Goal: Task Accomplishment & Management: Complete application form

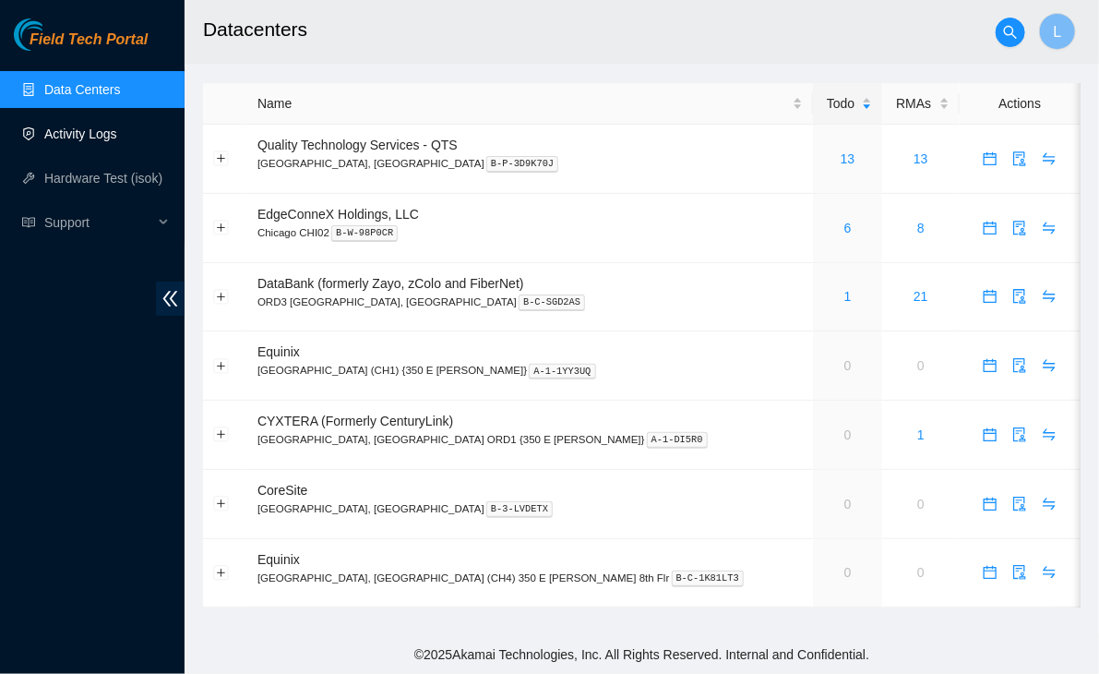
click at [61, 141] on link "Activity Logs" at bounding box center [80, 133] width 73 height 15
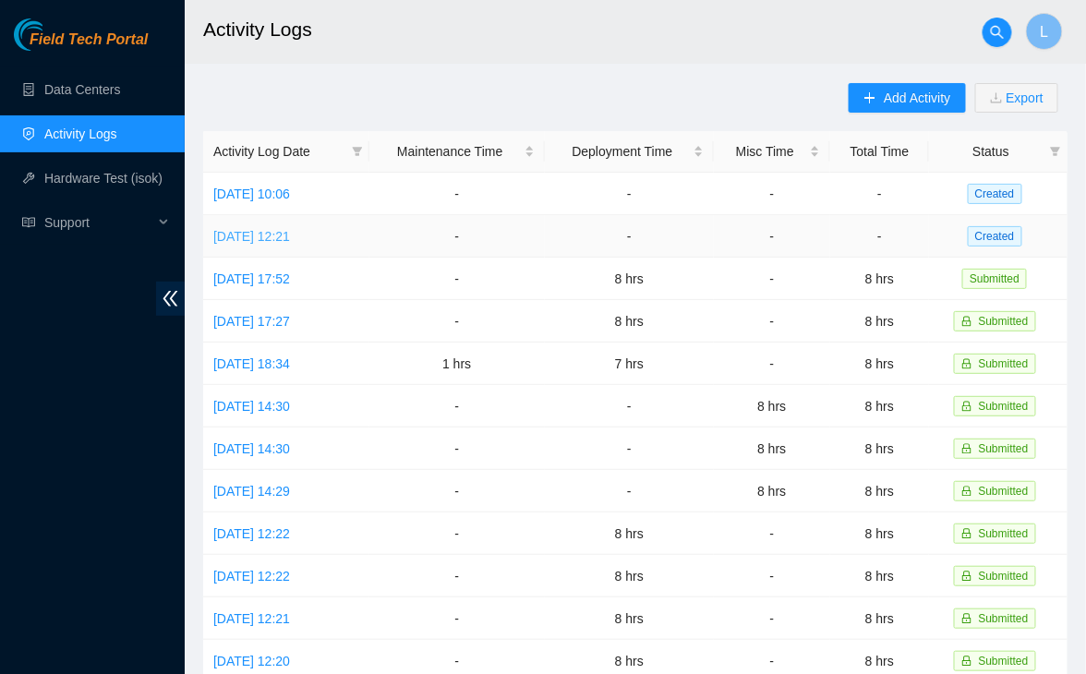
click at [290, 234] on link "[DATE] 12:21" at bounding box center [251, 236] width 77 height 15
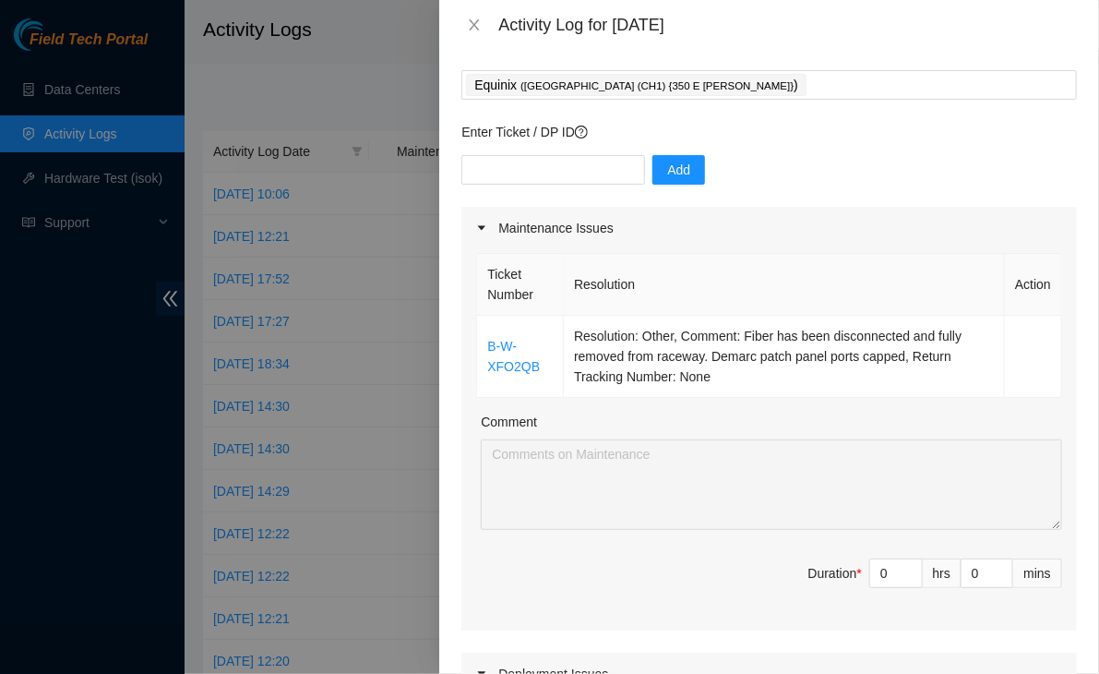
scroll to position [86, 0]
click at [530, 157] on input "text" at bounding box center [554, 171] width 184 height 30
paste input "B-W-13LA0ZZ"
type input "B-W-13LA0ZZ"
click at [667, 172] on span "Add" at bounding box center [678, 171] width 23 height 20
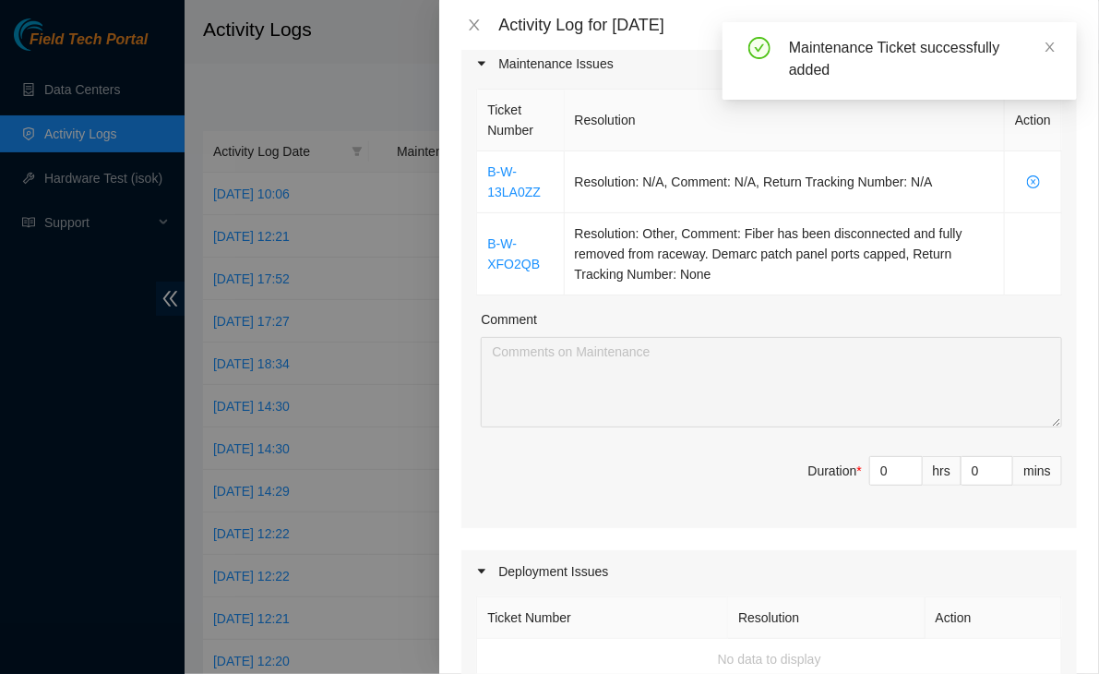
scroll to position [249, 0]
click at [871, 471] on input "0" at bounding box center [896, 473] width 52 height 28
type input "8"
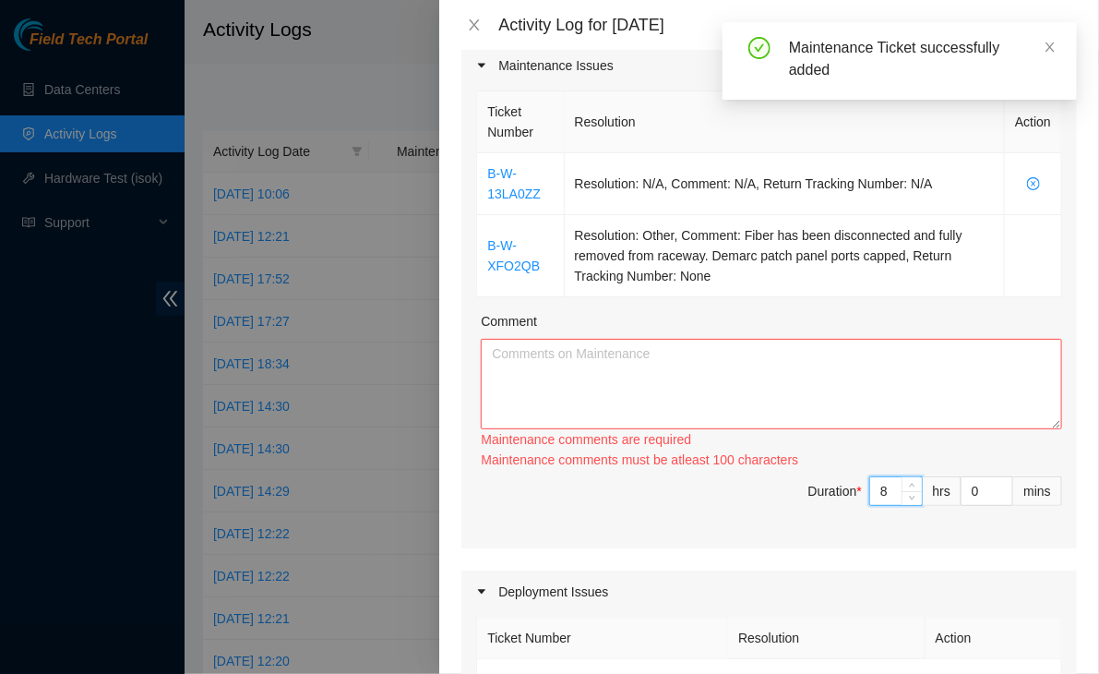
type input "8"
click at [733, 358] on textarea "Comment" at bounding box center [772, 384] width 582 height 90
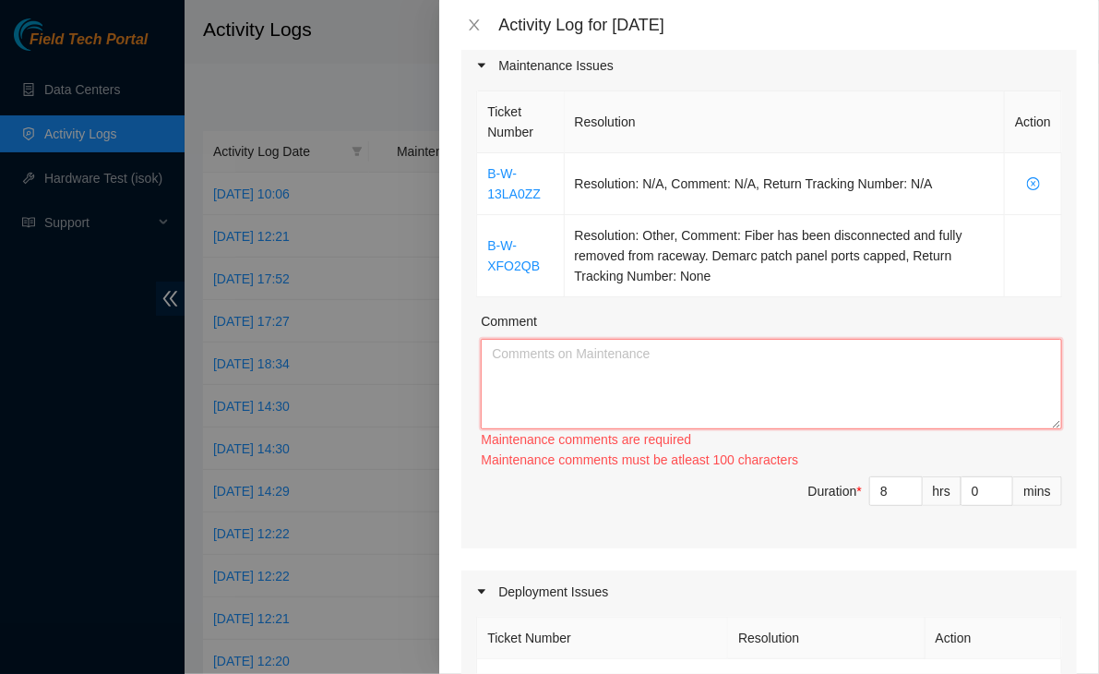
paste textarea "there's also a viavi otdr software update ticket B-W-13LA0ZZ."
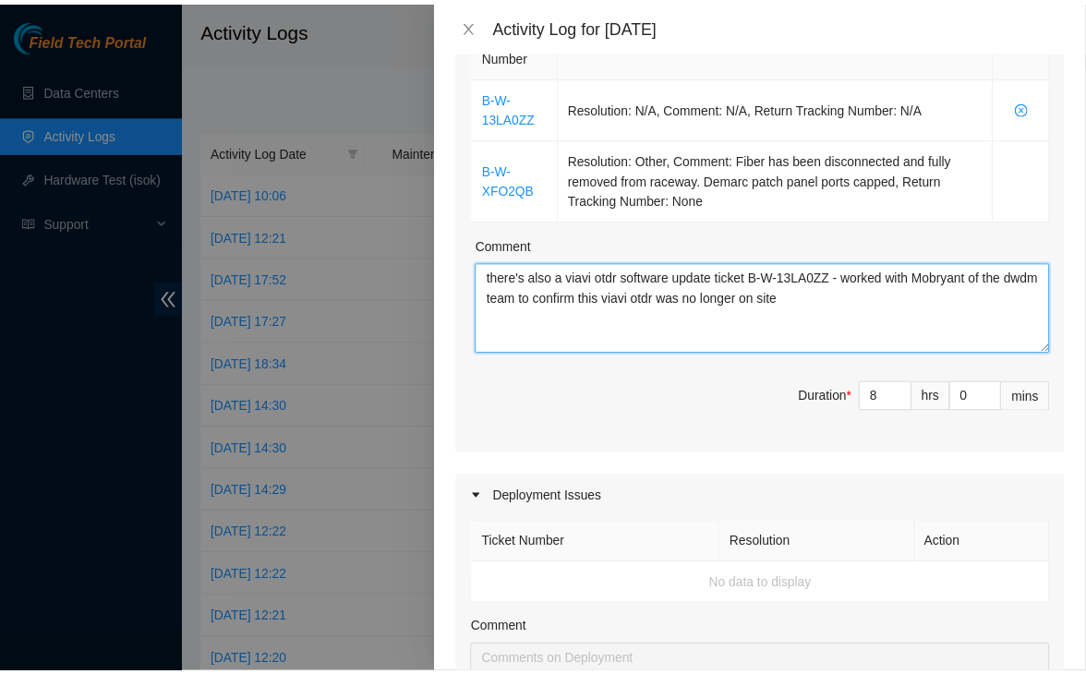
scroll to position [965, 0]
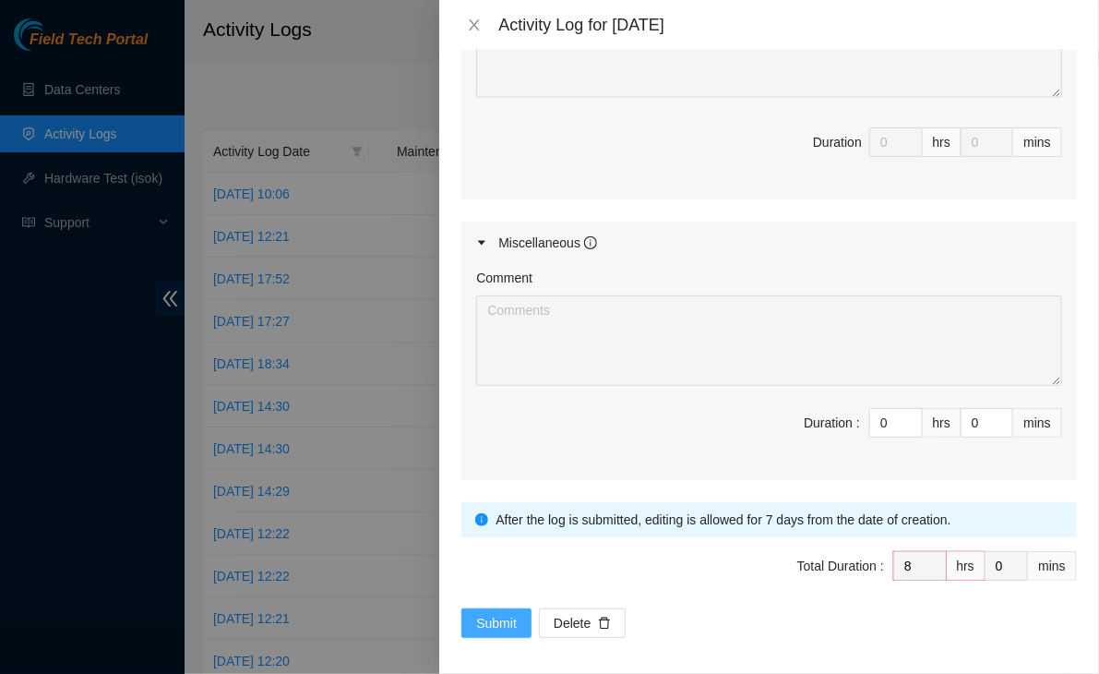
type textarea "there's also a viavi otdr software update ticket B-W-13LA0ZZ - worked with Mobr…"
click at [506, 623] on span "Submit" at bounding box center [496, 623] width 41 height 20
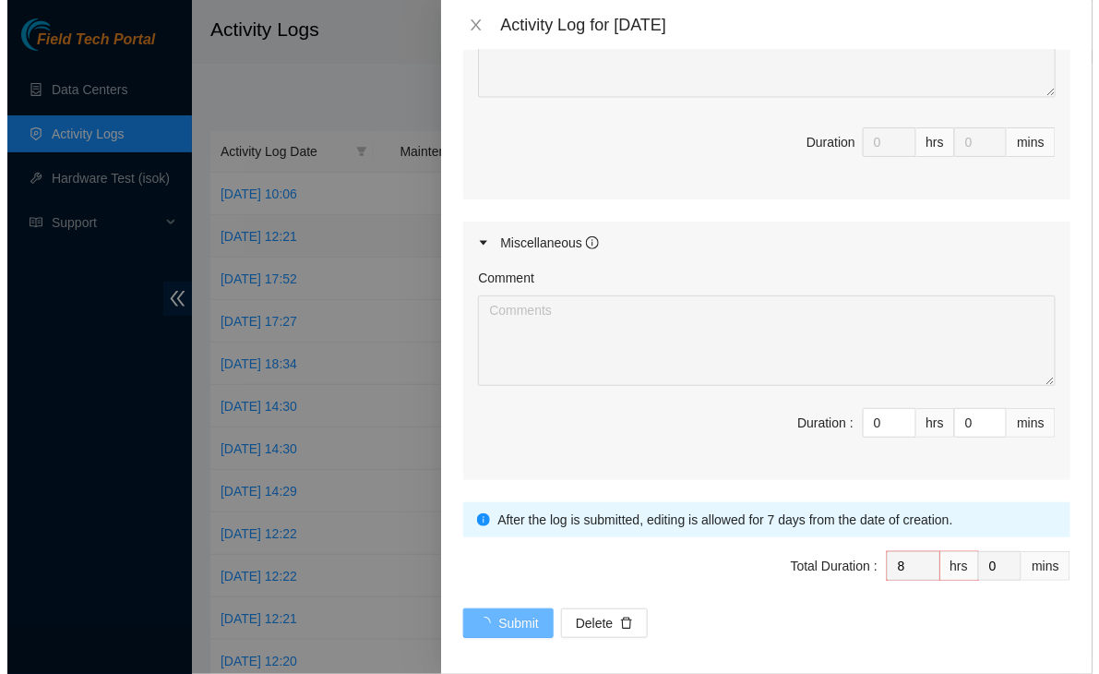
scroll to position [0, 0]
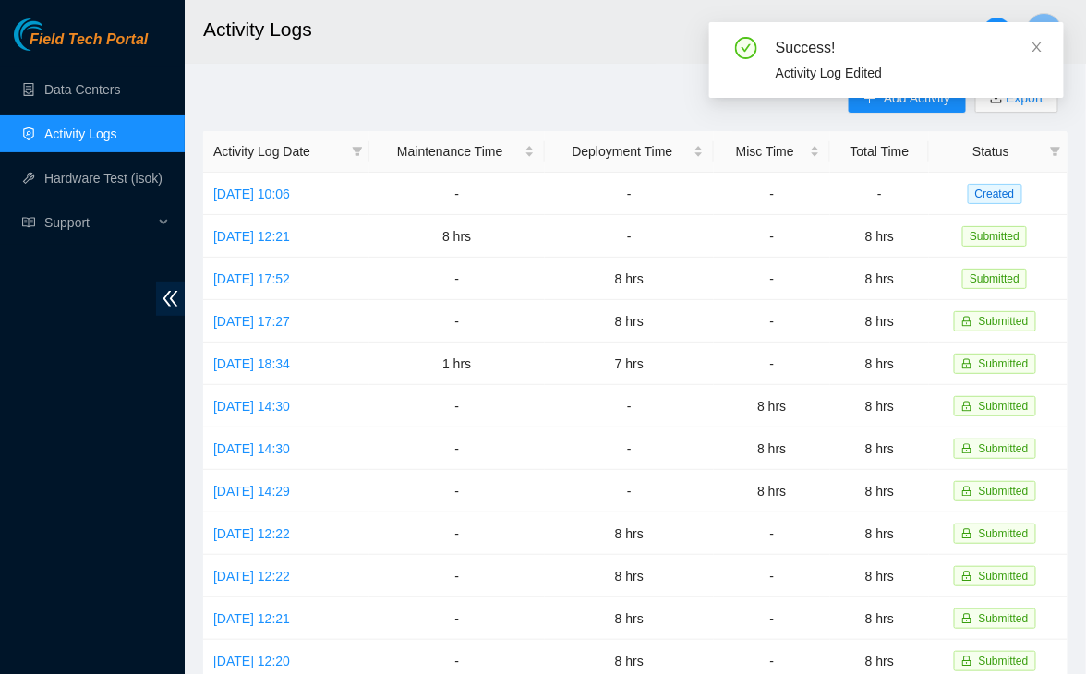
click at [1027, 61] on div "Success! Activity Log Edited" at bounding box center [886, 60] width 310 height 46
click at [1038, 50] on icon "close" at bounding box center [1036, 47] width 13 height 13
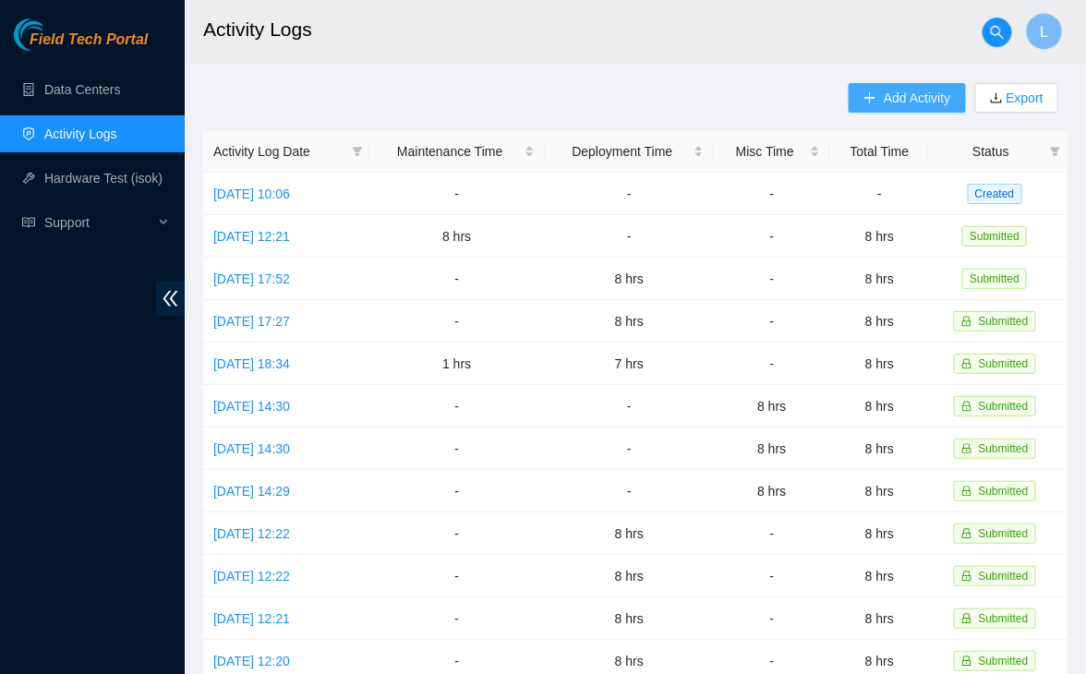
click at [909, 102] on span "Add Activity" at bounding box center [916, 98] width 66 height 20
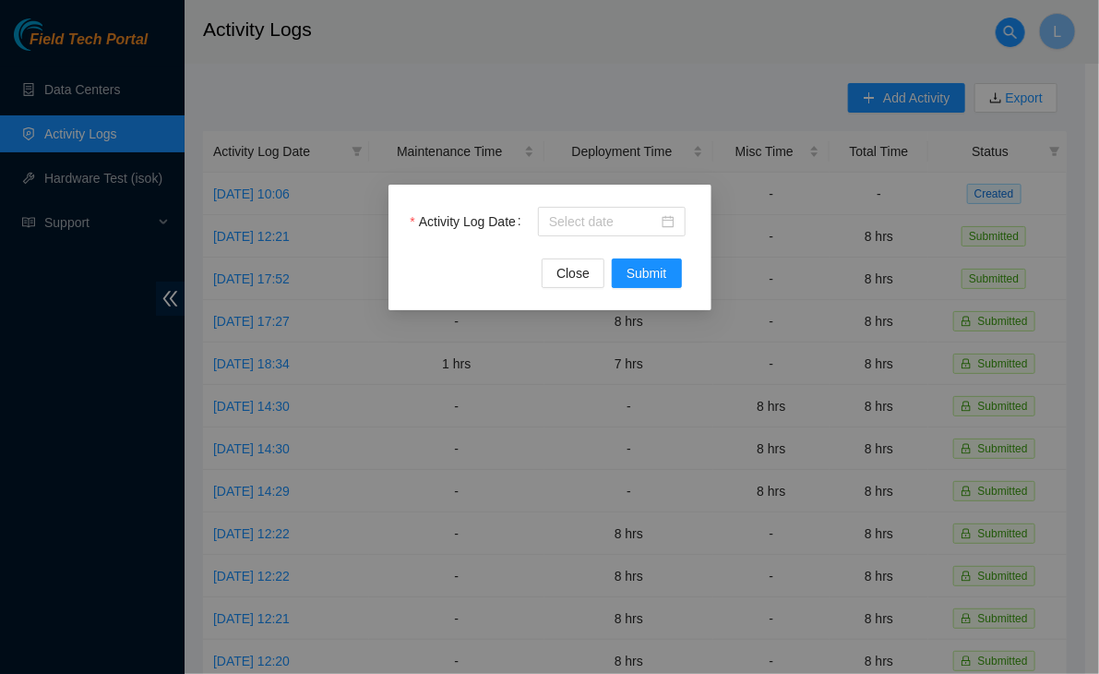
click at [556, 238] on div "Activity Log Date" at bounding box center [550, 233] width 279 height 52
click at [562, 221] on input "Activity Log Date" at bounding box center [603, 221] width 109 height 20
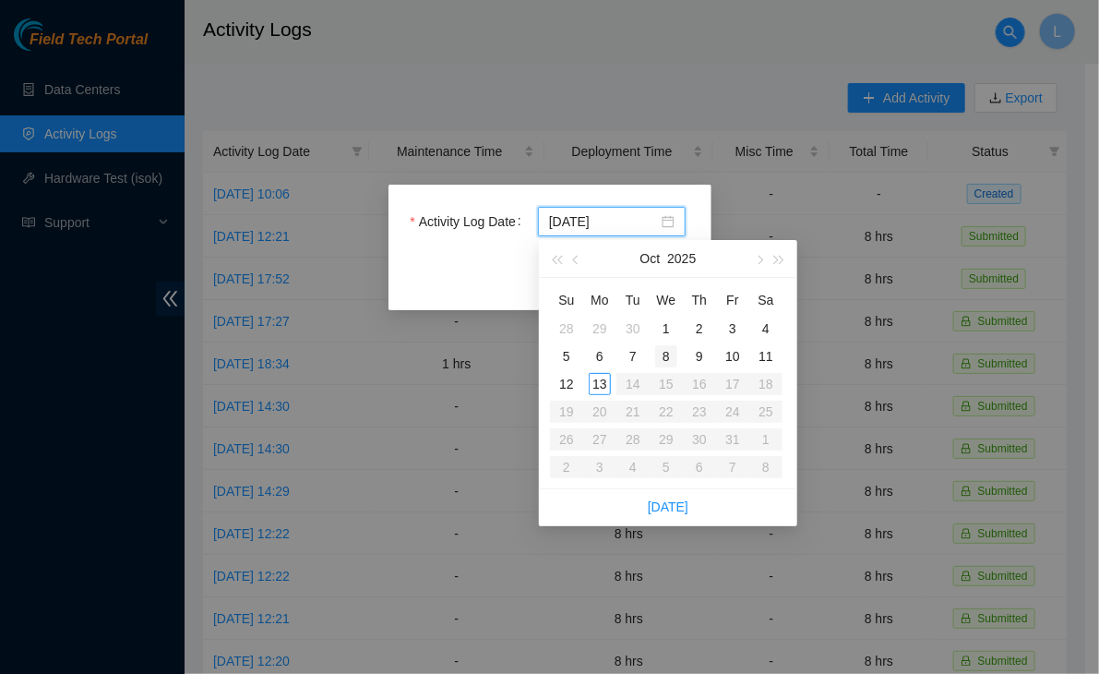
type input "[DATE]"
click at [667, 355] on div "8" at bounding box center [666, 356] width 22 height 22
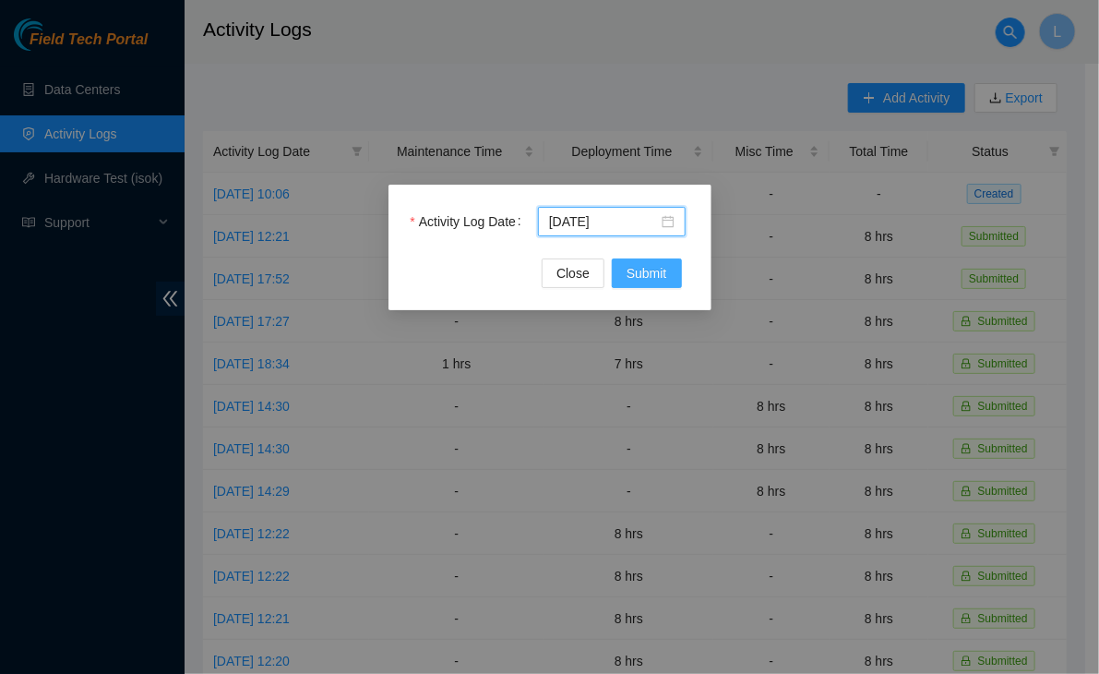
click at [657, 280] on span "Submit" at bounding box center [647, 273] width 41 height 20
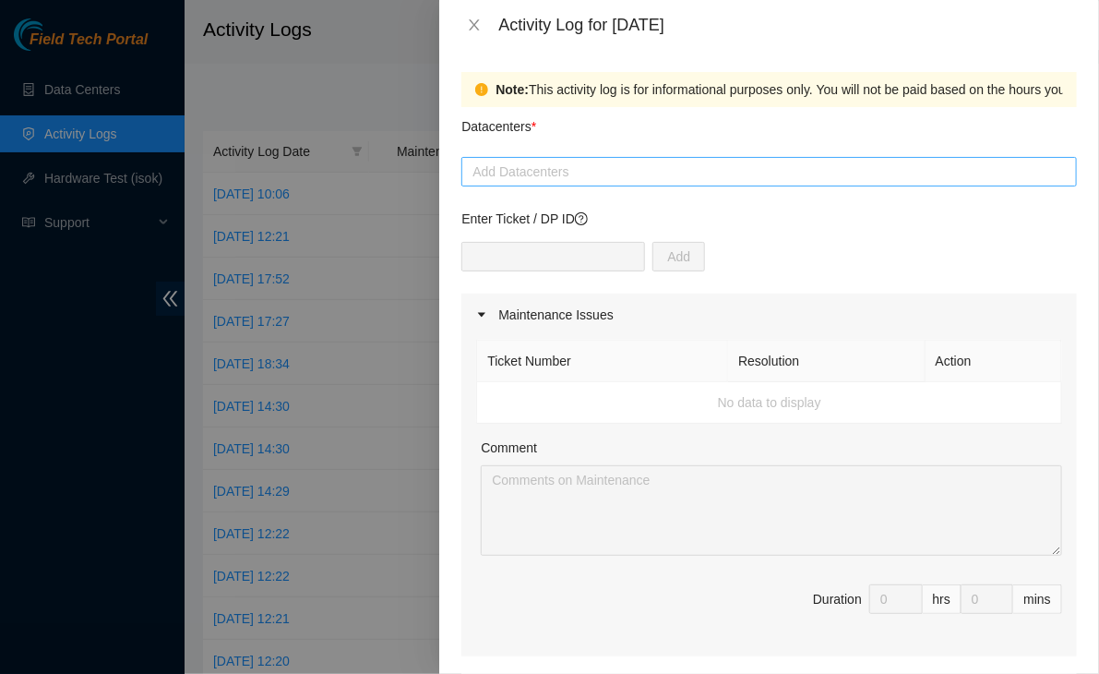
click at [570, 173] on div at bounding box center [769, 172] width 606 height 22
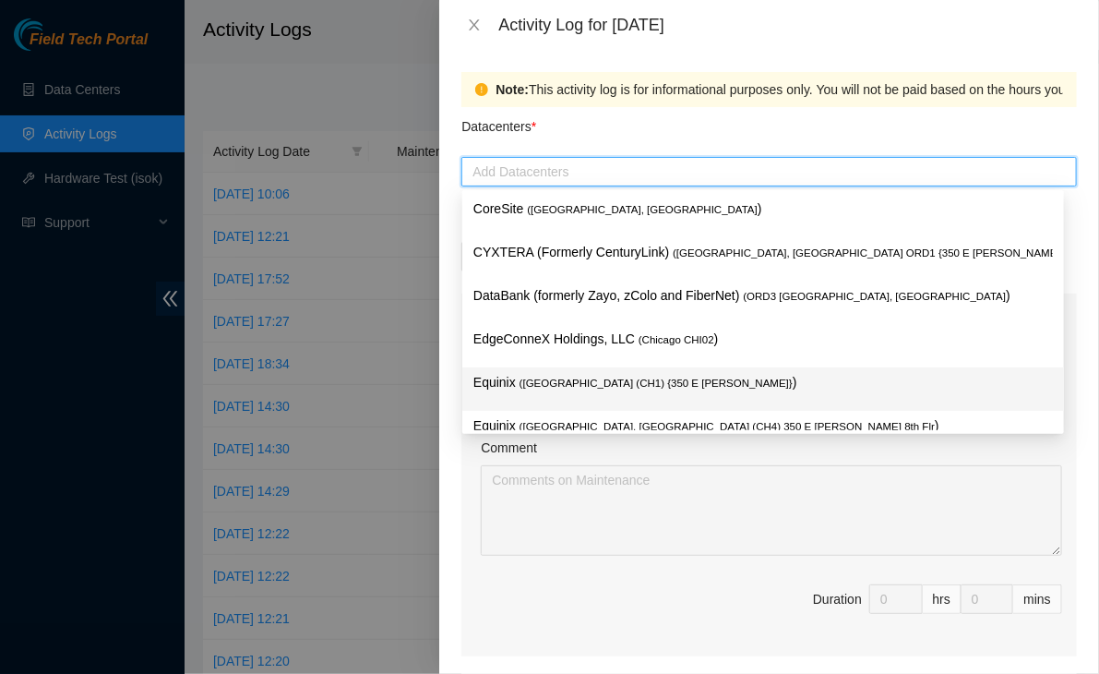
click at [607, 389] on span "( [GEOGRAPHIC_DATA] (CH1) {350 E [PERSON_NAME]}" at bounding box center [656, 383] width 273 height 11
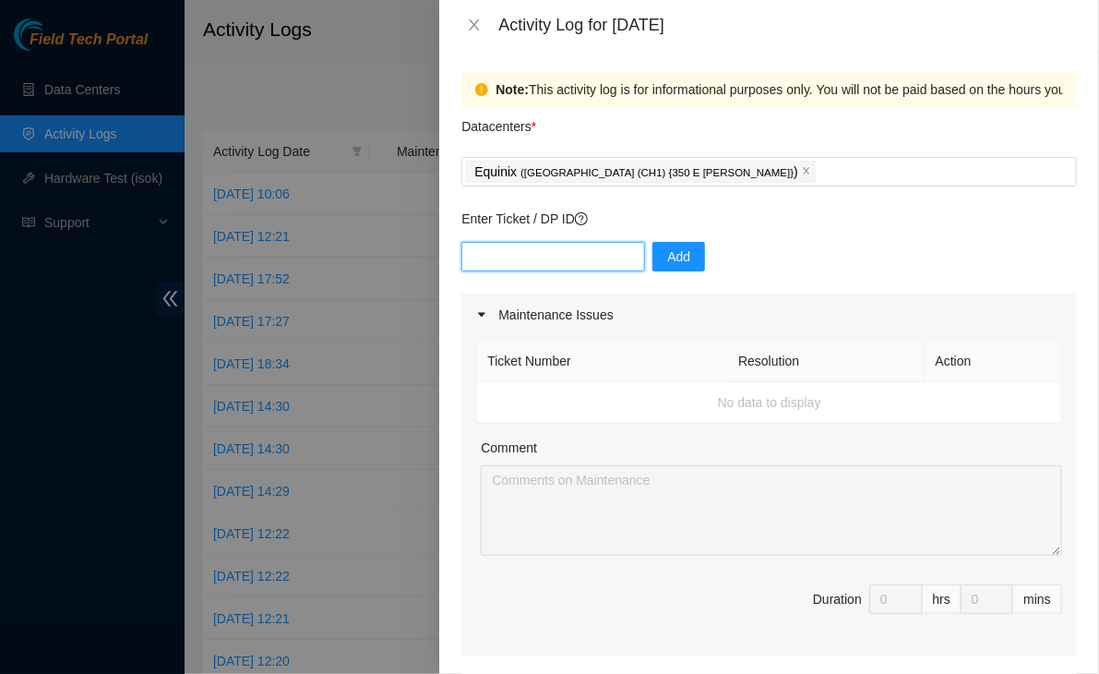
click at [539, 262] on input "text" at bounding box center [554, 257] width 184 height 30
paste input "DP85575"
type input "DP85575"
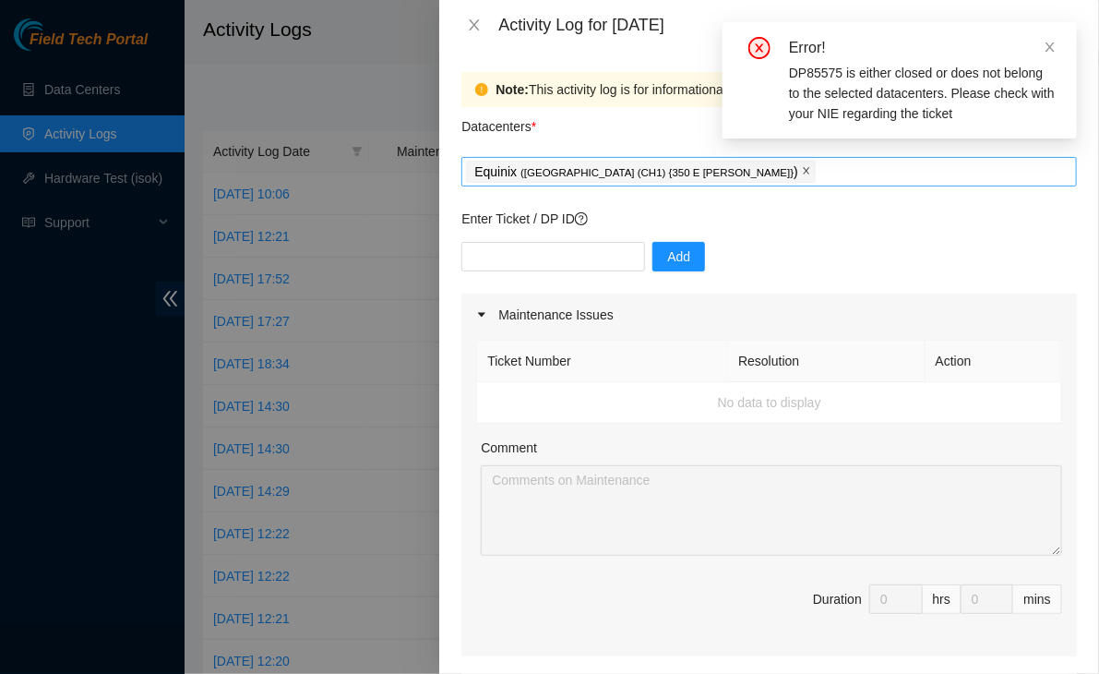
click at [802, 174] on icon "close" at bounding box center [806, 170] width 9 height 9
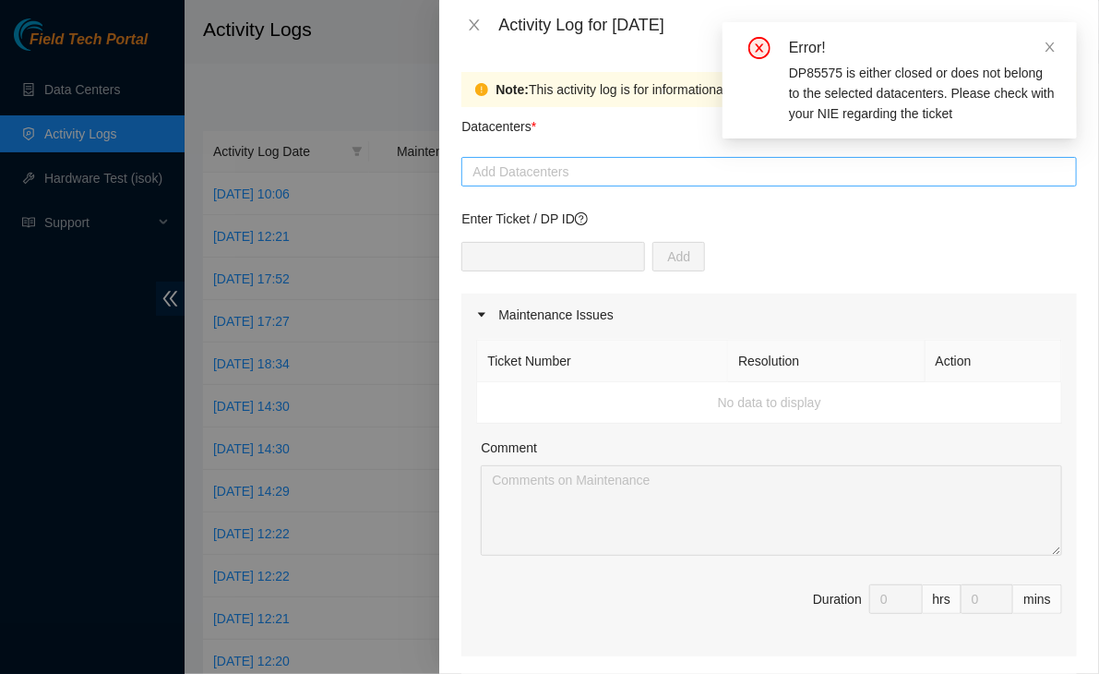
click at [615, 178] on div at bounding box center [769, 172] width 606 height 22
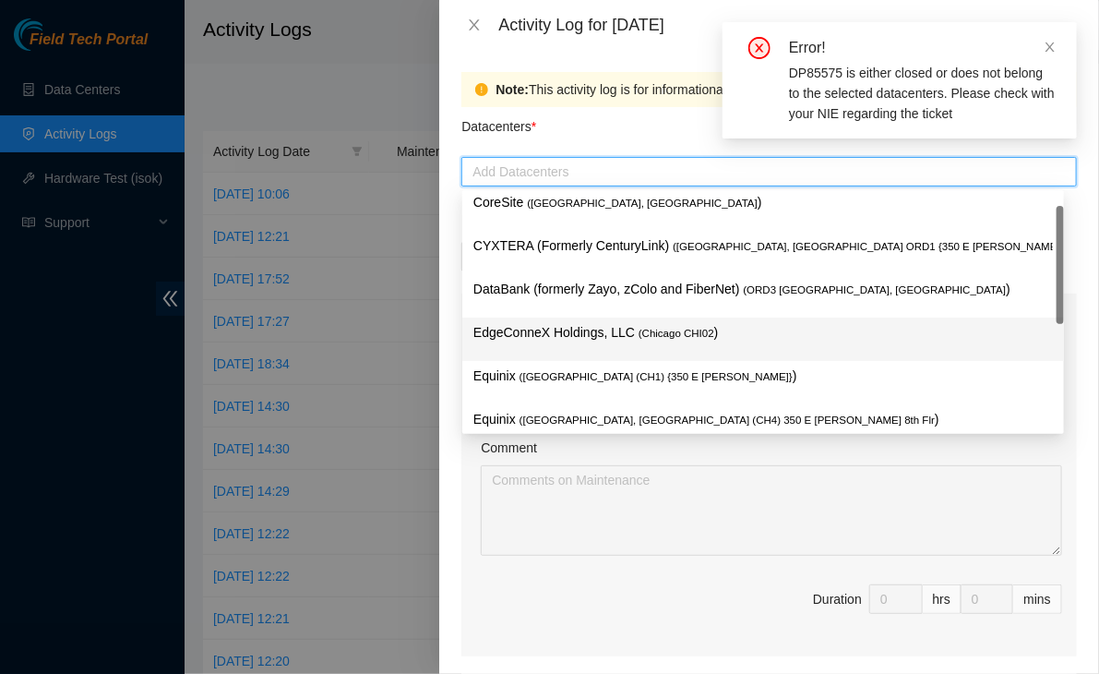
scroll to position [7, 0]
click at [594, 346] on div "EdgeConneX Holdings, LLC ( [GEOGRAPHIC_DATA] CHI02 )" at bounding box center [764, 338] width 580 height 34
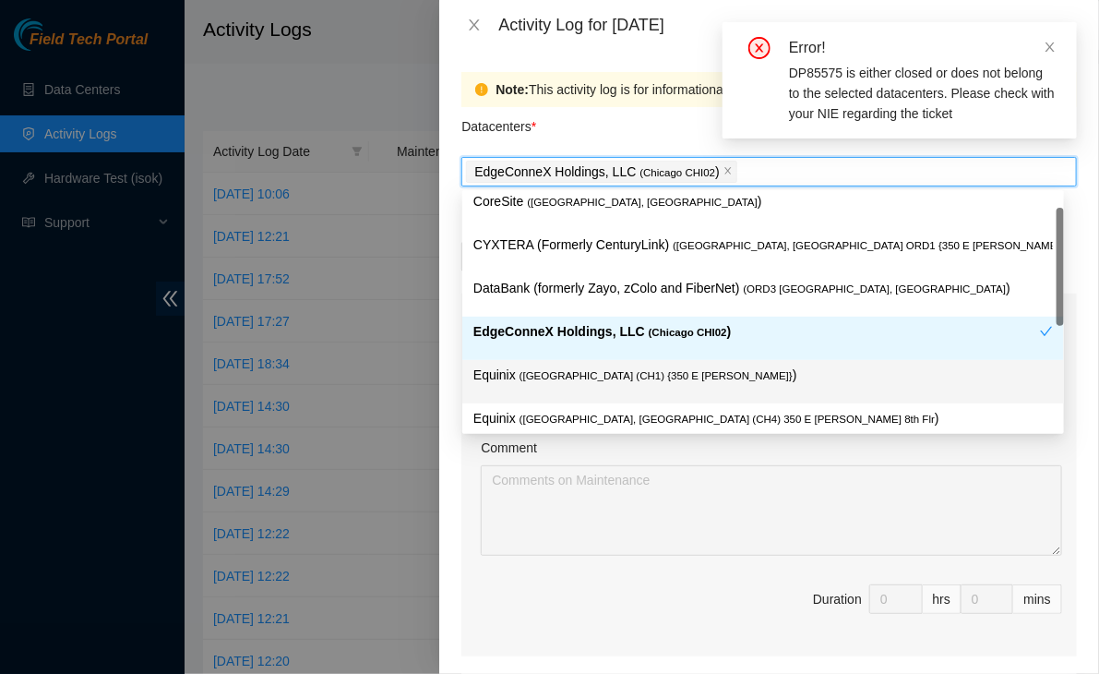
click at [673, 618] on span "Duration 0 hrs 0 mins" at bounding box center [769, 610] width 586 height 52
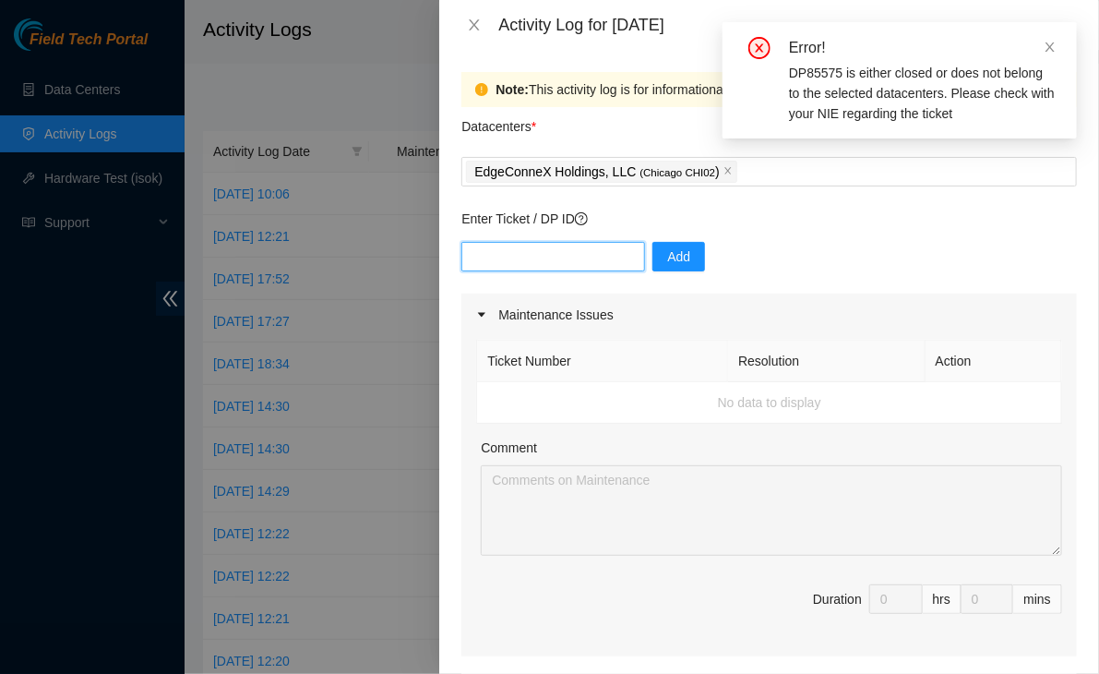
click at [550, 260] on input "text" at bounding box center [554, 257] width 184 height 30
paste input "DP85575"
type input "DP85575"
click at [667, 258] on span "Add" at bounding box center [678, 256] width 23 height 20
click at [561, 255] on input "text" at bounding box center [554, 257] width 184 height 30
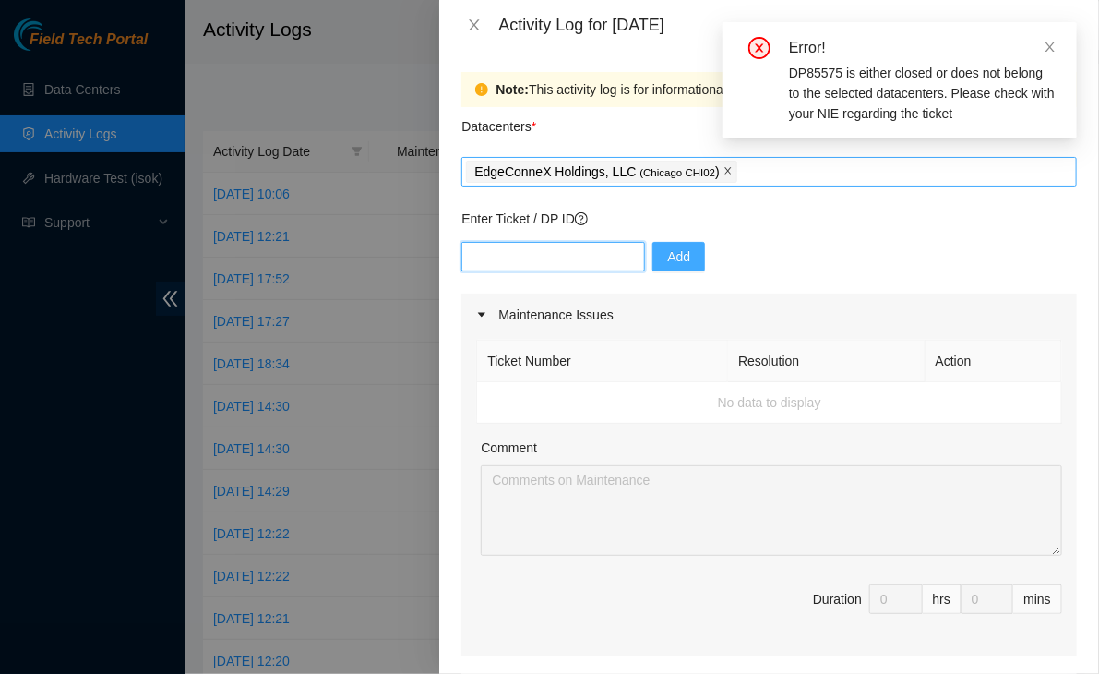
click at [725, 171] on icon "close" at bounding box center [728, 171] width 6 height 6
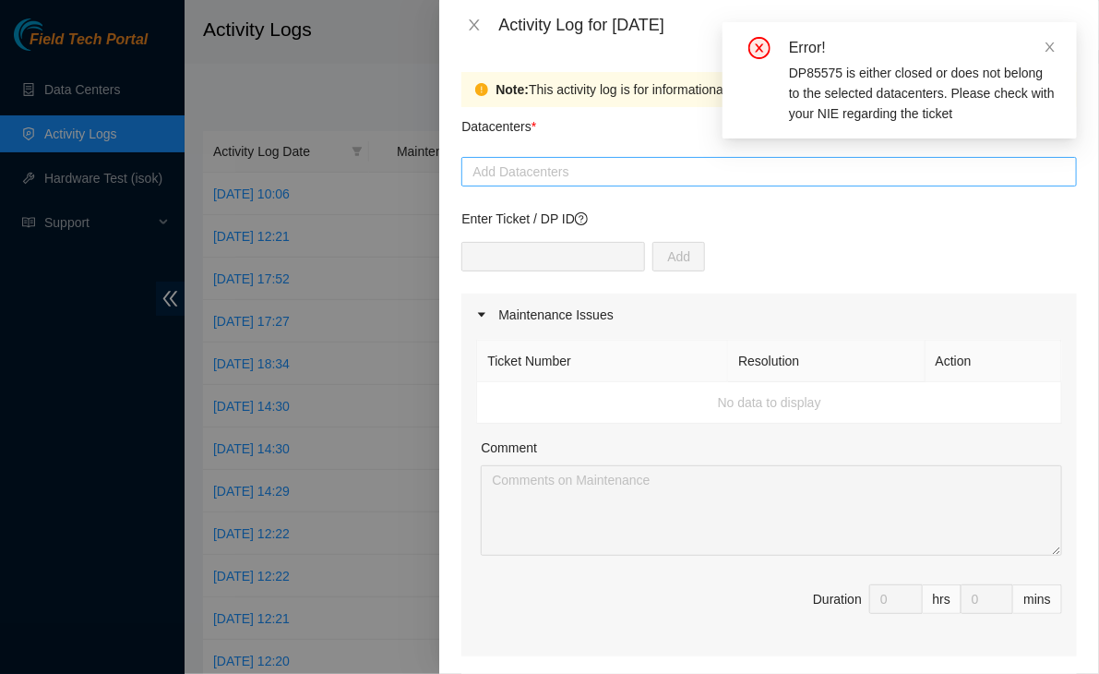
click at [702, 172] on div at bounding box center [769, 172] width 606 height 22
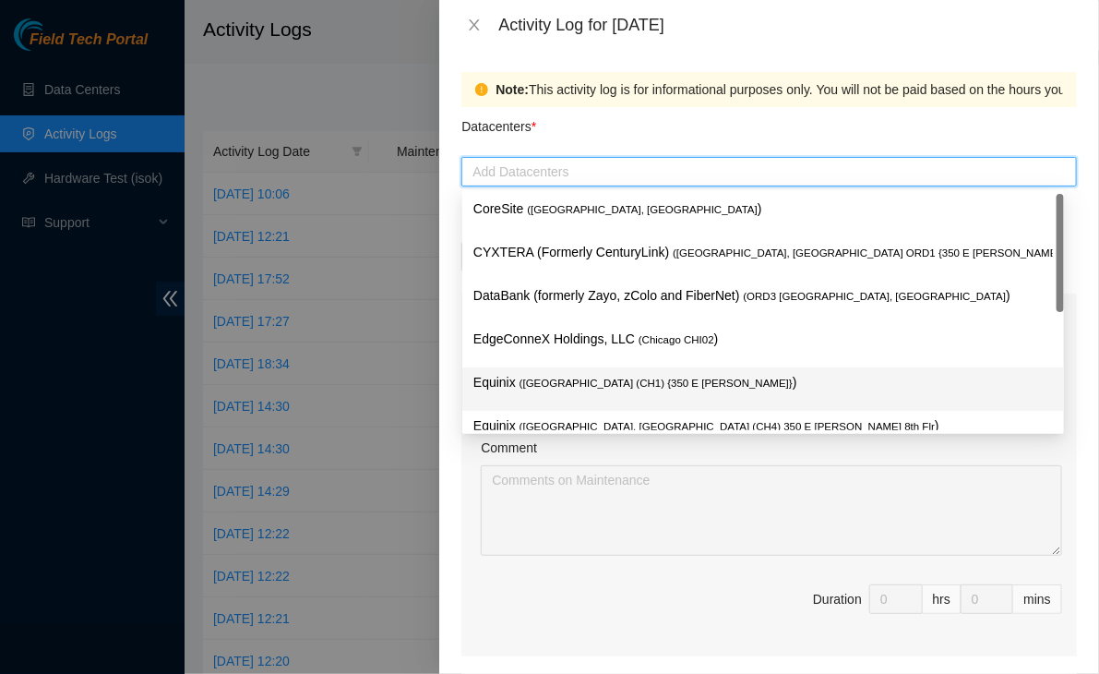
scroll to position [0, 0]
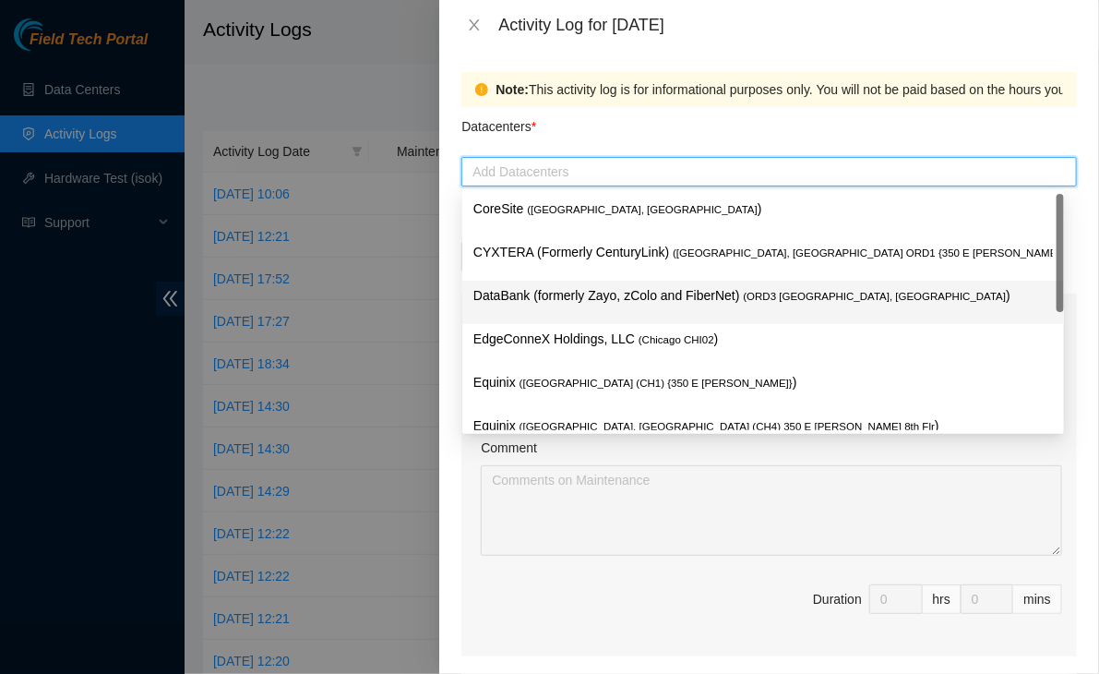
click at [600, 294] on p "DataBank (formerly Zayo, zColo and FiberNet) ( ORD3 [GEOGRAPHIC_DATA], [GEOGRAP…" at bounding box center [764, 295] width 580 height 21
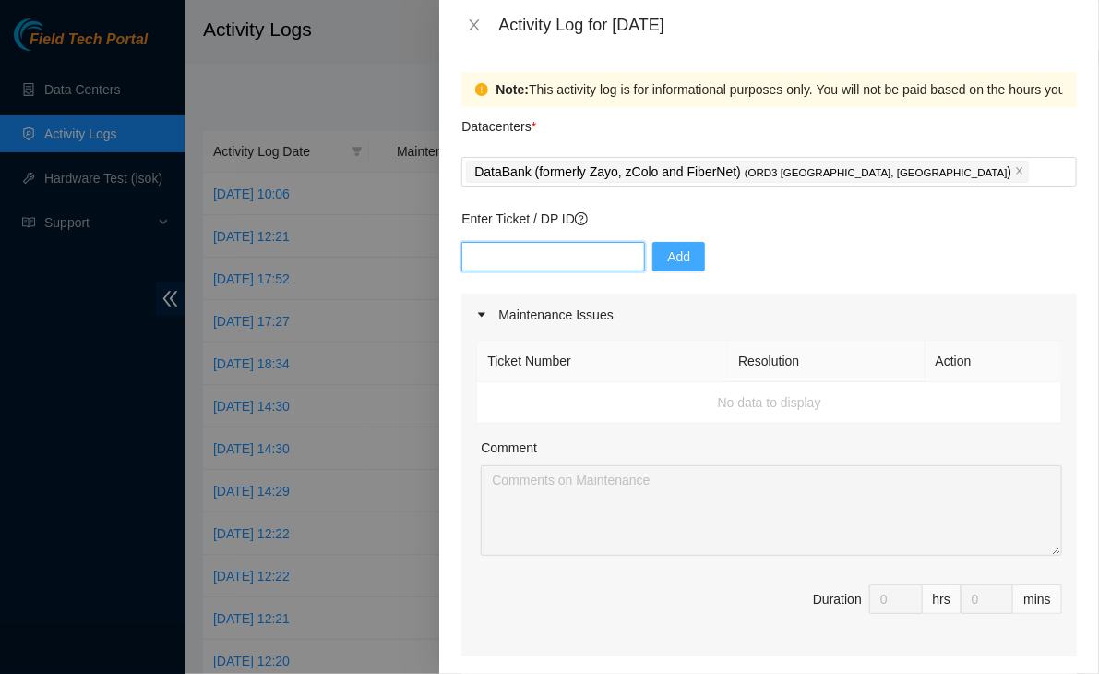
click at [534, 254] on input "text" at bounding box center [554, 257] width 184 height 30
paste input "DP85575"
type input "DP85575"
click at [653, 255] on button "Add" at bounding box center [679, 257] width 53 height 30
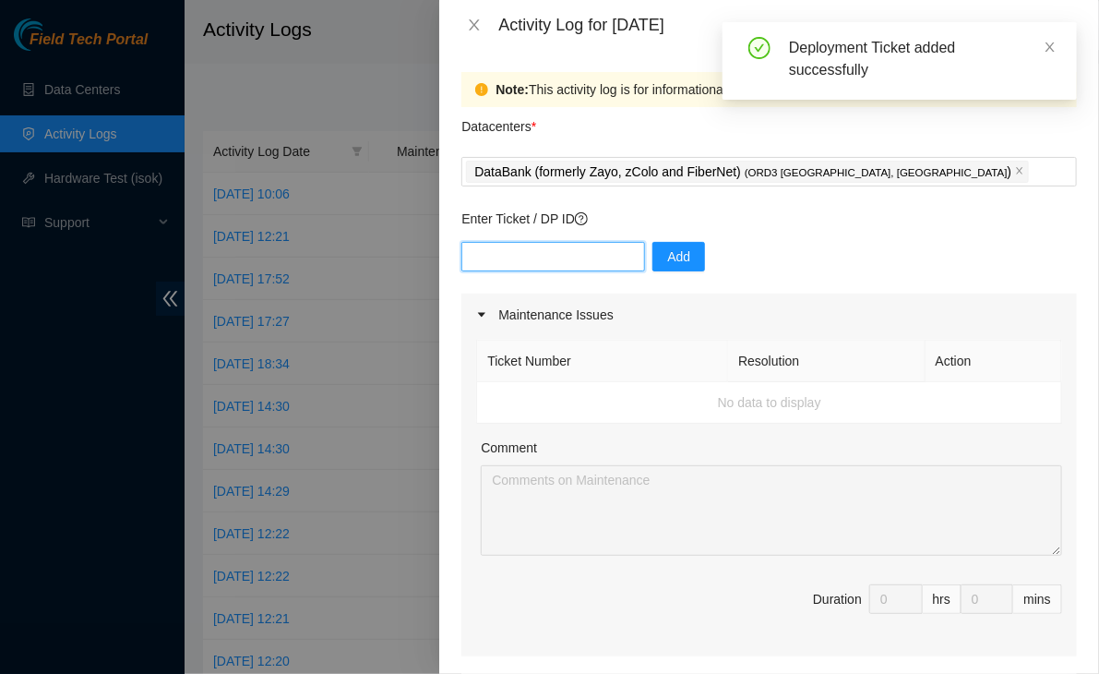
click at [563, 258] on input "text" at bounding box center [554, 257] width 184 height 30
paste input "DP85575"
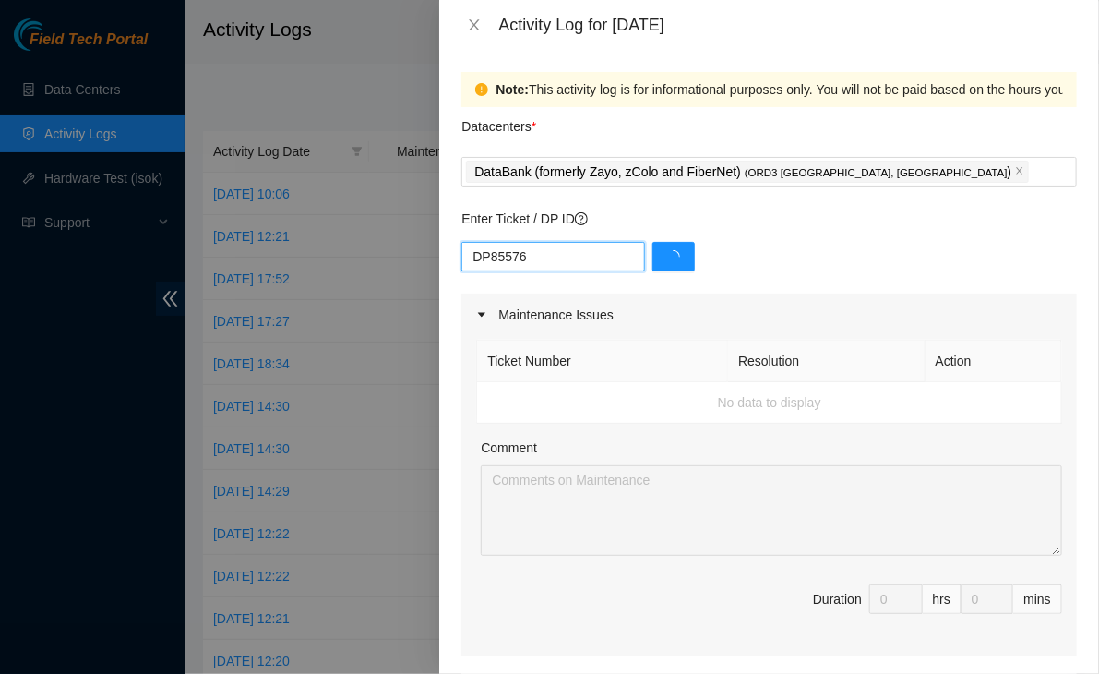
type input "DP85576"
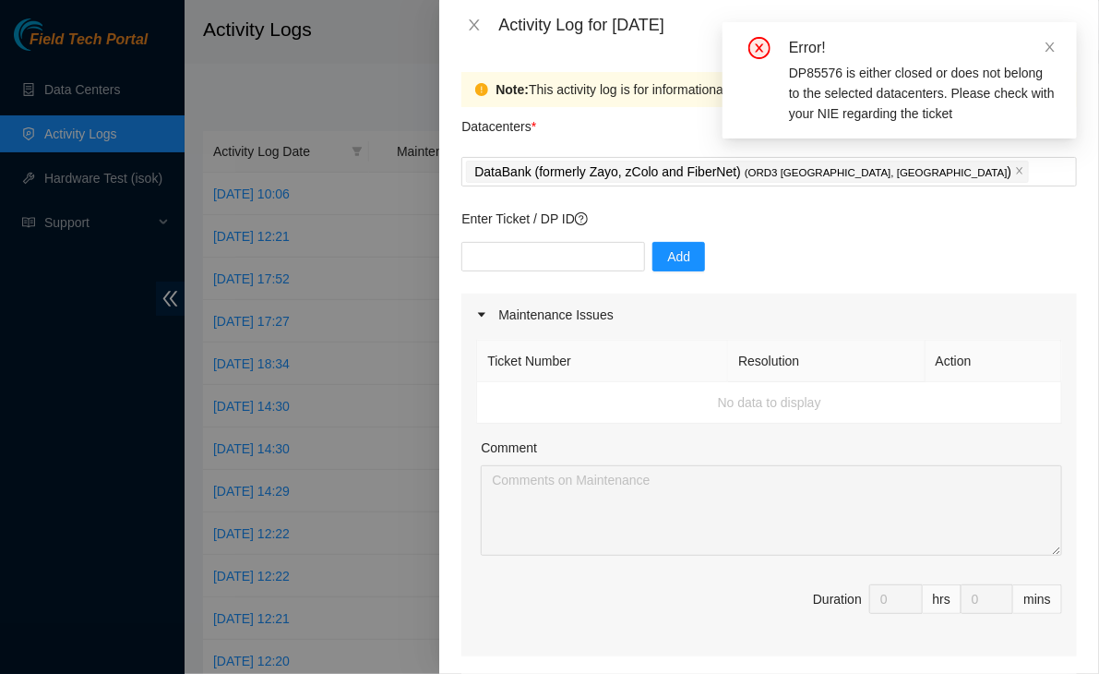
click at [692, 298] on div "Maintenance Issues" at bounding box center [770, 315] width 616 height 42
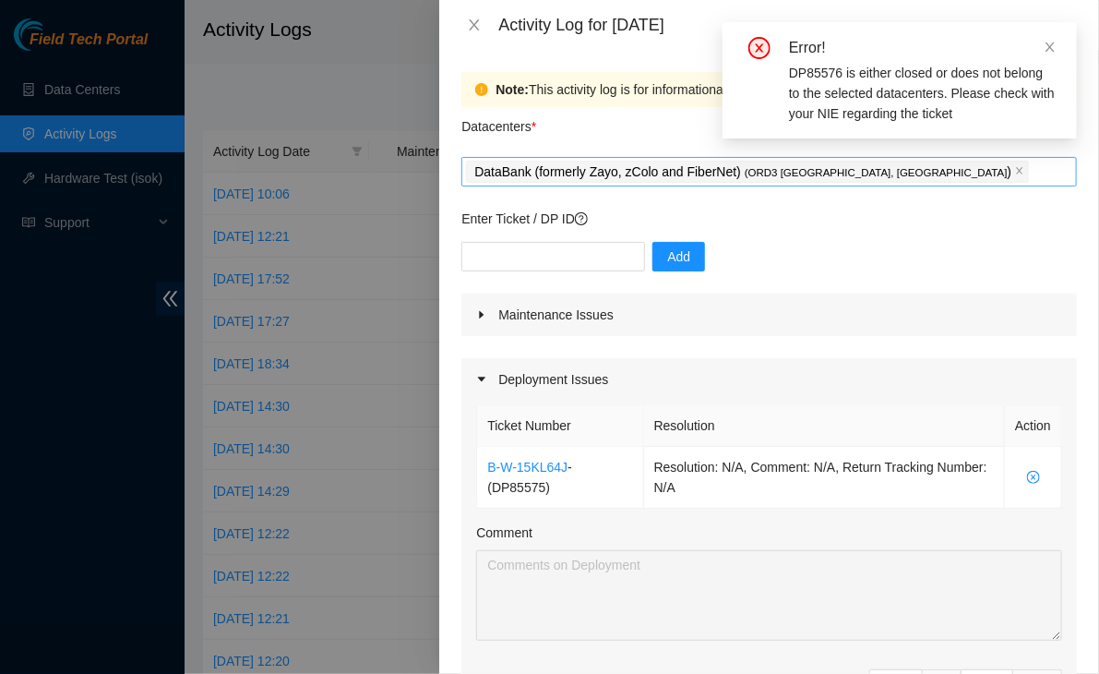
click at [897, 174] on div "DataBank (formerly Zayo, zColo and FiberNet) ( ORD3 [GEOGRAPHIC_DATA], [GEOGRAP…" at bounding box center [769, 172] width 606 height 26
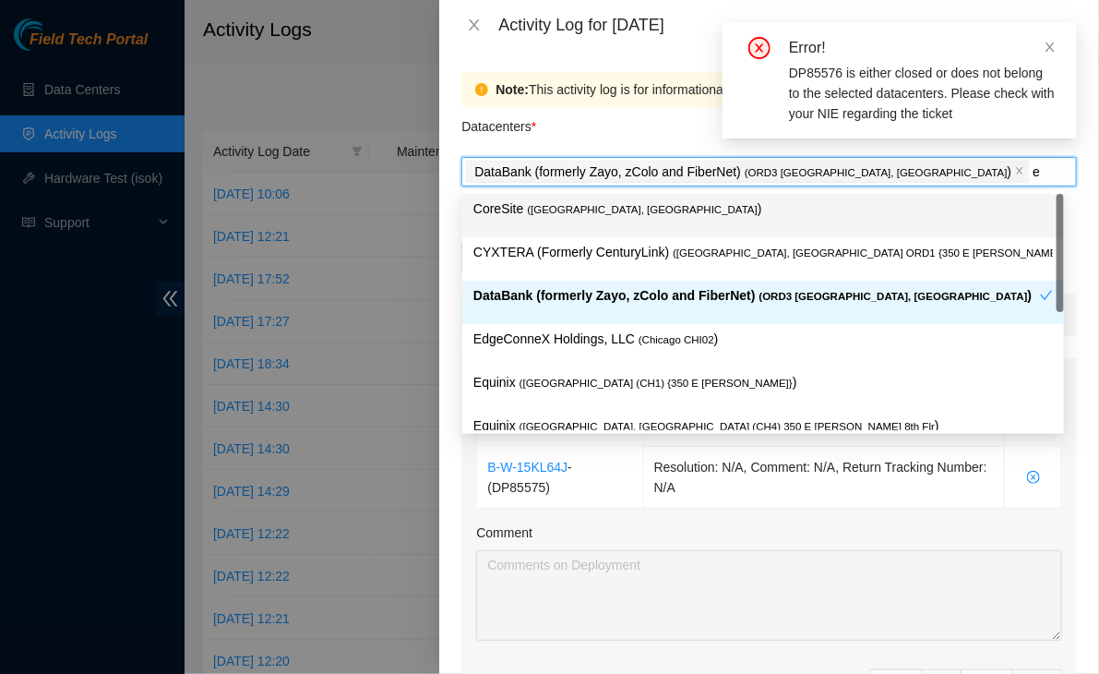
type input "eq"
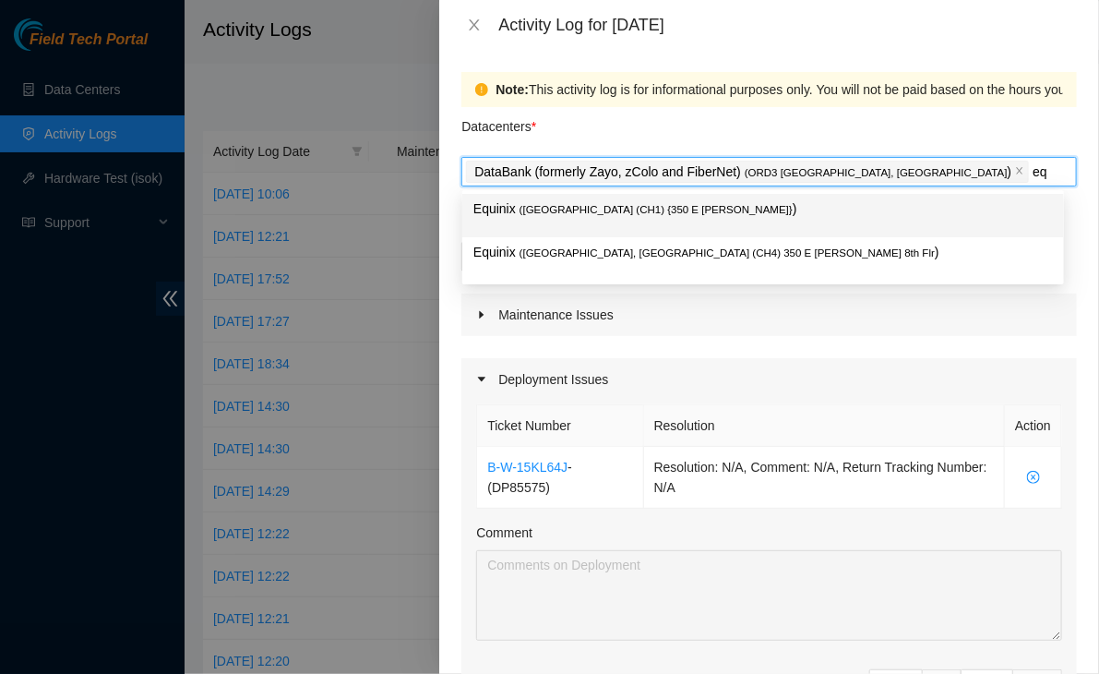
click at [618, 201] on p "Equinix ( [GEOGRAPHIC_DATA] (CH1) {350 E [PERSON_NAME]} )" at bounding box center [764, 208] width 580 height 21
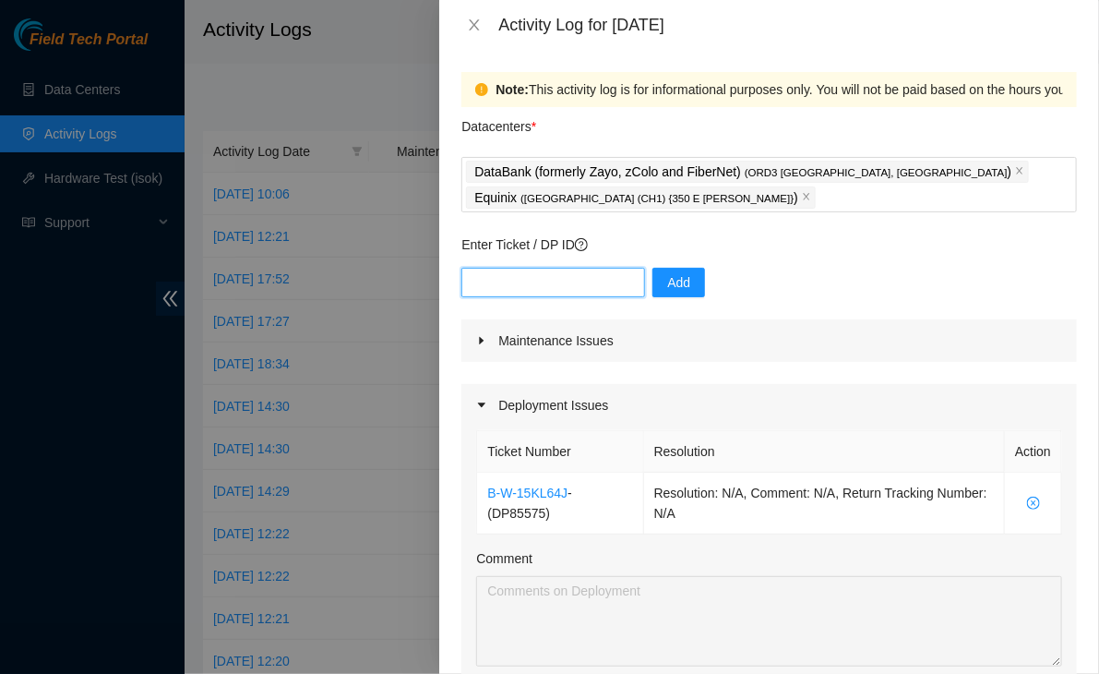
click at [537, 291] on input "text" at bounding box center [554, 283] width 184 height 30
paste input "DP85575"
type input "DP85576"
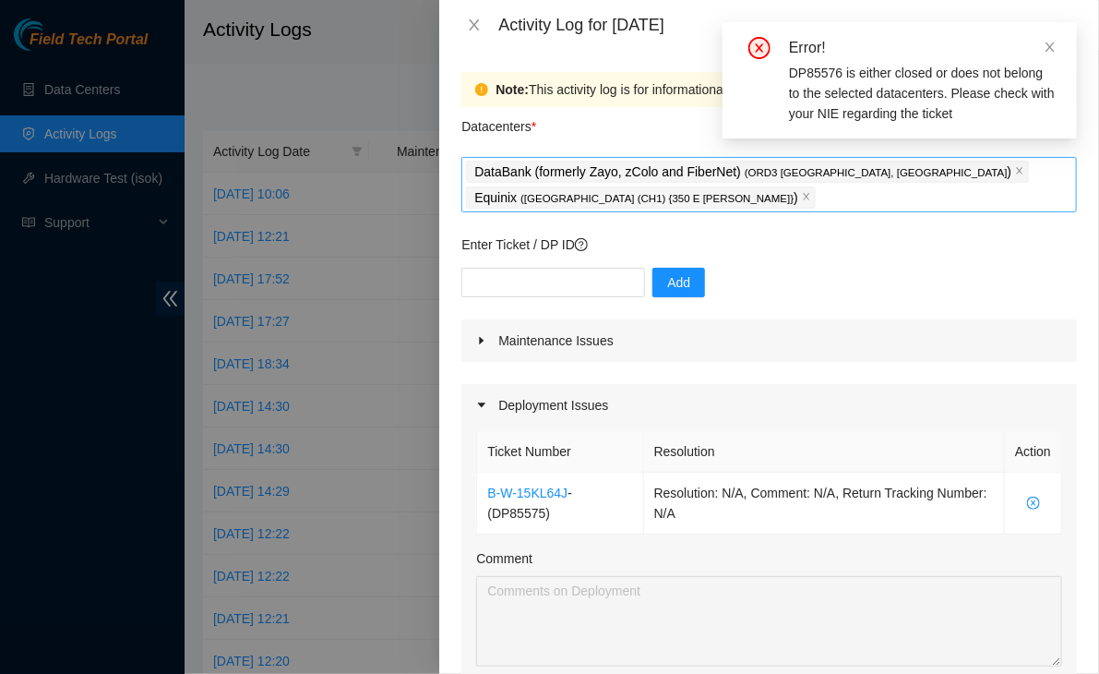
click at [729, 200] on div "DataBank (formerly Zayo, zColo and FiberNet) ( ORD3 [GEOGRAPHIC_DATA], [GEOGRAP…" at bounding box center [769, 185] width 606 height 52
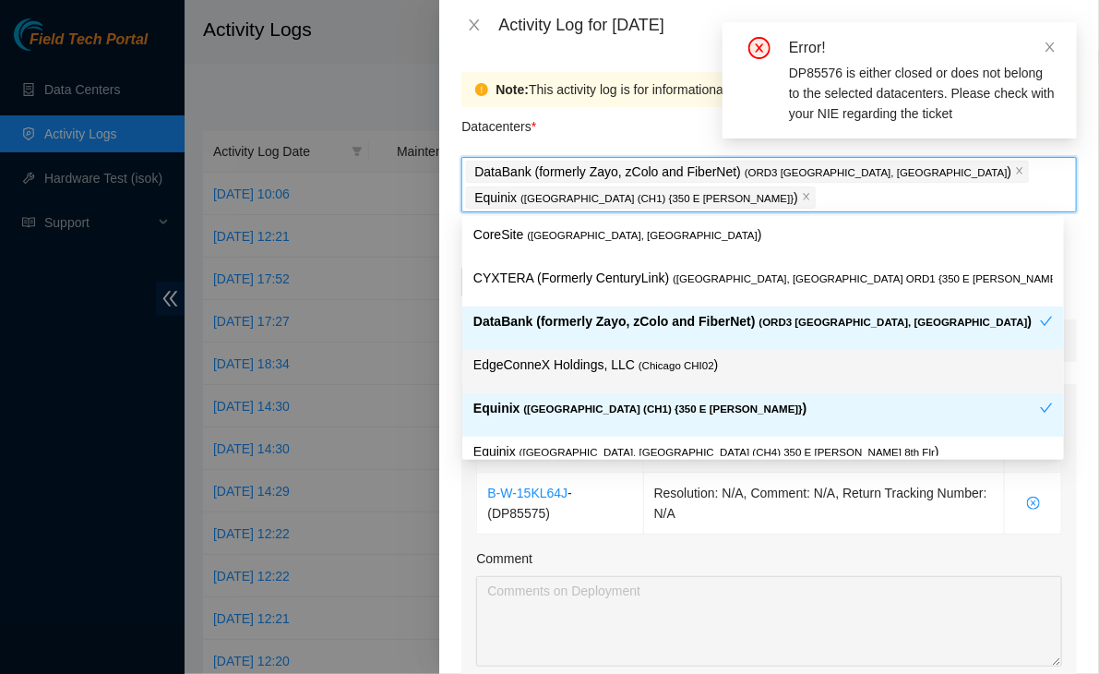
click at [609, 378] on div "EdgeConneX Holdings, LLC ( [GEOGRAPHIC_DATA] CHI02 )" at bounding box center [764, 371] width 580 height 34
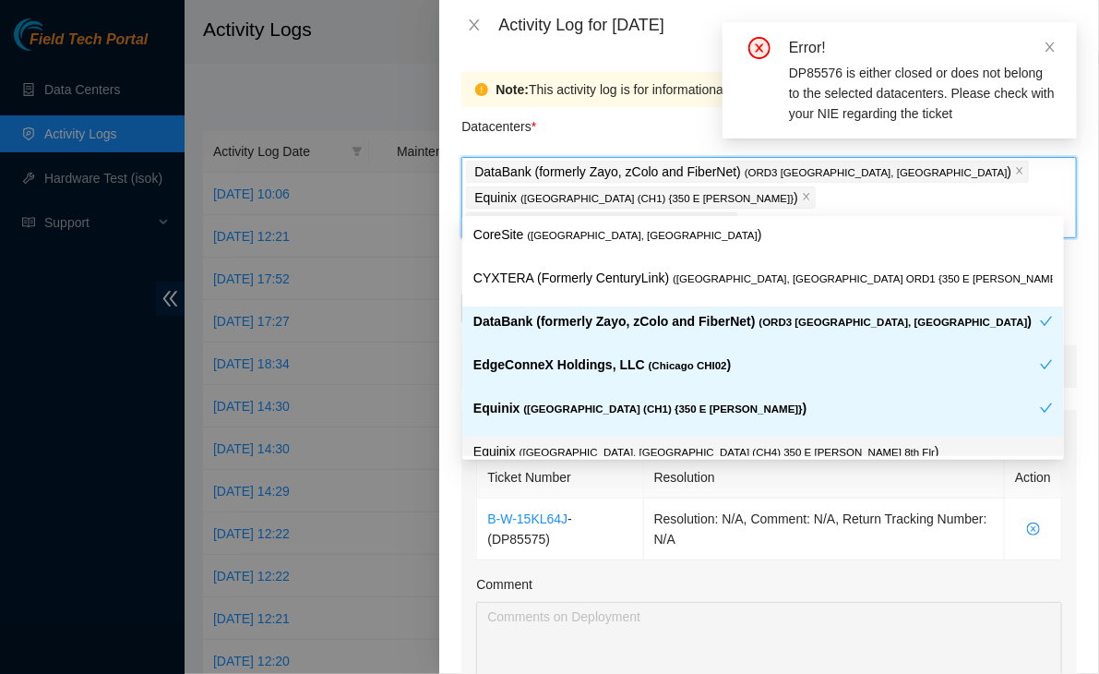
click at [892, 672] on div "Ticket Number Resolution Action B-W-15KL64J - ( DP85575 ) Resolution: N/A, Comm…" at bounding box center [770, 622] width 616 height 341
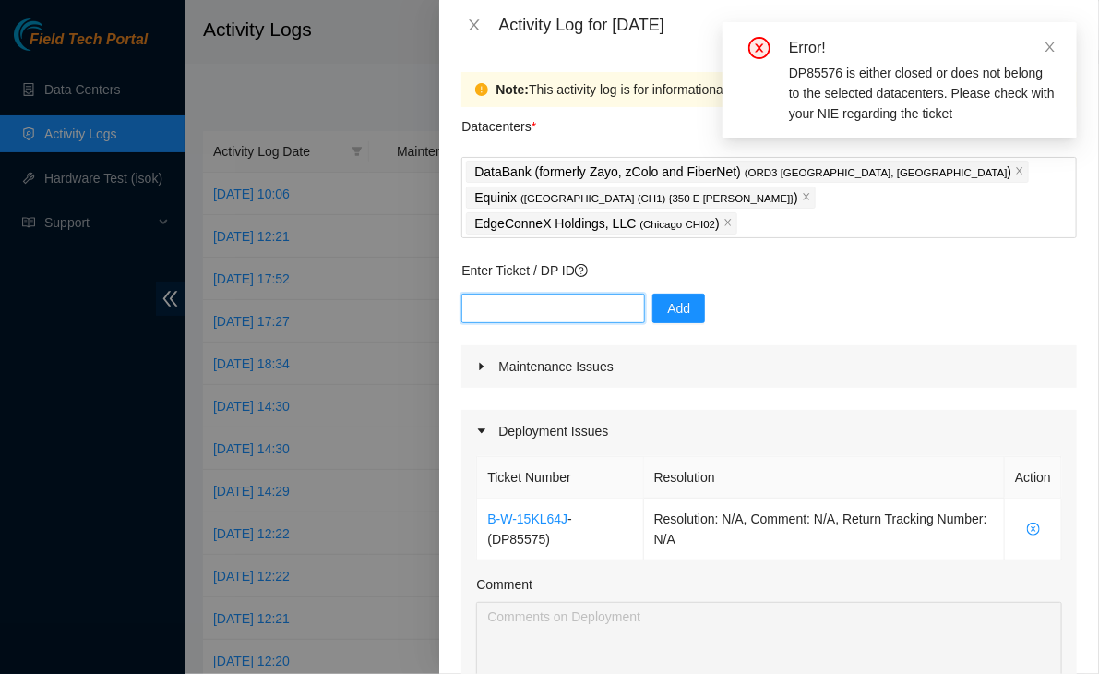
click at [598, 294] on input "text" at bounding box center [554, 309] width 184 height 30
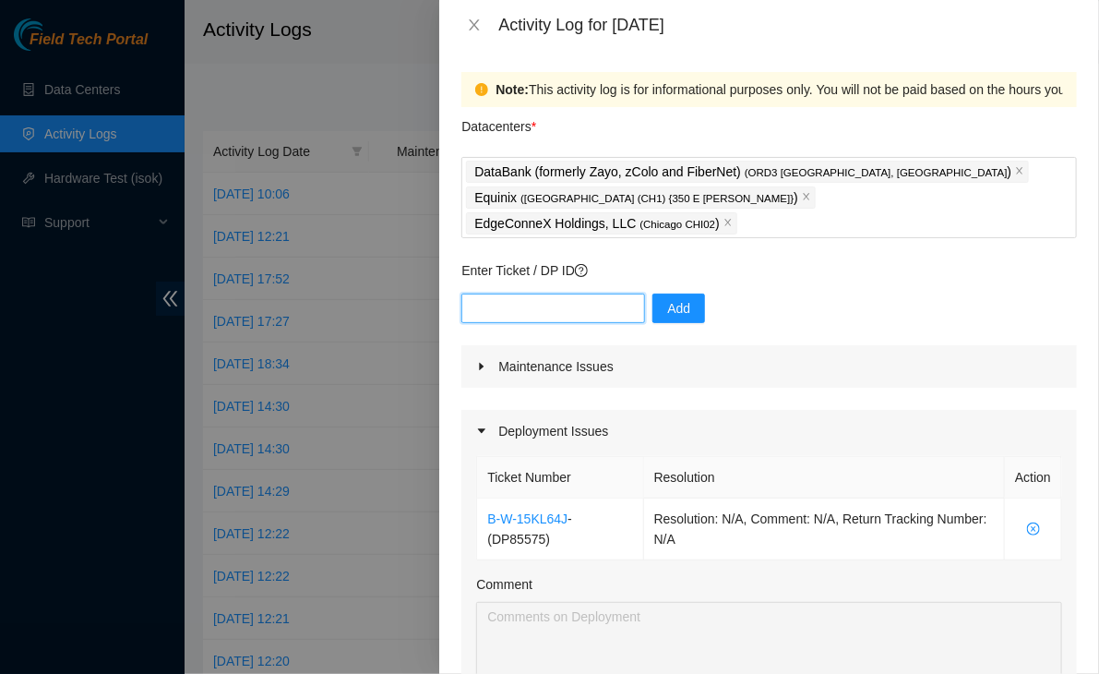
paste input "DP85575"
type input "DP85576"
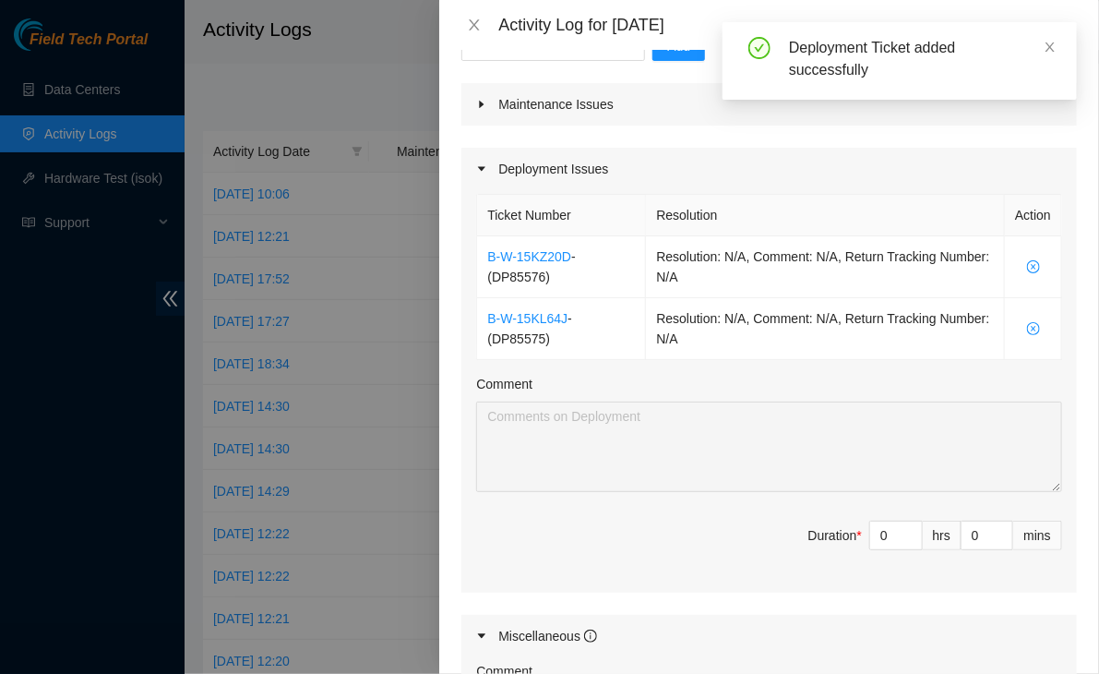
scroll to position [186, 0]
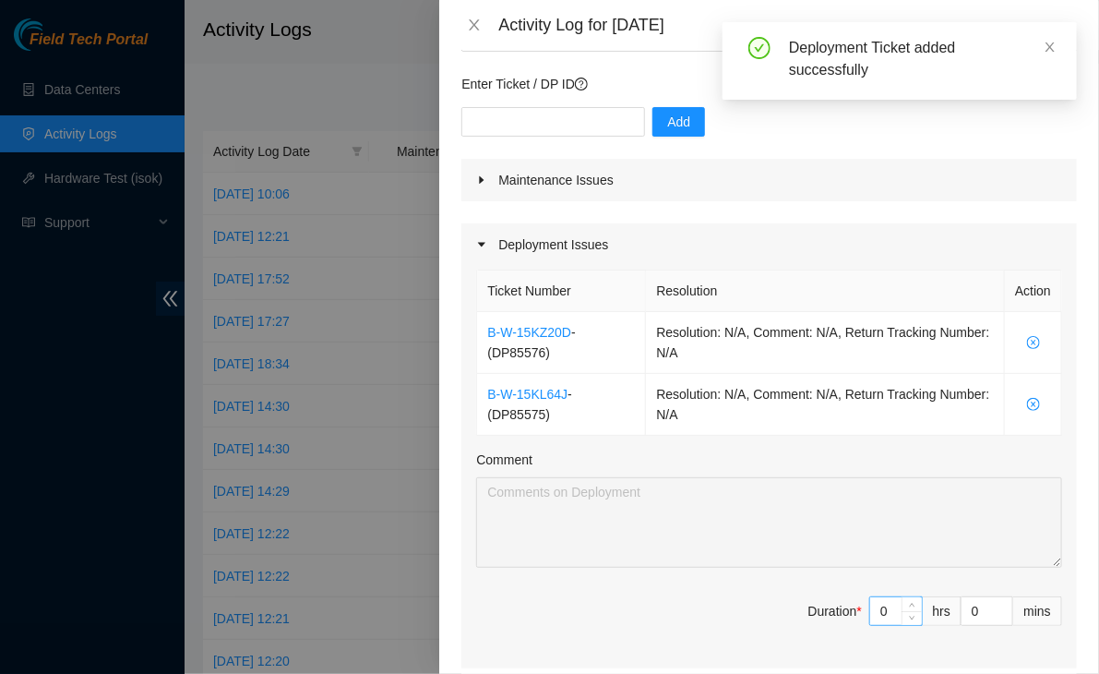
click at [872, 597] on input "0" at bounding box center [896, 611] width 52 height 28
type input "8"
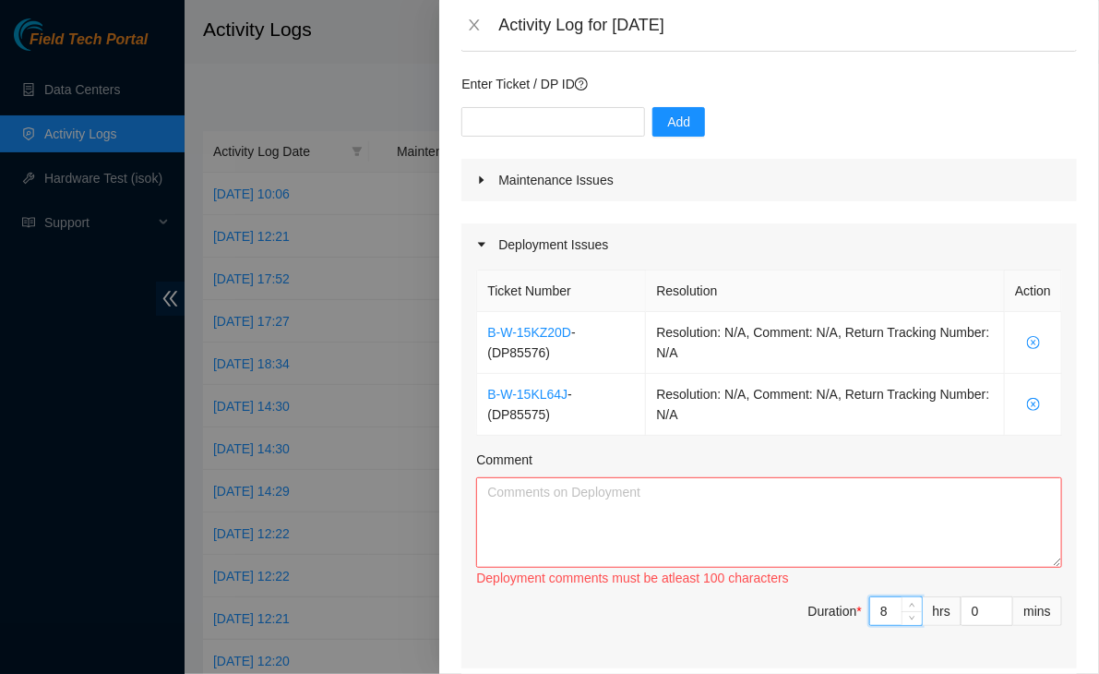
type input "8"
click at [681, 518] on textarea "Comment" at bounding box center [769, 522] width 586 height 90
paste textarea "A_side CH1:05:001040 0000 PP:0000:200495 9, 10 Z_side Rack c1040r0102 Device DW…"
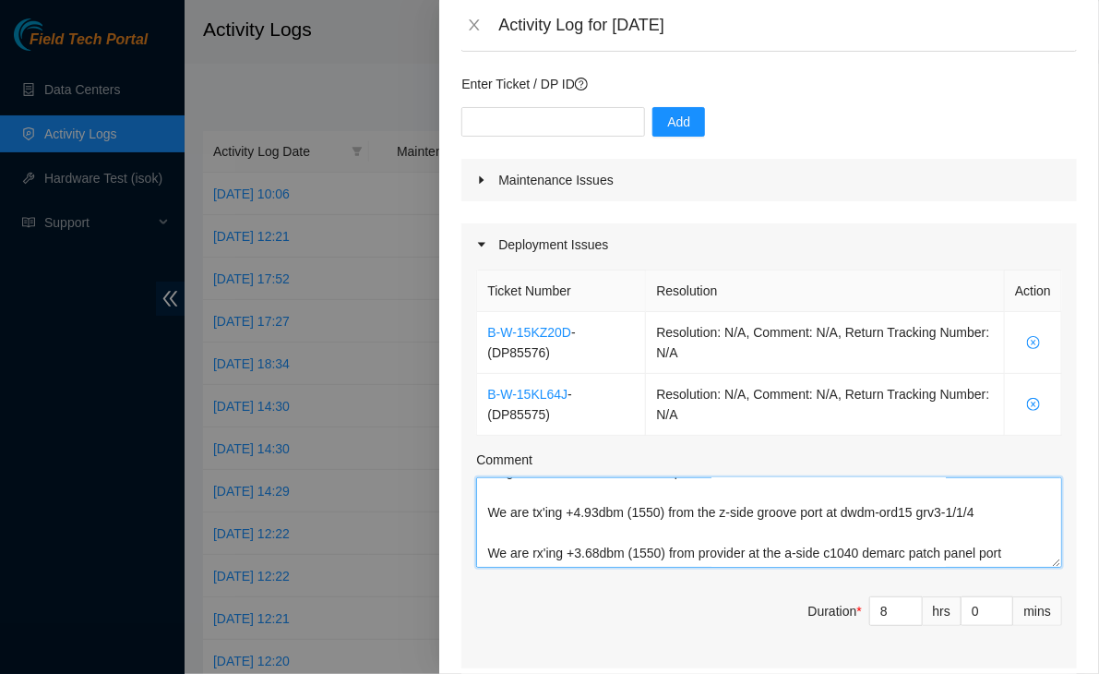
scroll to position [0, 0]
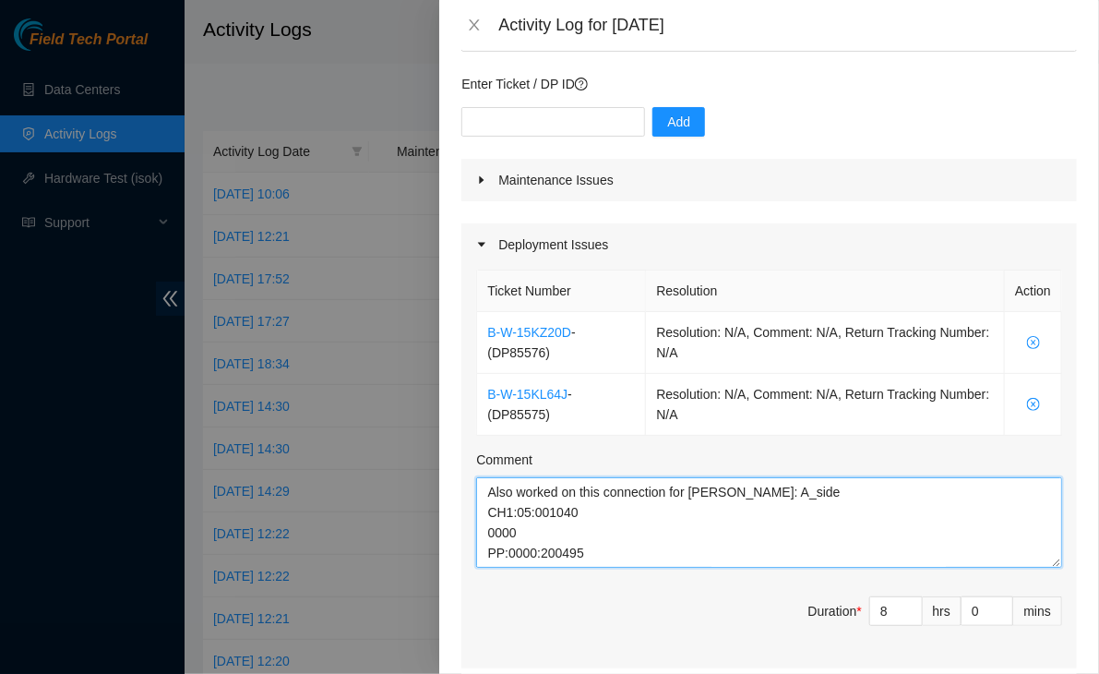
click at [489, 477] on textarea "Also worked on this connection for [PERSON_NAME]: A_side CH1:05:001040 0000 PP:…" at bounding box center [769, 522] width 586 height 90
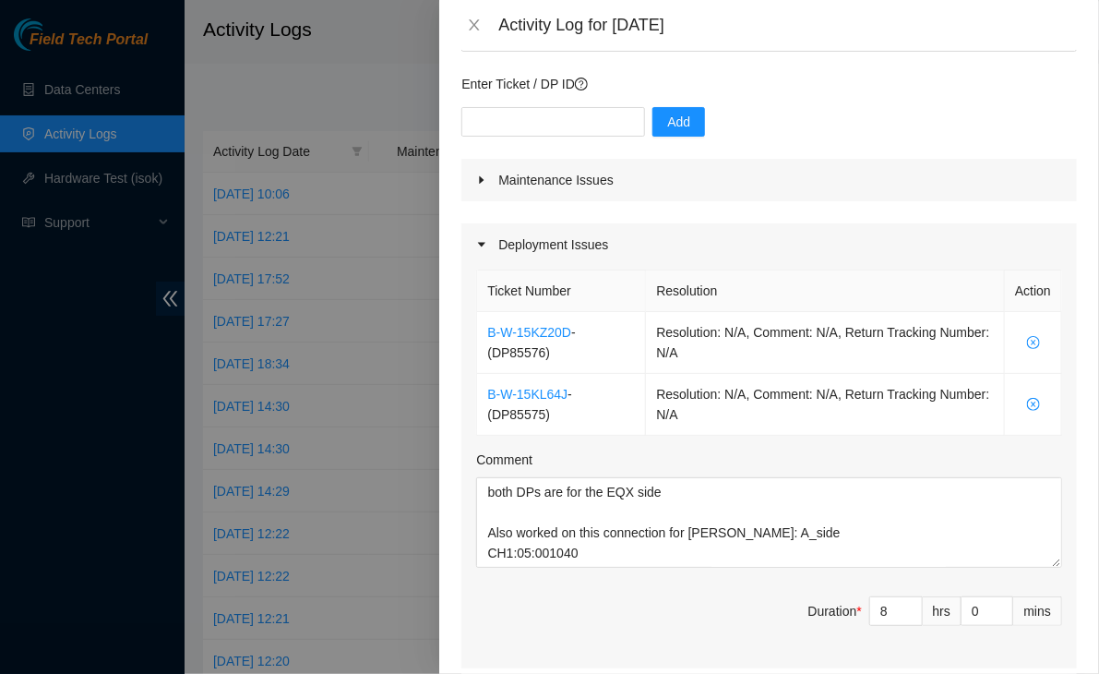
click at [1065, 405] on div "Note: This activity log is for informational purposes only. You will not be pai…" at bounding box center [769, 362] width 660 height 624
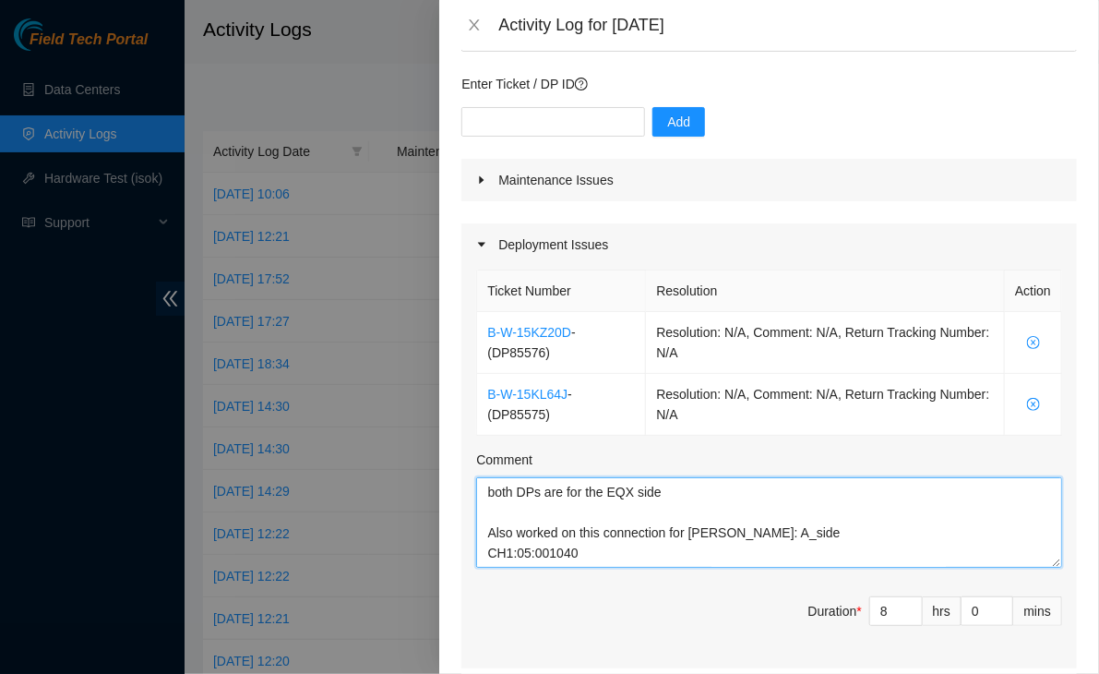
click at [672, 477] on textarea "both DPs are for the EQX side Also worked on this connection for [PERSON_NAME]:…" at bounding box center [769, 522] width 586 height 90
paste textarea "DP85575 - Equinix side Circuit: B-W-15KZS8J - i3 Broadband CID: 23318280"
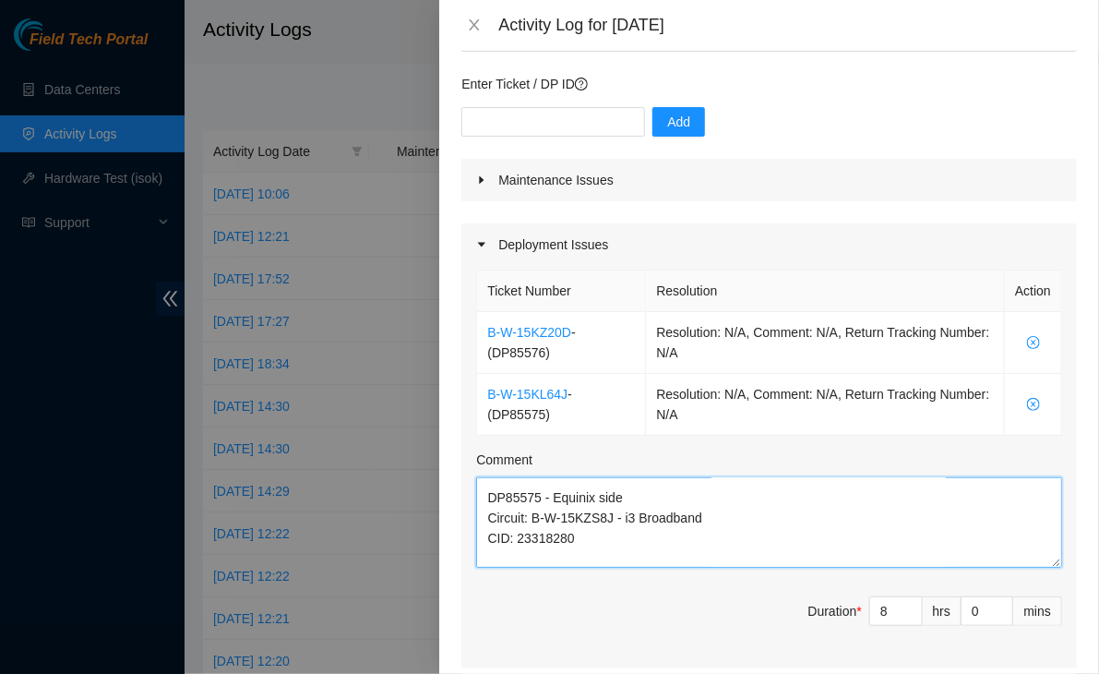
scroll to position [55, 0]
paste textarea "Update: Fiber is now in place and labeled as well. Fiber tips and bulkheads sco…"
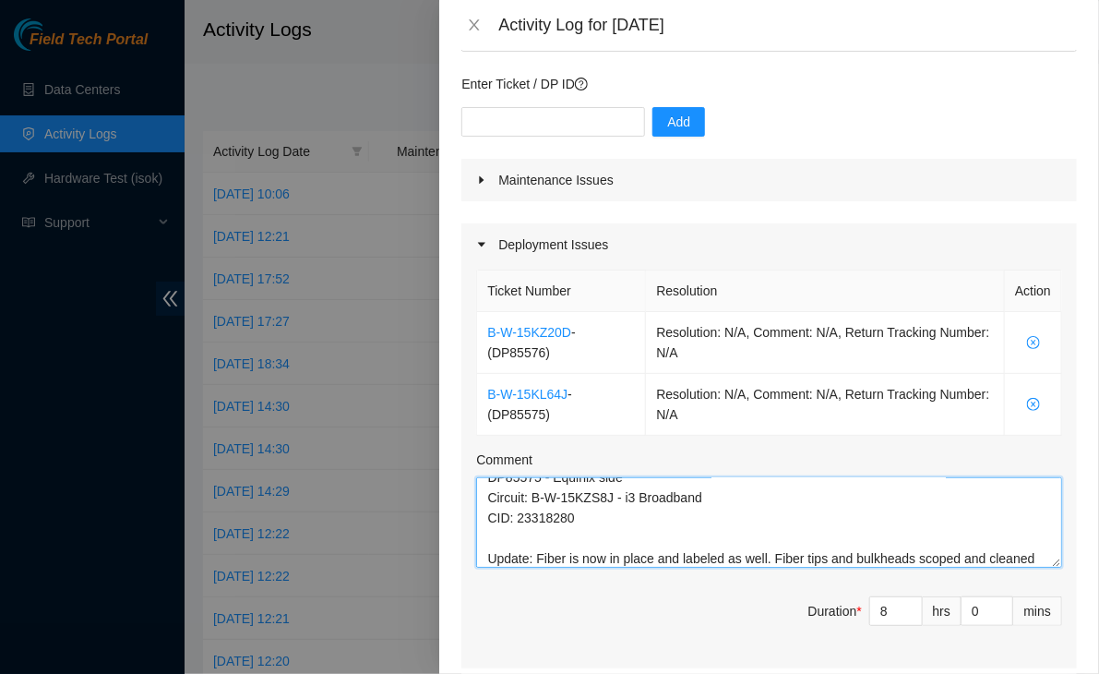
scroll to position [116, 0]
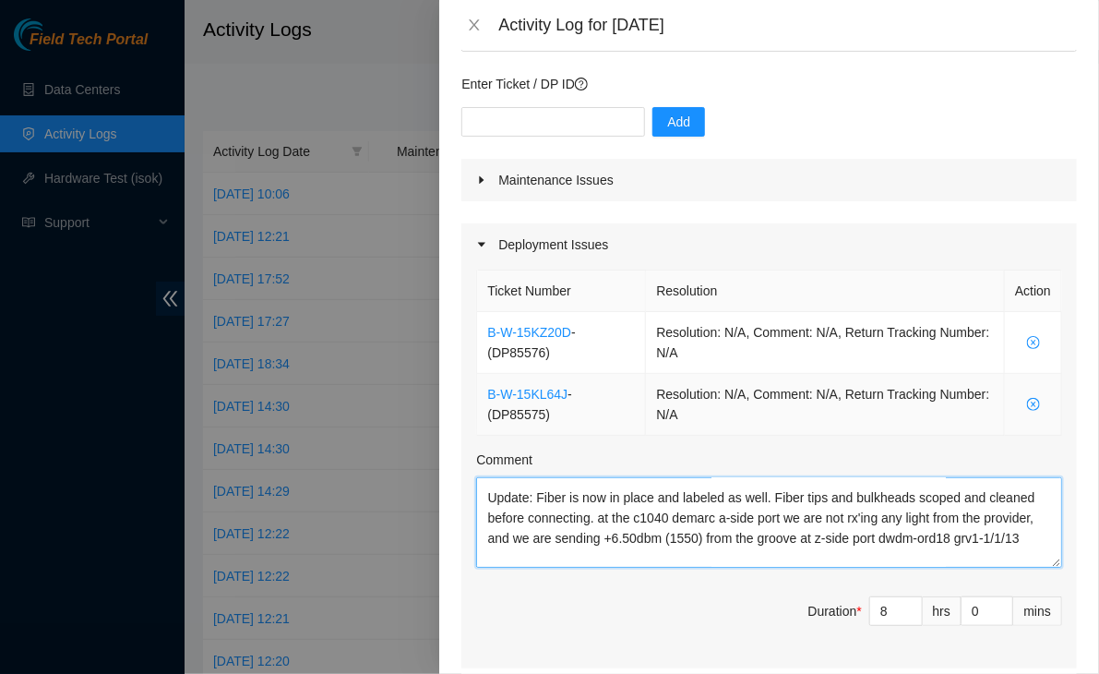
type textarea "both DPs are for the EQX side DP85575 - Equinix side Circuit: B-W-15KZS8J - i3 …"
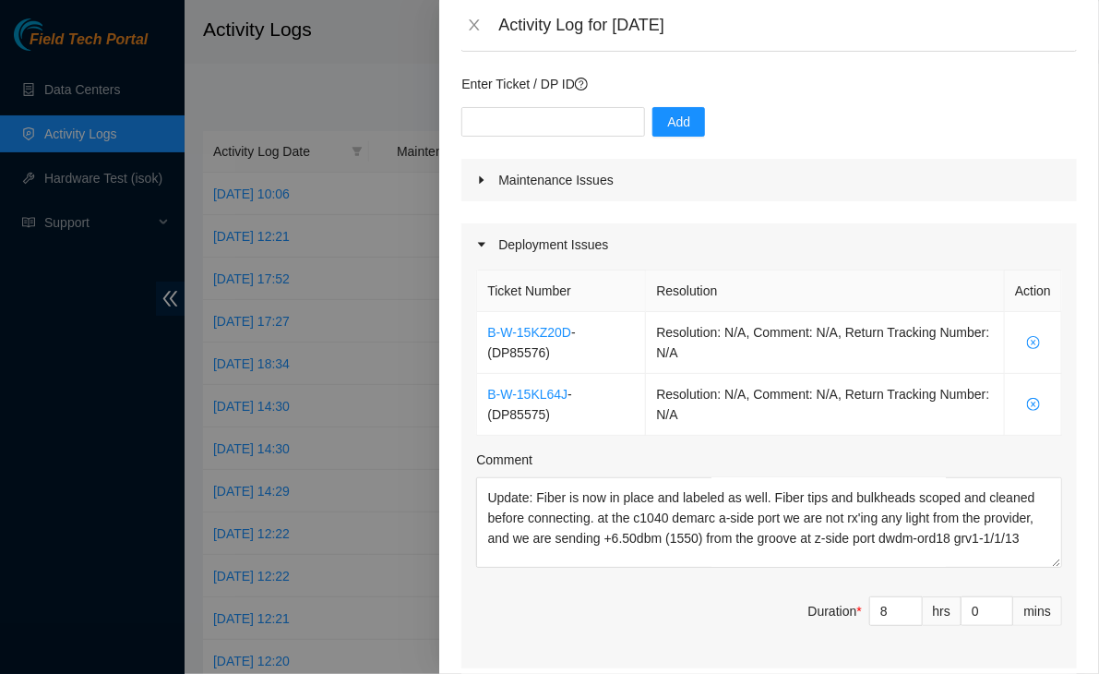
click at [924, 450] on div "Comment" at bounding box center [769, 464] width 586 height 28
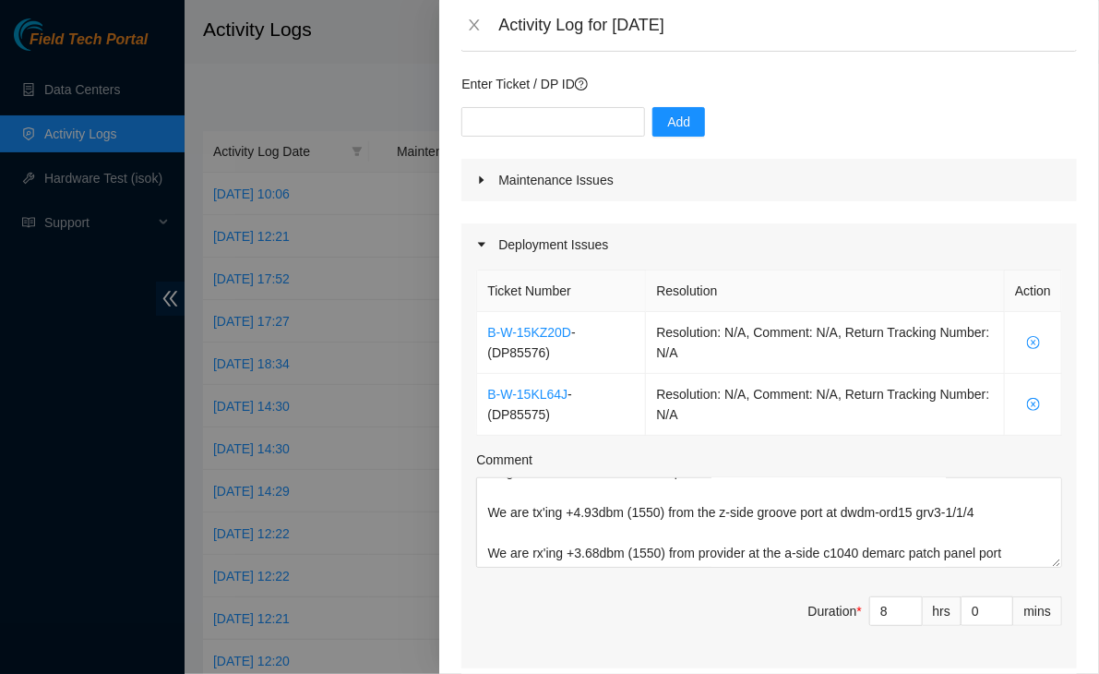
scroll to position [631, 0]
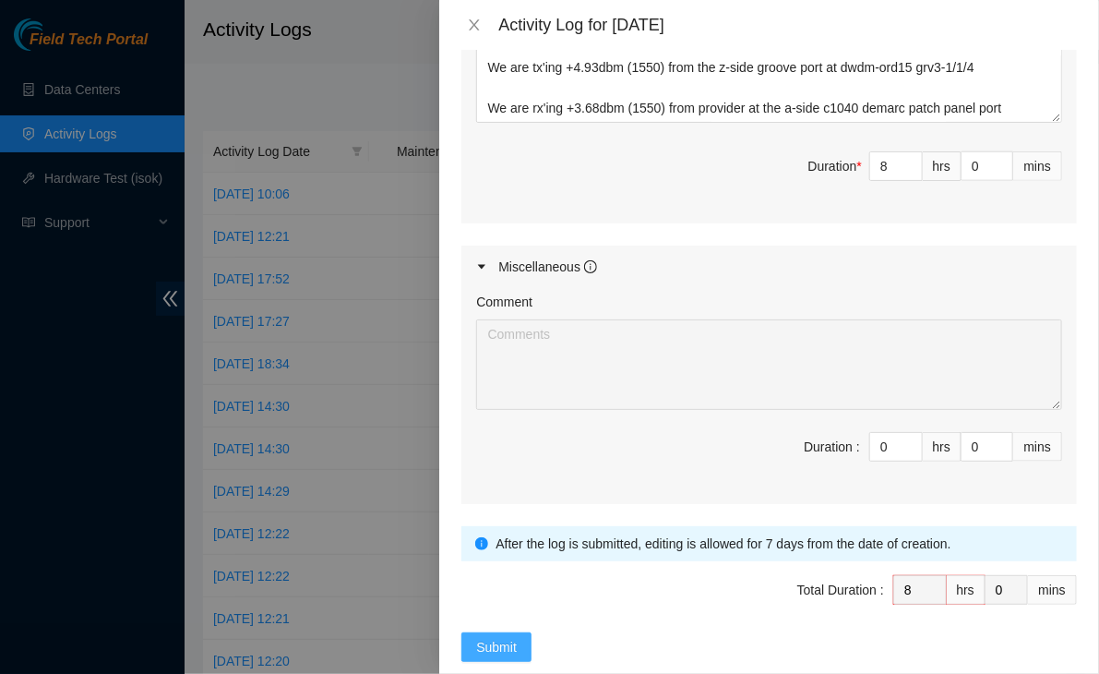
click at [485, 637] on span "Submit" at bounding box center [496, 647] width 41 height 20
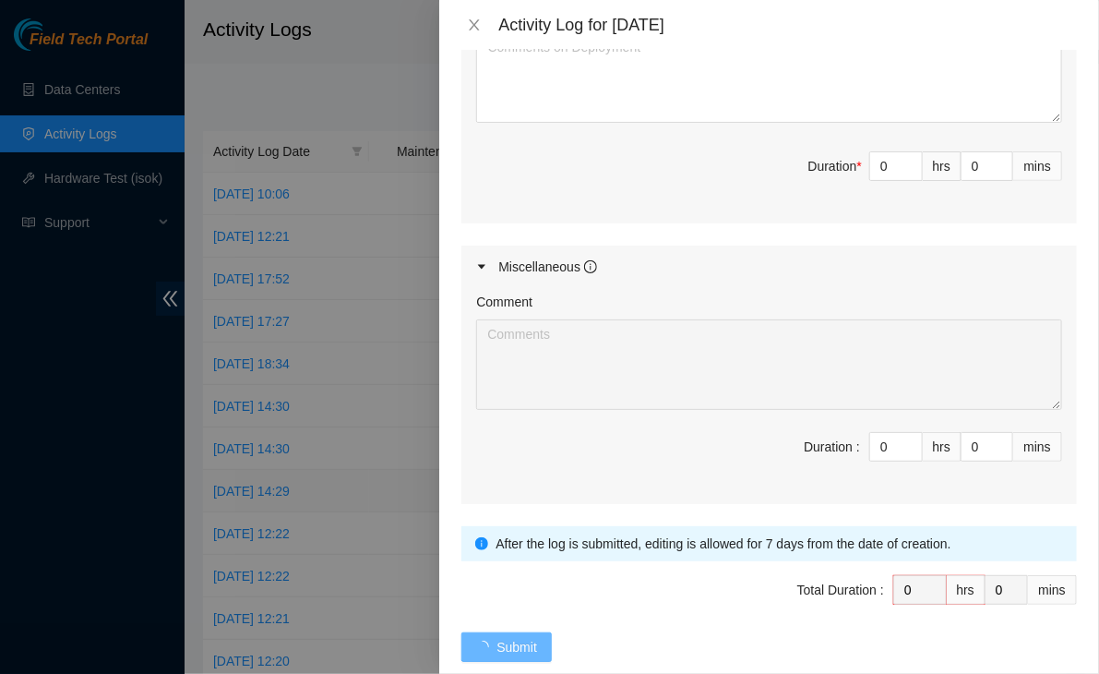
scroll to position [0, 0]
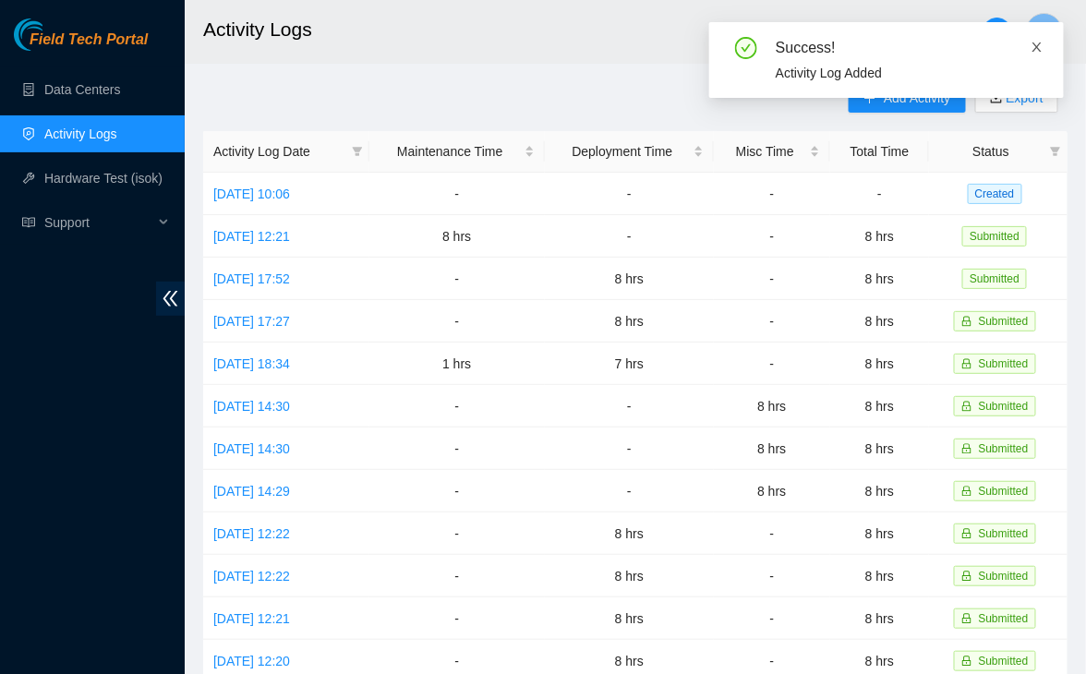
click at [1034, 54] on span at bounding box center [1036, 47] width 13 height 15
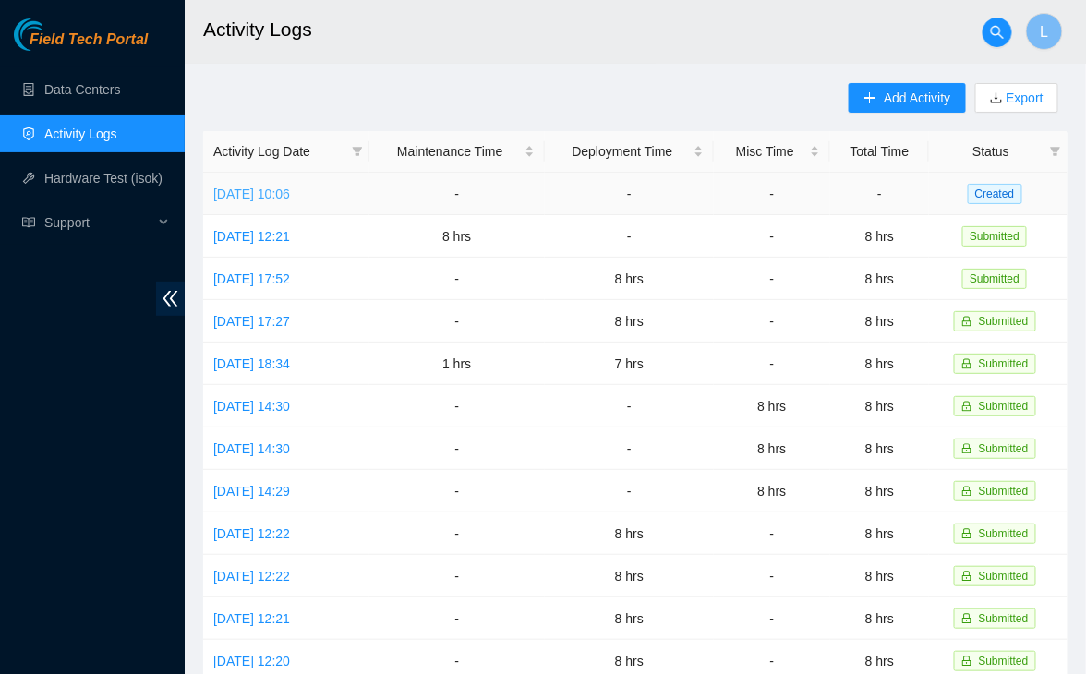
click at [290, 198] on link "[DATE] 10:06" at bounding box center [251, 193] width 77 height 15
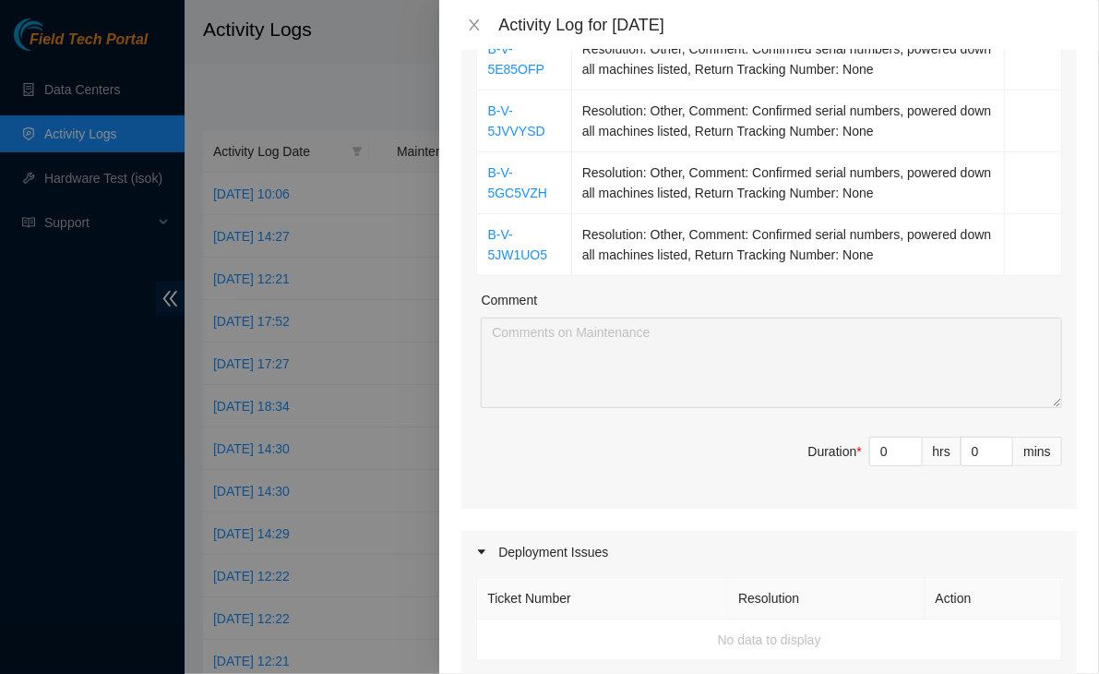
scroll to position [393, 0]
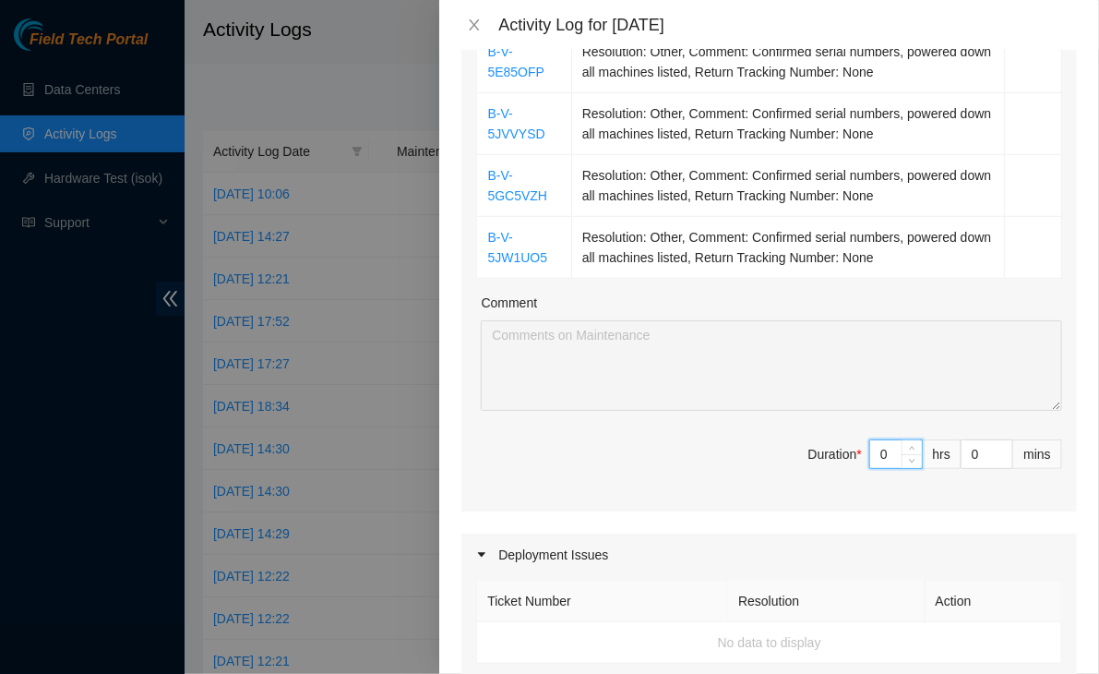
click at [871, 440] on input "0" at bounding box center [896, 454] width 52 height 28
type input "8"
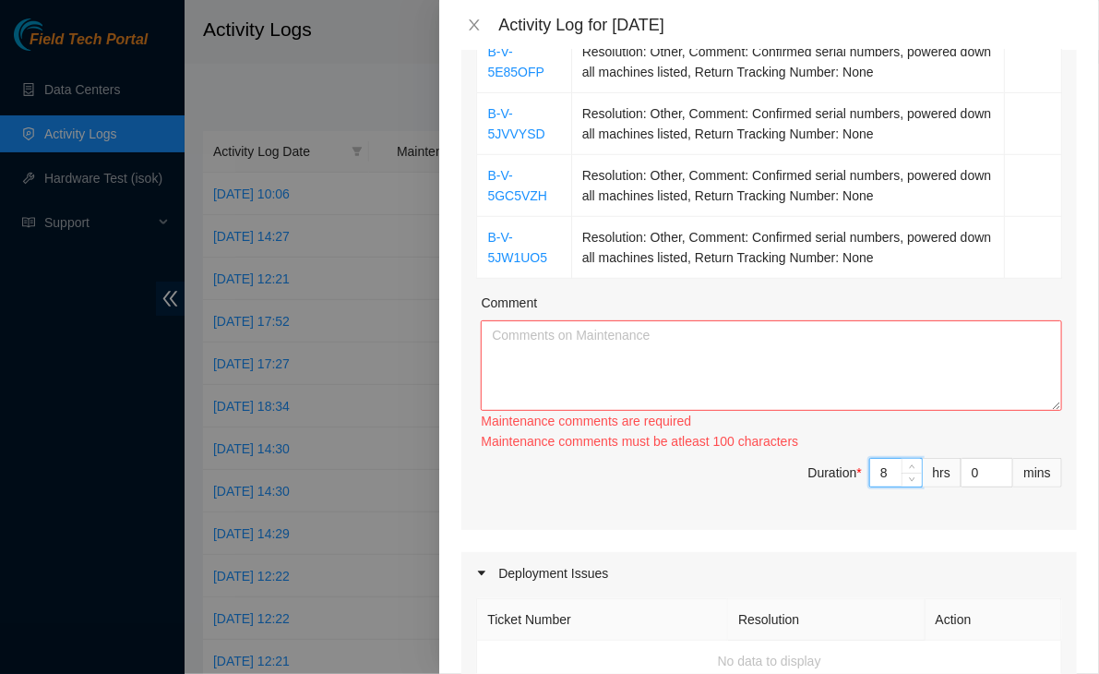
type input "8"
click at [747, 342] on textarea "Comment" at bounding box center [772, 365] width 582 height 90
paste textarea "B-V-5JVHUYP ESSL [r37023:CTL-ORD5i] - nuked, passing isok B-V-5JSPWVB ESSL [362…"
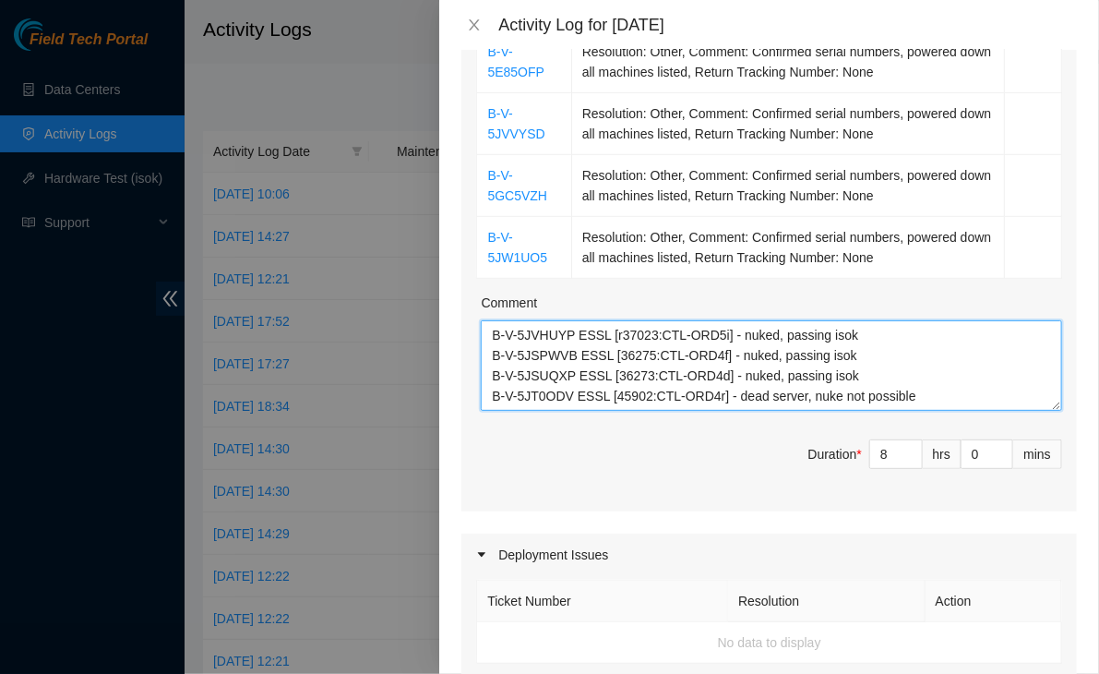
drag, startPoint x: 915, startPoint y: 370, endPoint x: 710, endPoint y: 376, distance: 205.0
click at [710, 376] on textarea "B-V-5JVHUYP ESSL [r37023:CTL-ORD5i] - nuked, passing isok B-V-5JSPWVB ESSL [362…" at bounding box center [772, 365] width 582 height 90
click at [760, 372] on textarea "B-V-5JVHUYP ESSL [r37023:CTL-ORD5i] - nuked, passing isok B-V-5JSPWVB ESSL [362…" at bounding box center [772, 365] width 582 height 90
drag, startPoint x: 712, startPoint y: 371, endPoint x: 1125, endPoint y: 378, distance: 413.6
click at [1098, 378] on html "Field Tech Portal Data Centers Activity Logs Hardware Test (isok) Support Activ…" at bounding box center [549, 337] width 1099 height 674
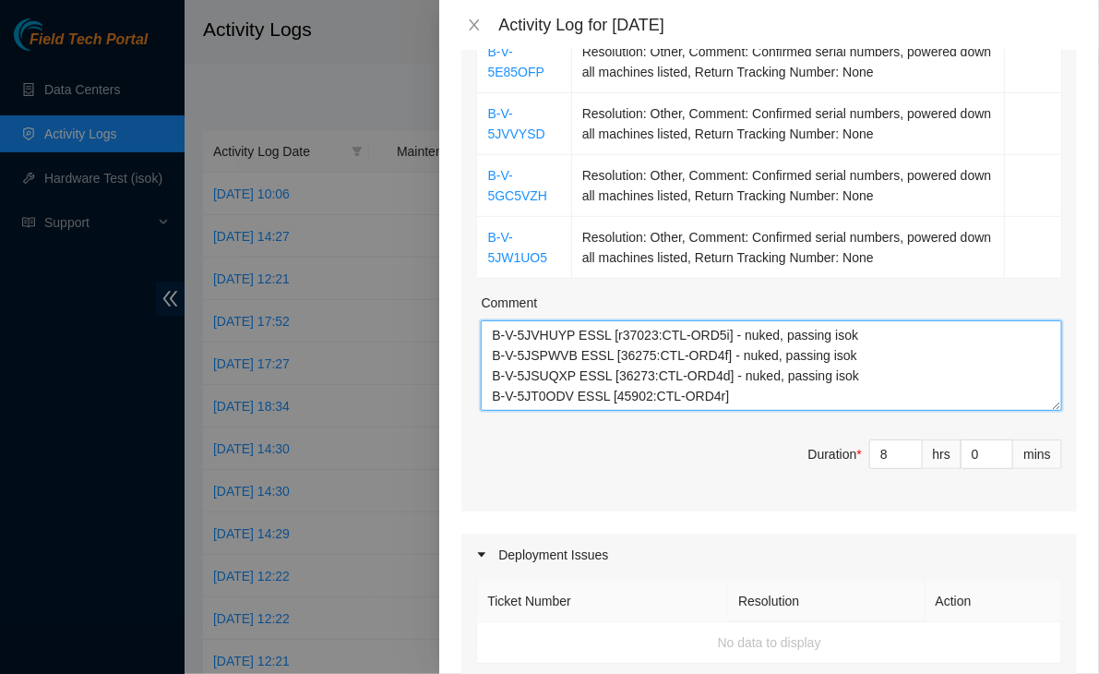
drag, startPoint x: 843, startPoint y: 352, endPoint x: 714, endPoint y: 353, distance: 129.2
click at [714, 353] on textarea "B-V-5JVHUYP ESSL [r37023:CTL-ORD5i] - nuked, passing isok B-V-5JSPWVB ESSL [362…" at bounding box center [772, 365] width 582 height 90
drag, startPoint x: 837, startPoint y: 327, endPoint x: 714, endPoint y: 339, distance: 124.3
click at [714, 339] on textarea "B-V-5JVHUYP ESSL [r37023:CTL-ORD5i] - nuked, passing isok B-V-5JSPWVB ESSL [362…" at bounding box center [772, 365] width 582 height 90
drag, startPoint x: 859, startPoint y: 312, endPoint x: 716, endPoint y: 309, distance: 143.1
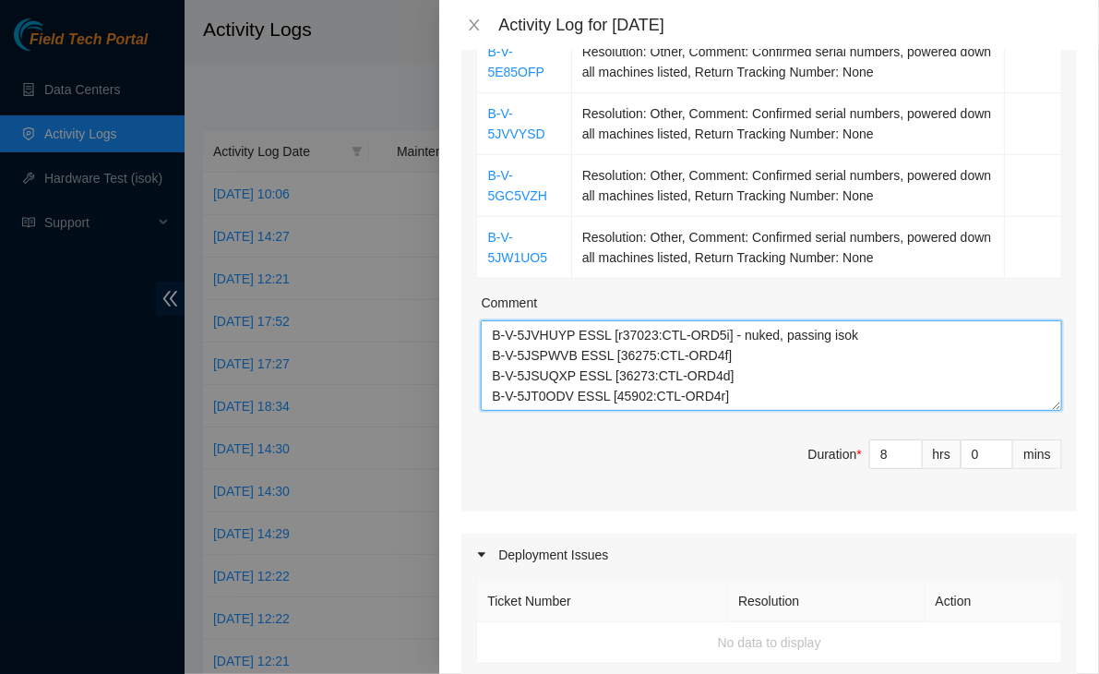
click at [716, 320] on textarea "B-V-5JVHUYP ESSL [r37023:CTL-ORD5i] - nuked, passing isok B-V-5JSPWVB ESSL [362…" at bounding box center [772, 365] width 582 height 90
click at [722, 370] on textarea "B-V-5JVHUYP ESSL [r37023:CTL-ORD5i] B-V-5JSPWVB ESSL [36275:CTL-ORD4f] B-V-5JSU…" at bounding box center [772, 365] width 582 height 90
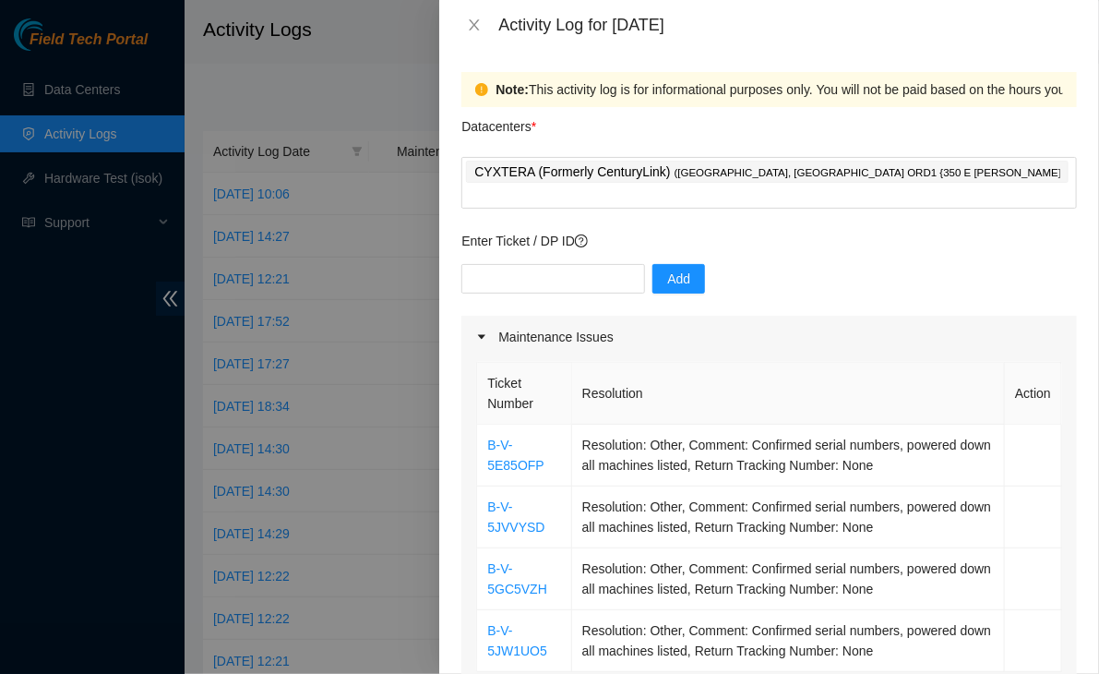
type textarea "B-V-5JVHUYP ESSL [r37023:CTL-ORD5i] B-V-5JSPWVB ESSL [36275:CTL-ORD4f] B-V-5JSU…"
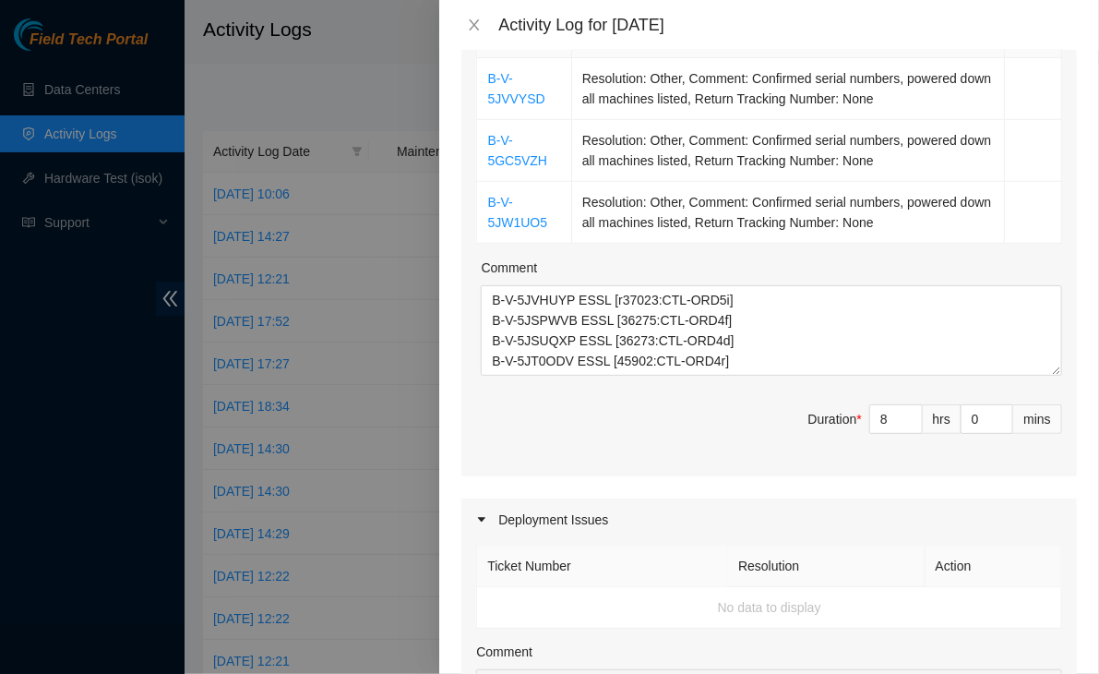
scroll to position [489, 0]
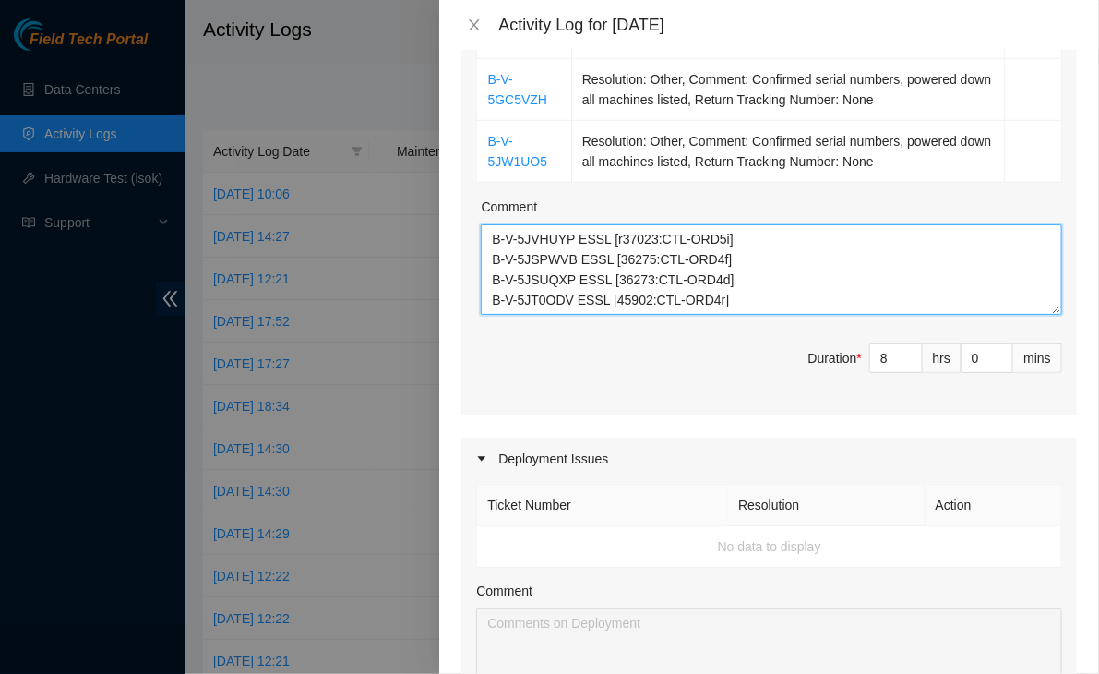
click at [740, 276] on textarea "B-V-5JVHUYP ESSL [r37023:CTL-ORD5i] B-V-5JSPWVB ESSL [36275:CTL-ORD4f] B-V-5JSU…" at bounding box center [772, 269] width 582 height 90
click at [734, 286] on textarea "B-V-5JVHUYP ESSL [r37023:CTL-ORD5i] B-V-5JSPWVB ESSL [36275:CTL-ORD4f] B-V-5JSU…" at bounding box center [772, 269] width 582 height 90
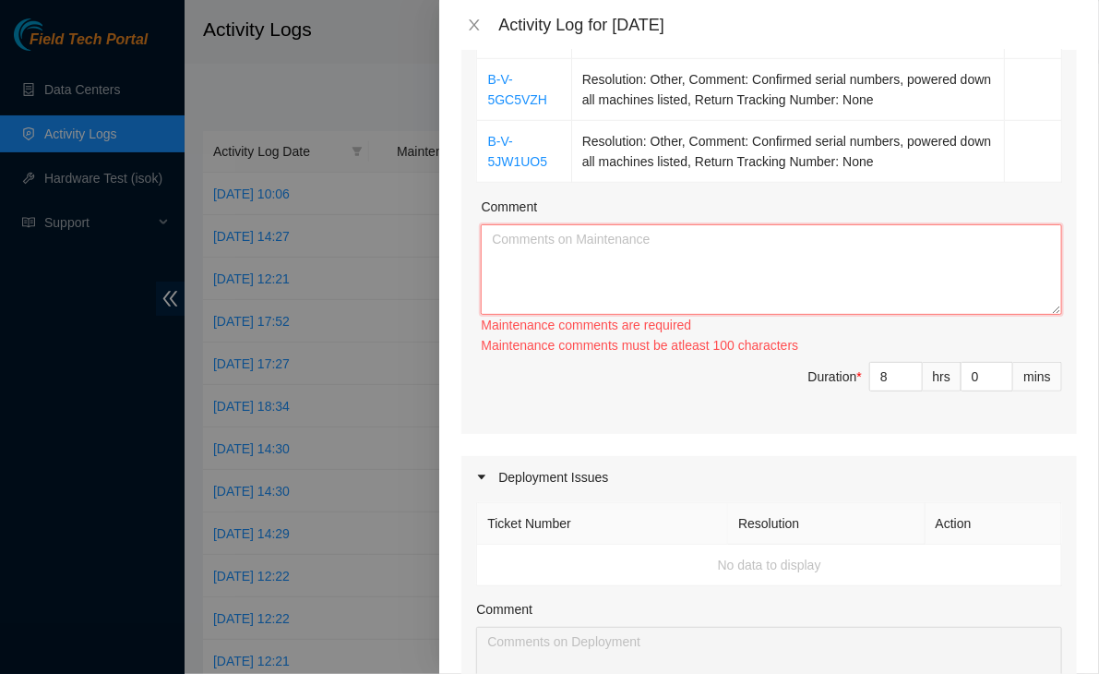
paste textarea "ORD team, is anyone around at Eqx to help check on NCS lab power supply? Looks …"
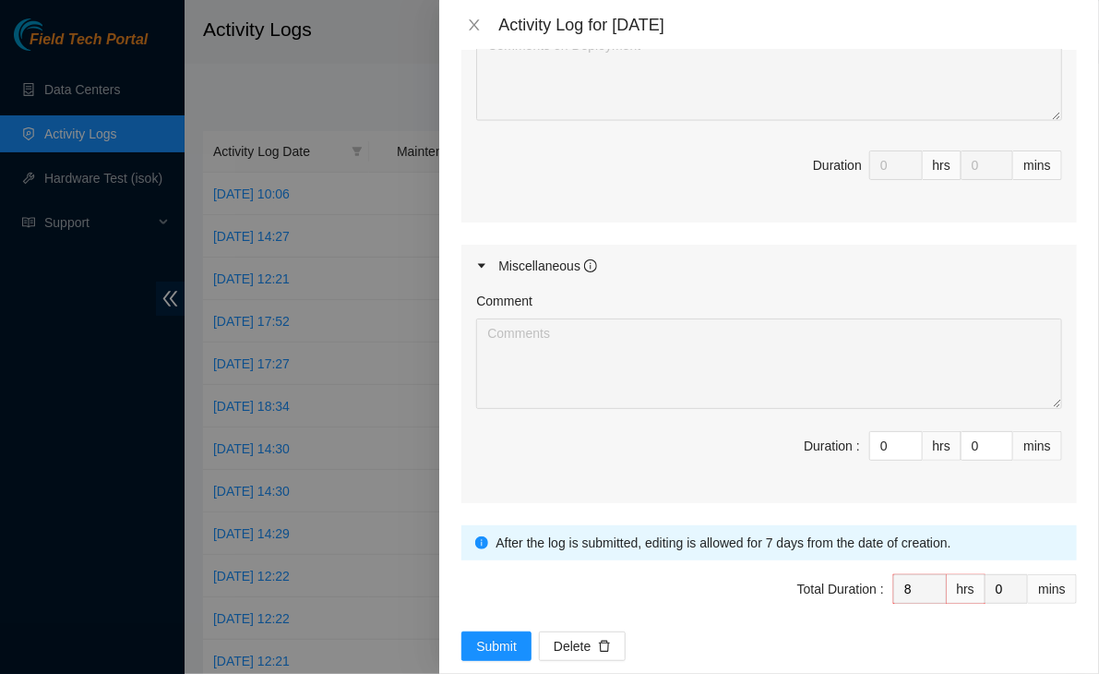
scroll to position [0, 0]
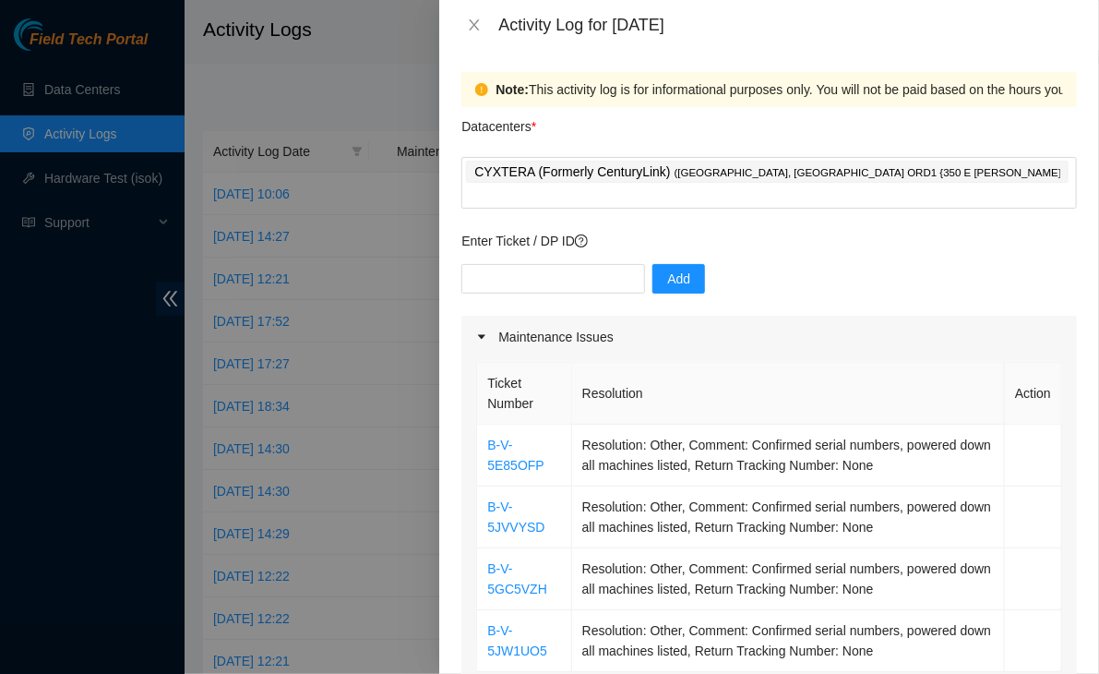
type textarea "ORD team, is anyone around at Eqx to help check on NCS lab power supply? Looks …"
click at [901, 150] on div "Datacenters *" at bounding box center [770, 132] width 616 height 50
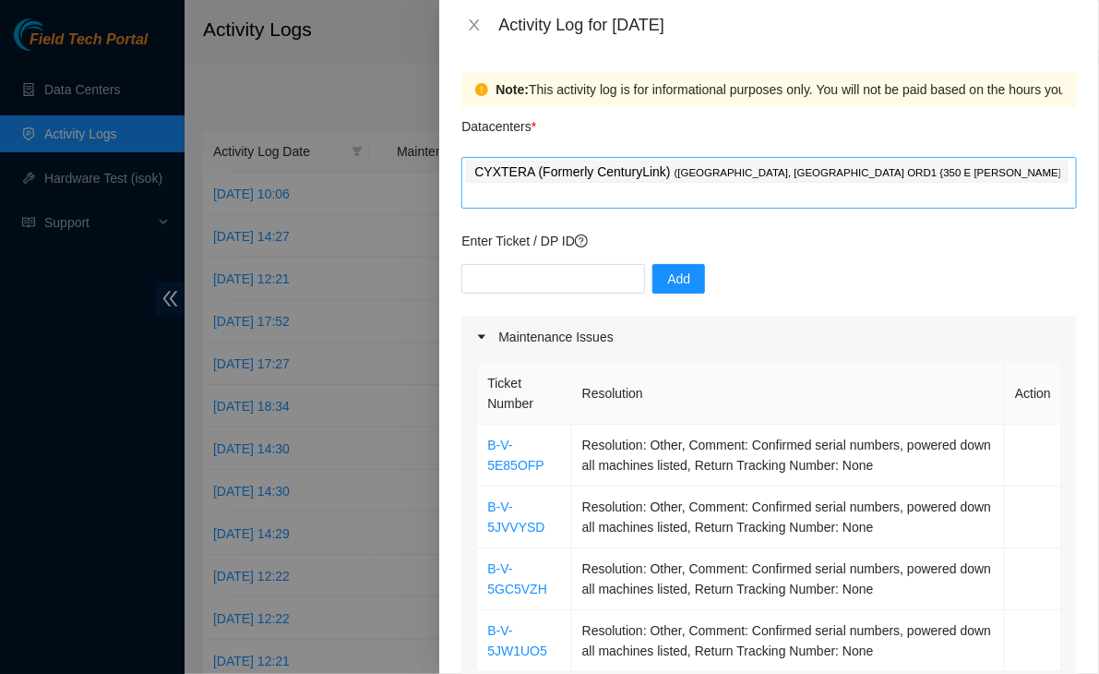
click at [892, 169] on div "CYXTERA (Formerly CenturyLink) ( [GEOGRAPHIC_DATA], [GEOGRAPHIC_DATA] ORD1 {350…" at bounding box center [769, 183] width 606 height 48
type input "eq"
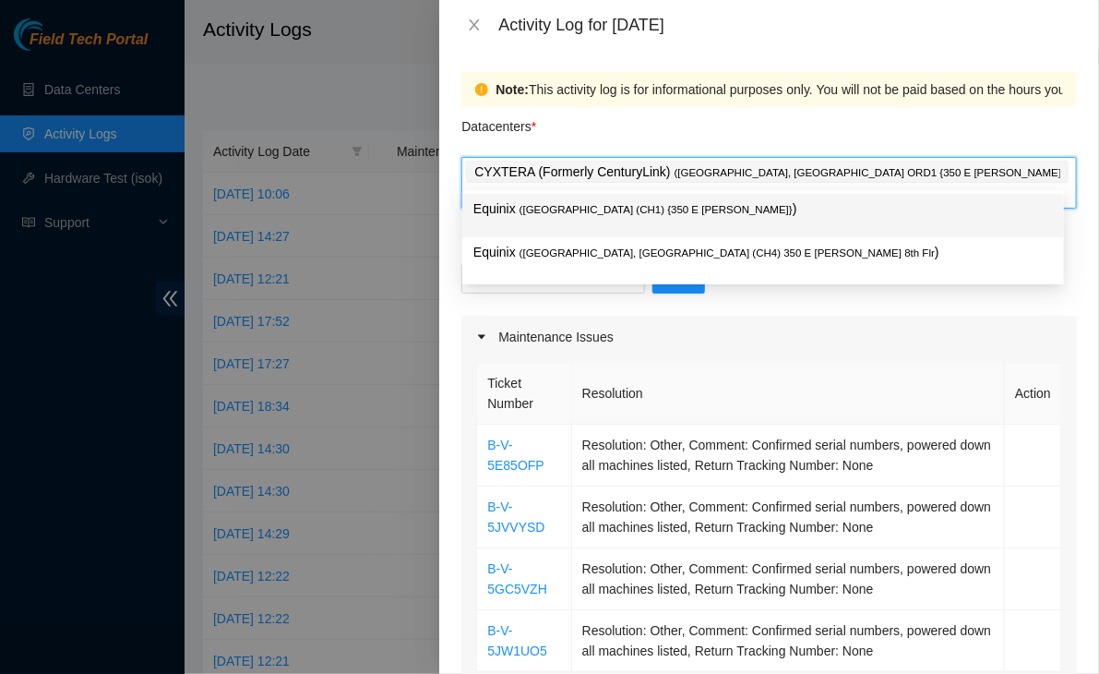
click at [655, 213] on span "( [GEOGRAPHIC_DATA] (CH1) {350 E [PERSON_NAME]}" at bounding box center [656, 209] width 273 height 11
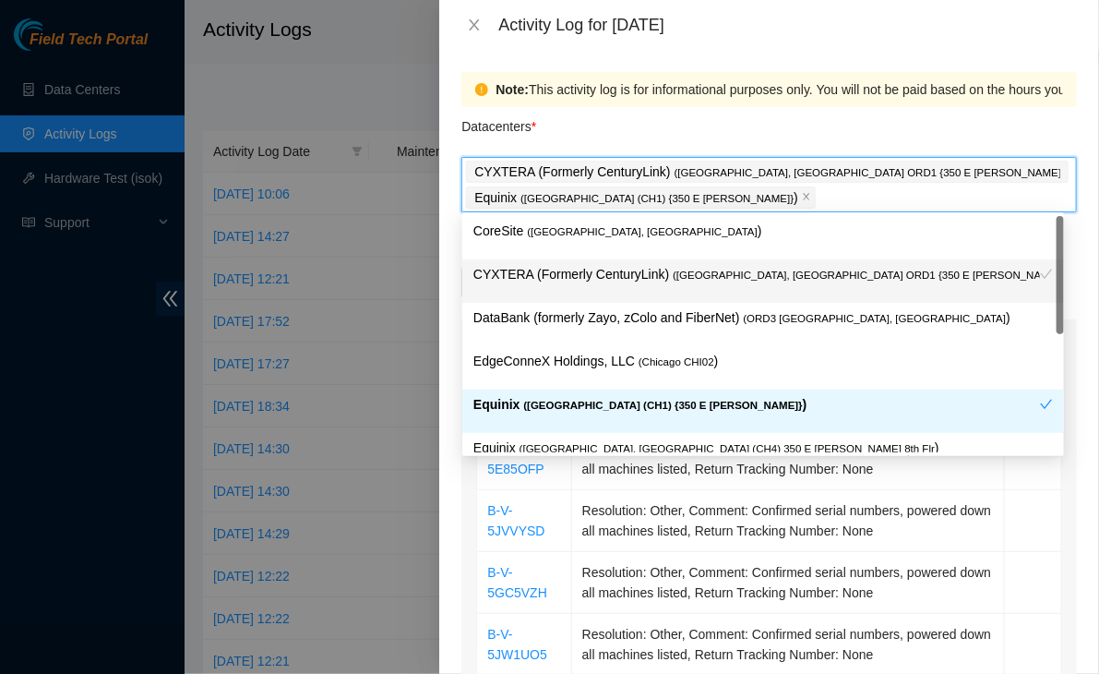
click at [452, 536] on div "Note: This activity log is for informational purposes only. You will not be pai…" at bounding box center [769, 362] width 660 height 624
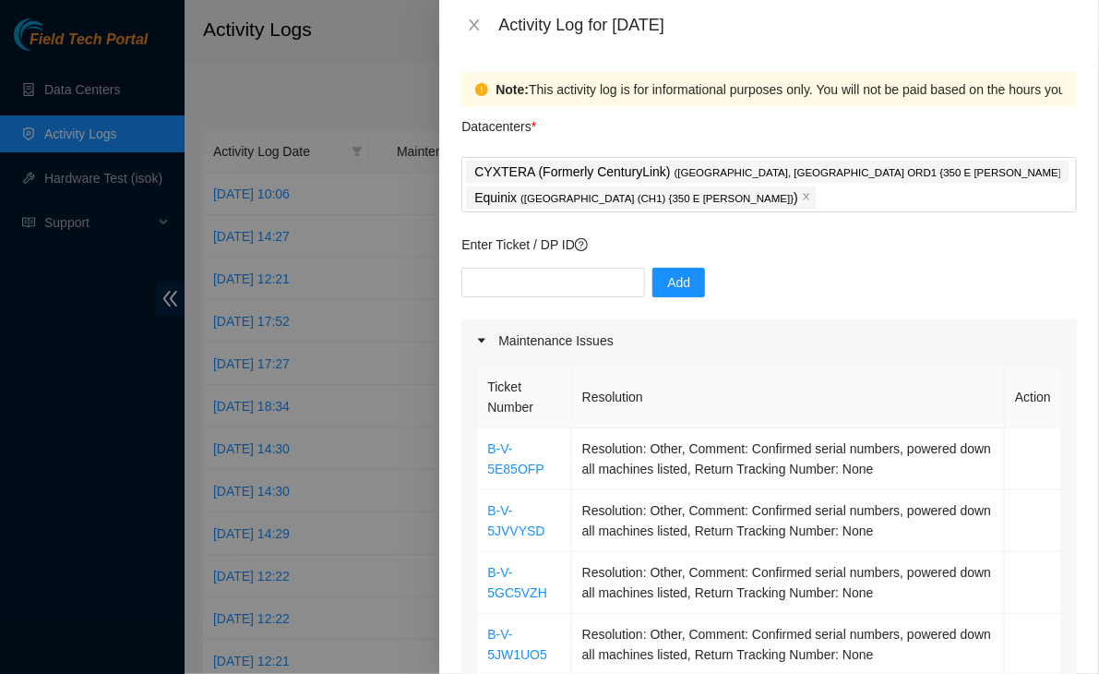
scroll to position [1088, 0]
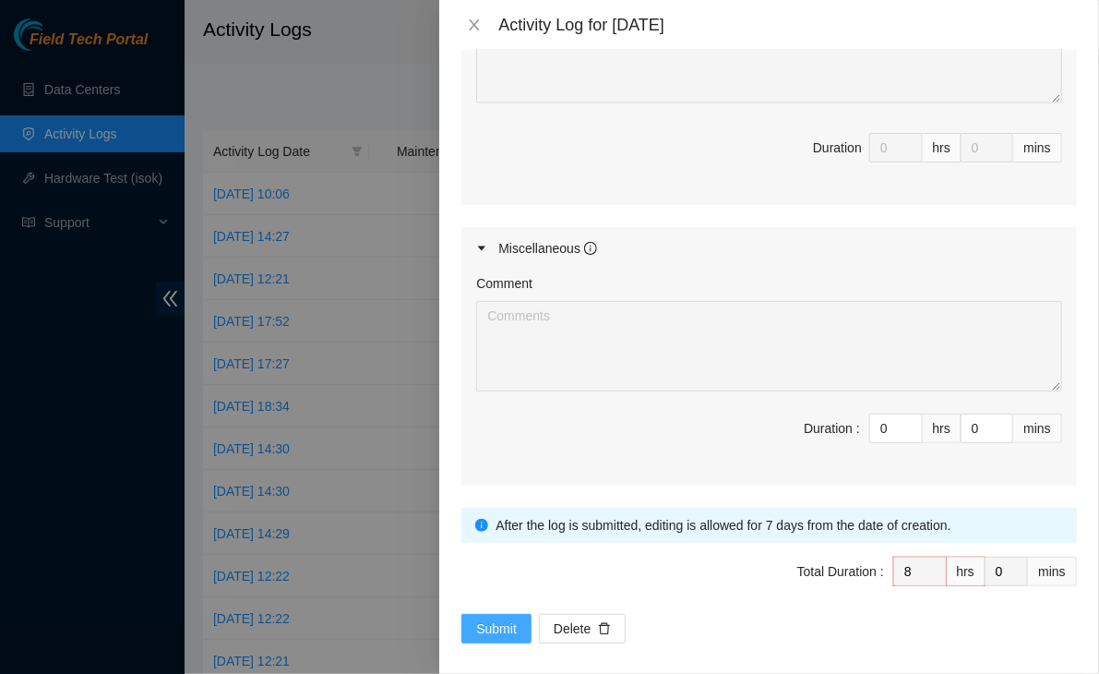
click at [503, 614] on button "Submit" at bounding box center [497, 629] width 70 height 30
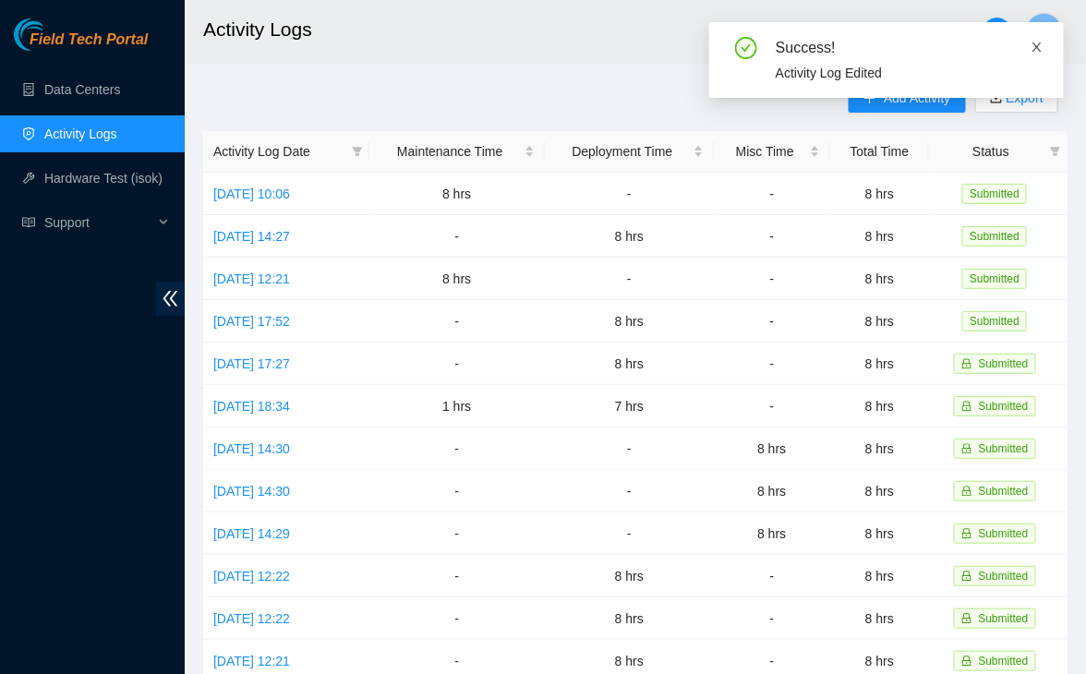
click at [1036, 44] on icon "close" at bounding box center [1036, 47] width 13 height 13
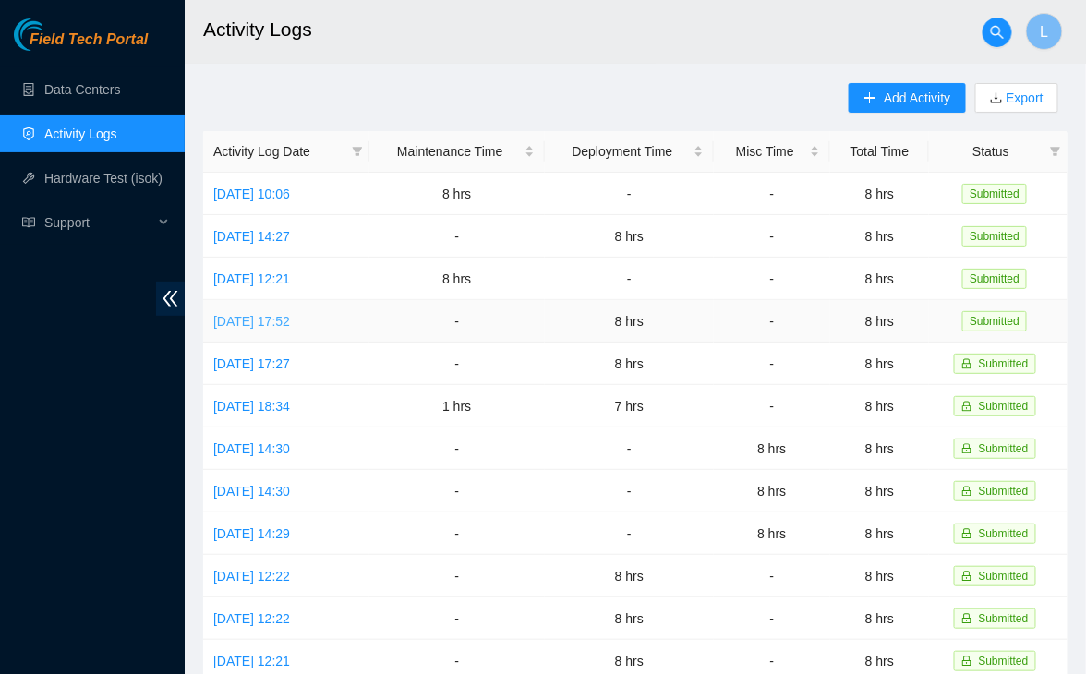
click at [290, 315] on link "[DATE] 17:52" at bounding box center [251, 321] width 77 height 15
click at [290, 275] on link "[DATE] 12:21" at bounding box center [251, 278] width 77 height 15
click at [274, 241] on link "[DATE] 14:27" at bounding box center [251, 236] width 77 height 15
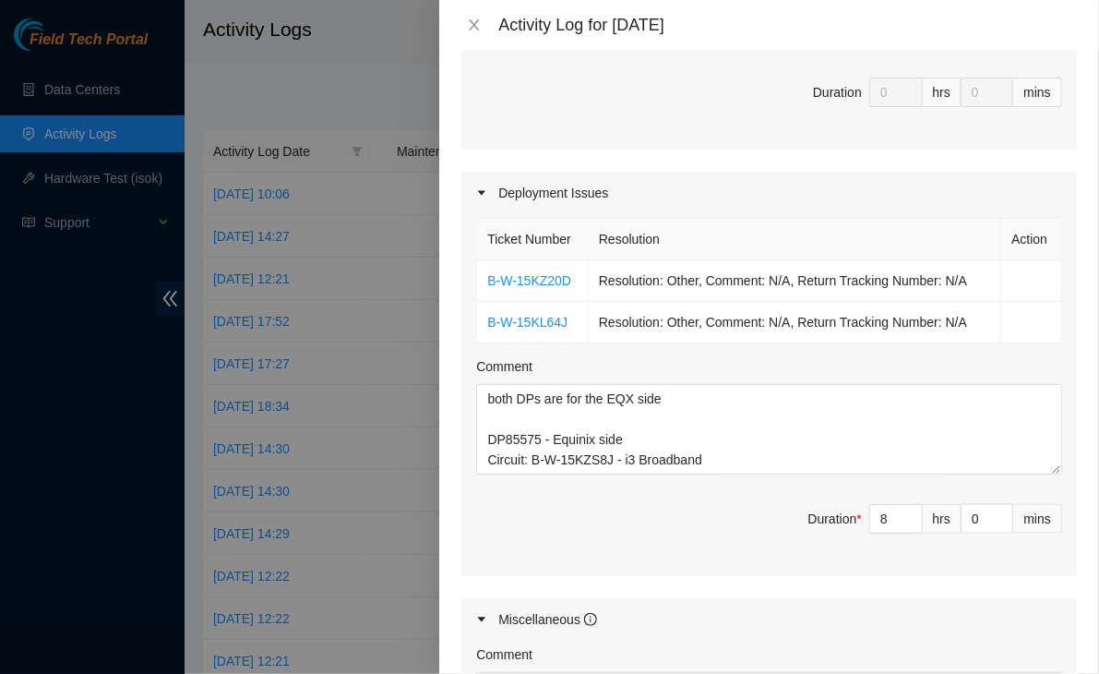
scroll to position [0, 0]
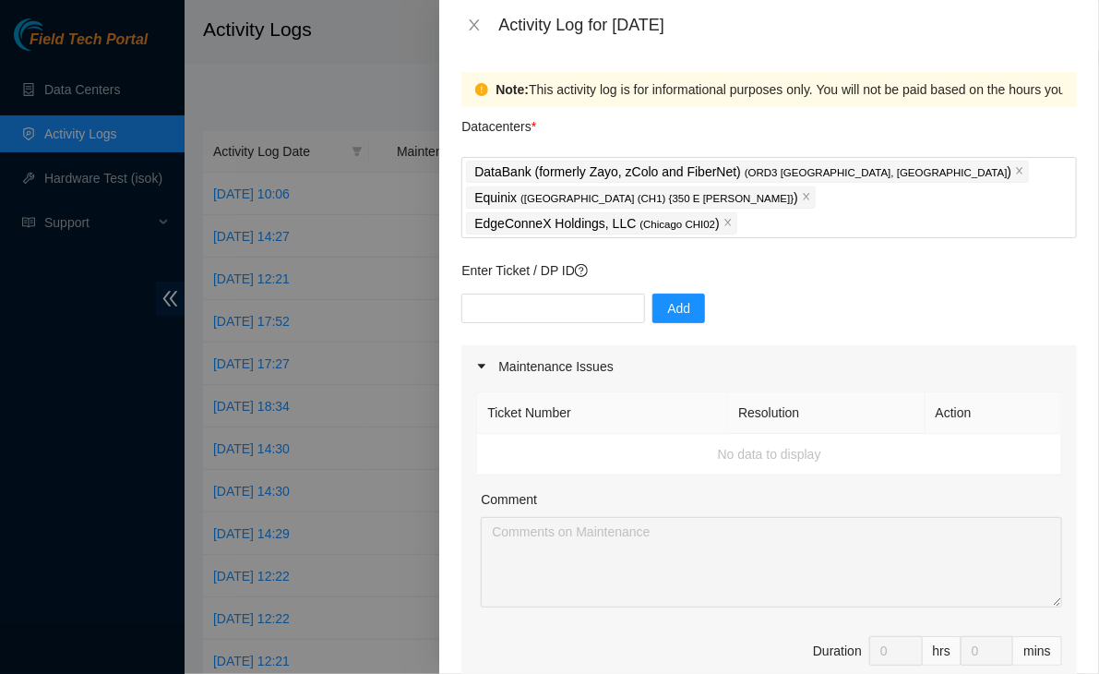
click at [344, 230] on div at bounding box center [549, 337] width 1099 height 674
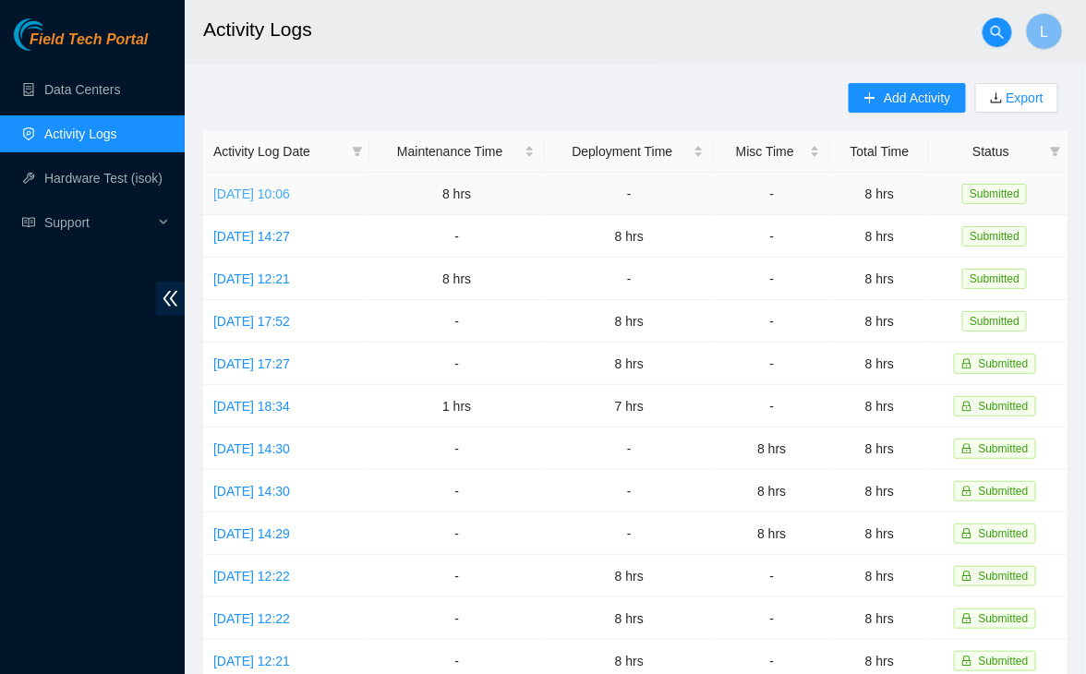
click at [262, 191] on link "[DATE] 10:06" at bounding box center [251, 193] width 77 height 15
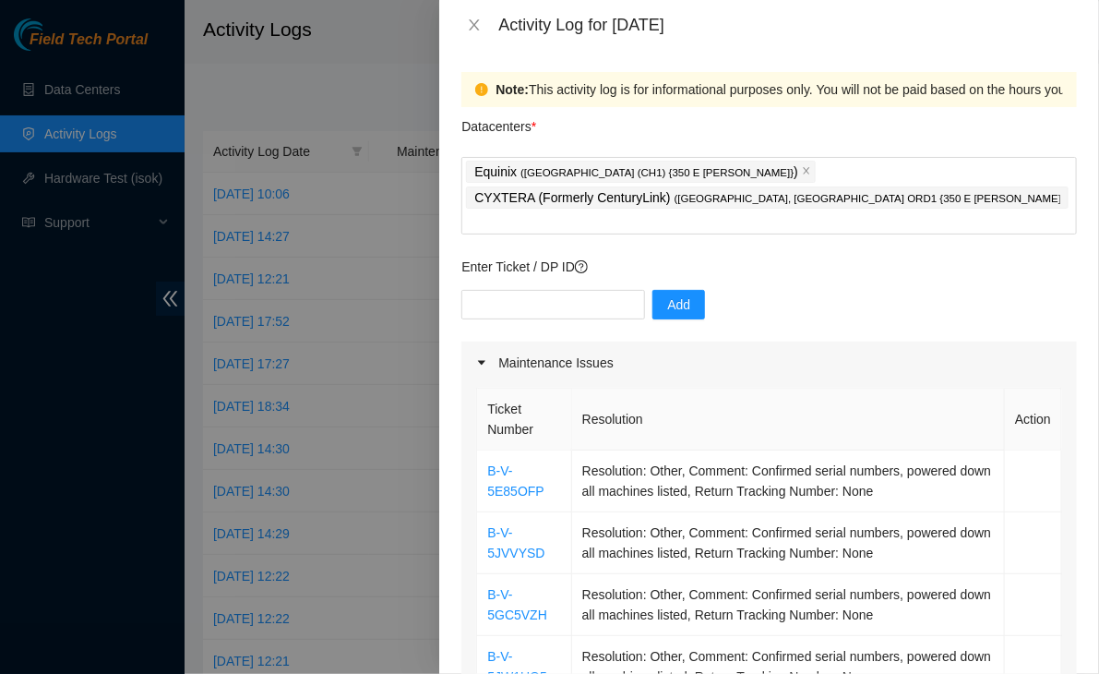
click at [354, 174] on div at bounding box center [549, 337] width 1099 height 674
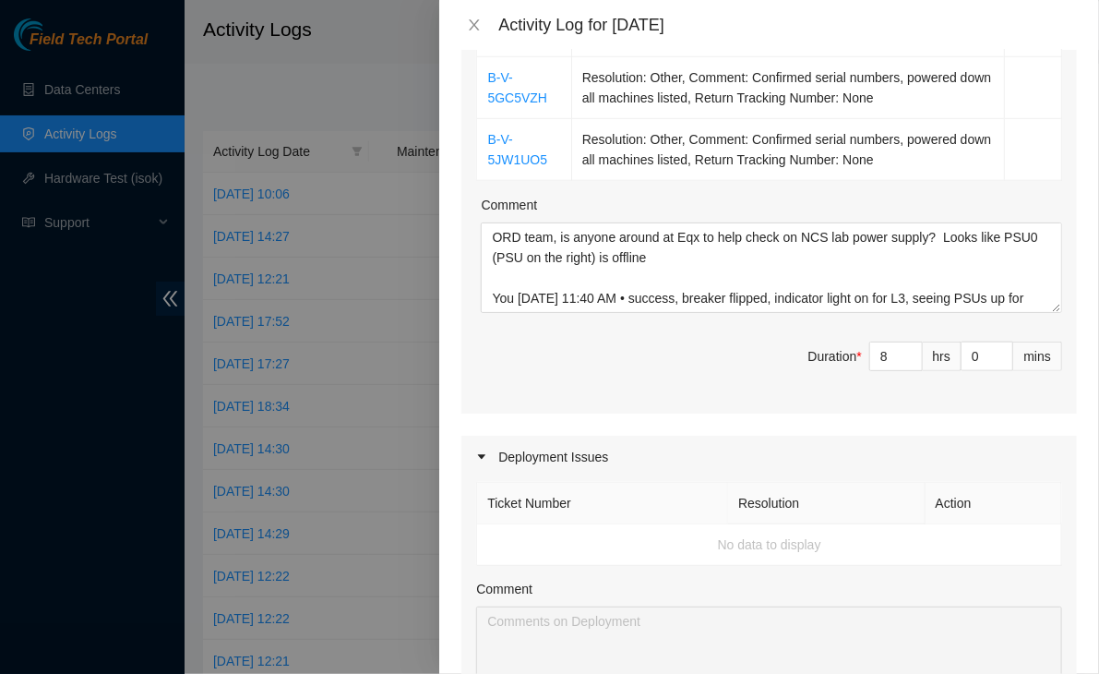
scroll to position [1088, 0]
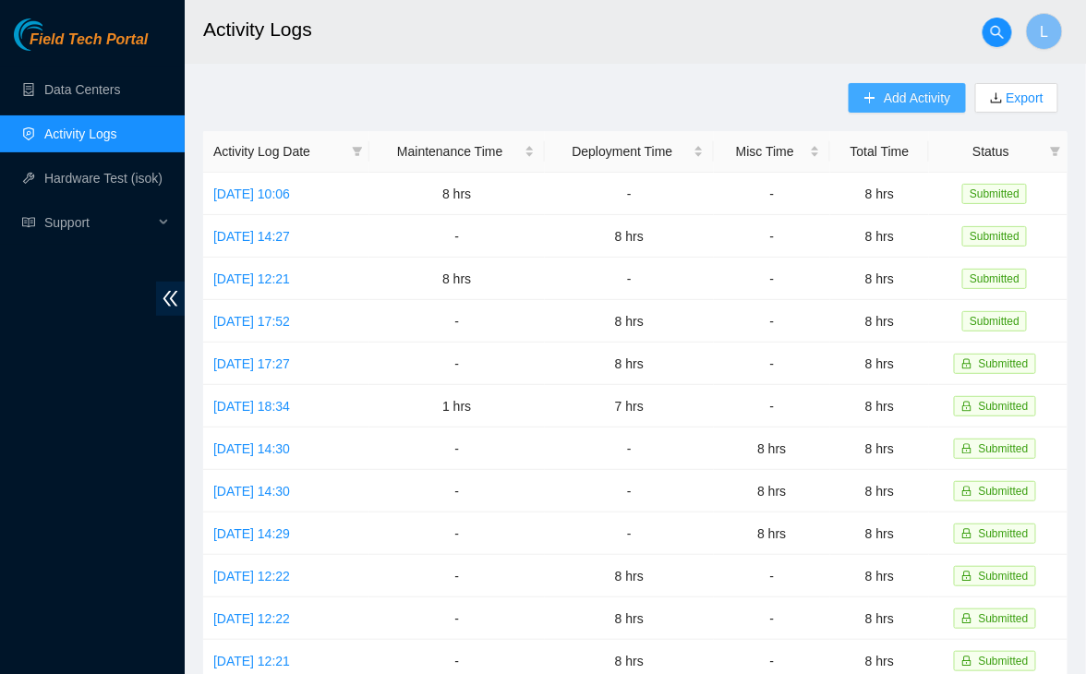
click at [887, 94] on span "Add Activity" at bounding box center [916, 98] width 66 height 20
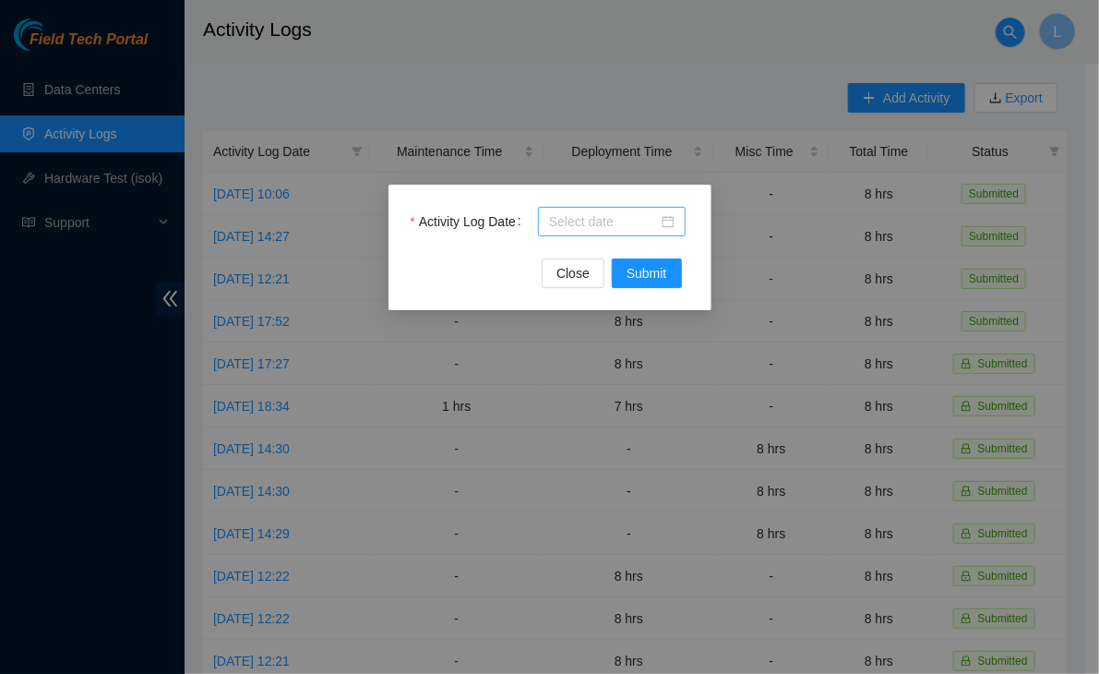
click at [540, 223] on div at bounding box center [612, 222] width 148 height 30
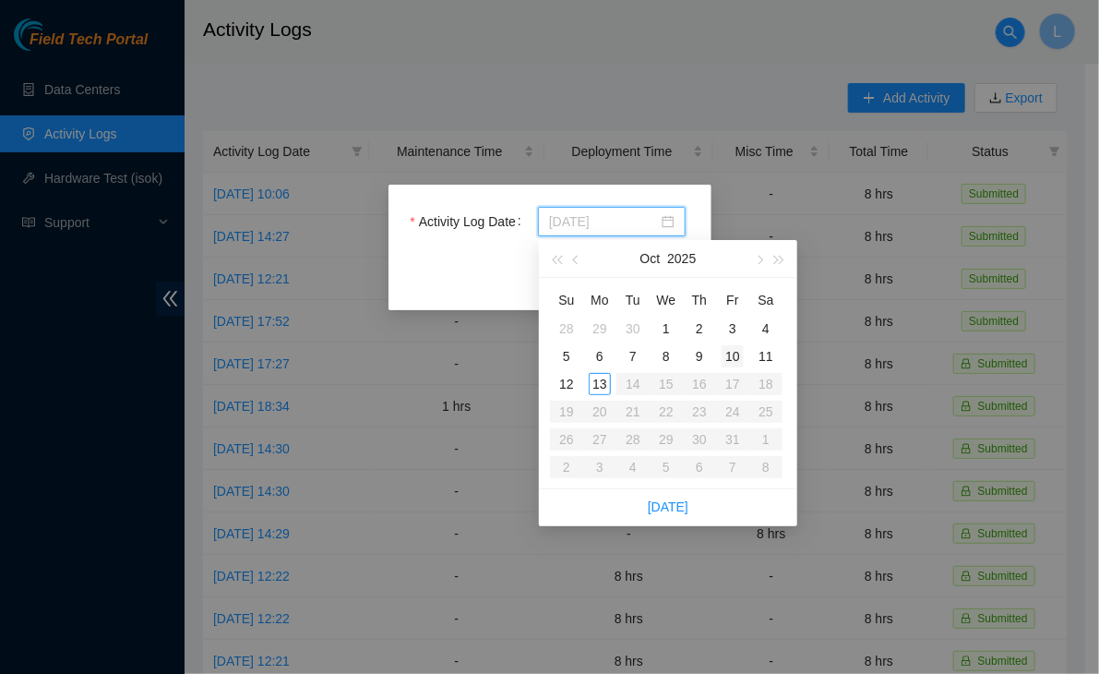
type input "[DATE]"
click at [732, 363] on div "10" at bounding box center [733, 356] width 22 height 22
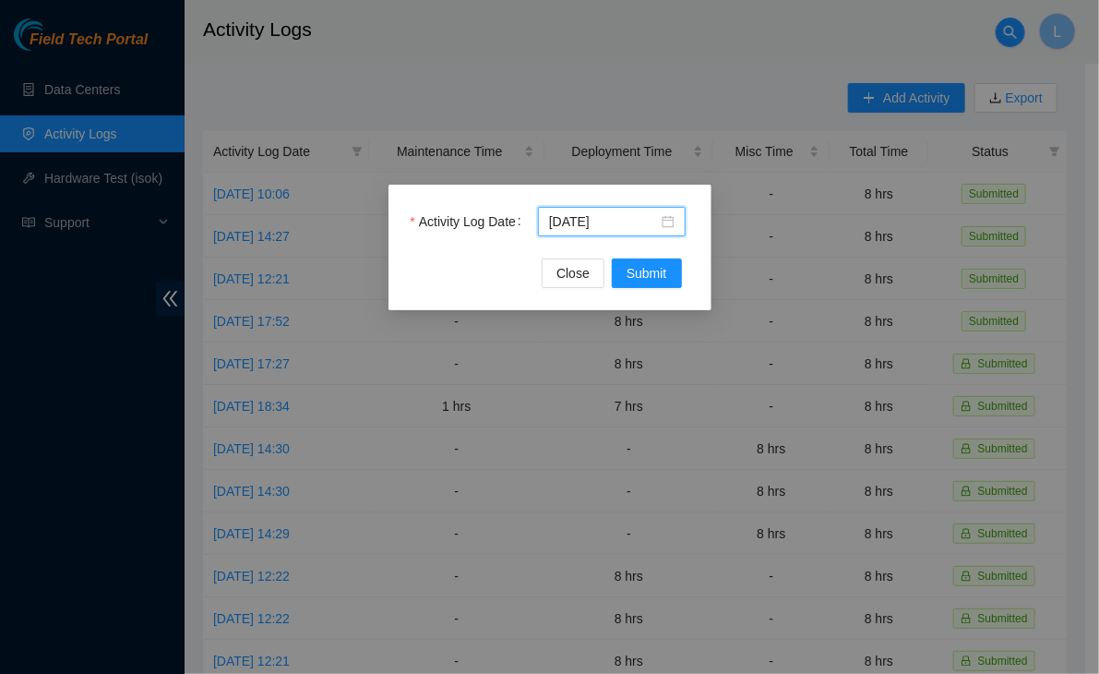
click at [886, 277] on div "Activity Log Date [DATE] Close Submit" at bounding box center [549, 337] width 1099 height 674
click at [659, 274] on span "Submit" at bounding box center [647, 273] width 41 height 20
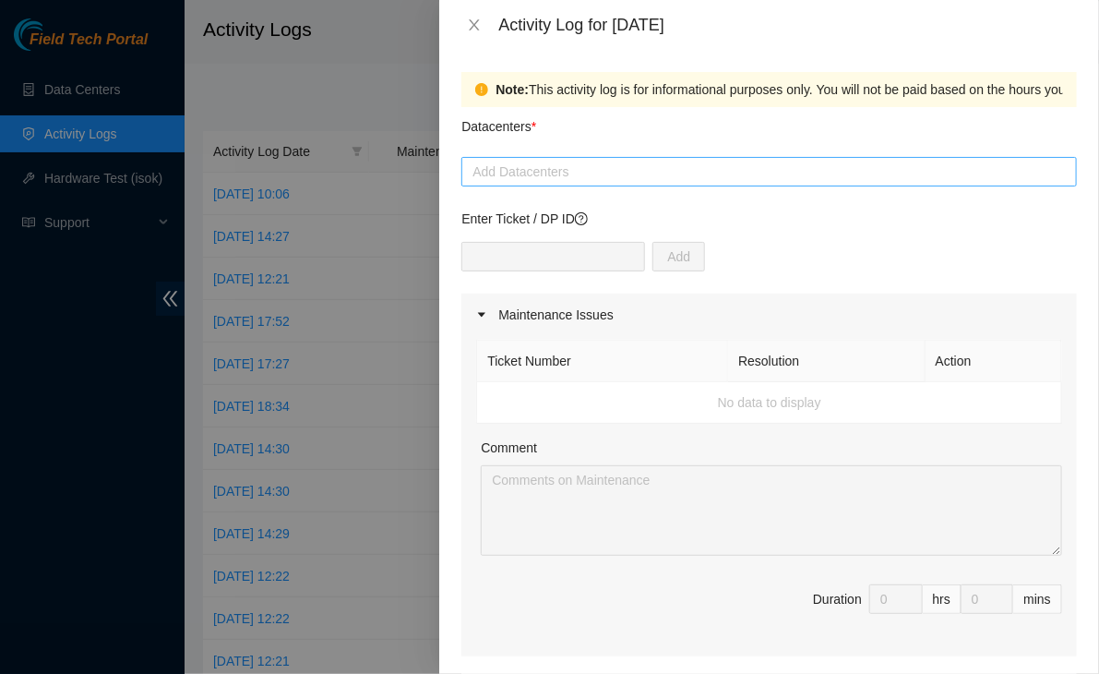
click at [602, 176] on div at bounding box center [769, 172] width 606 height 22
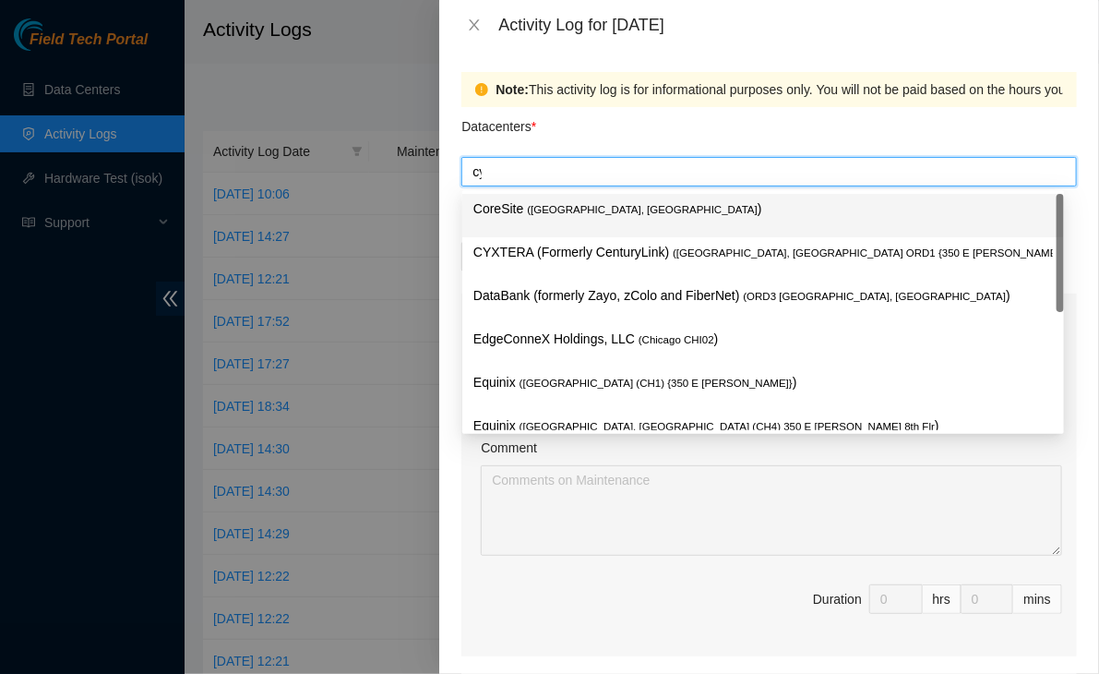
type input "cyx"
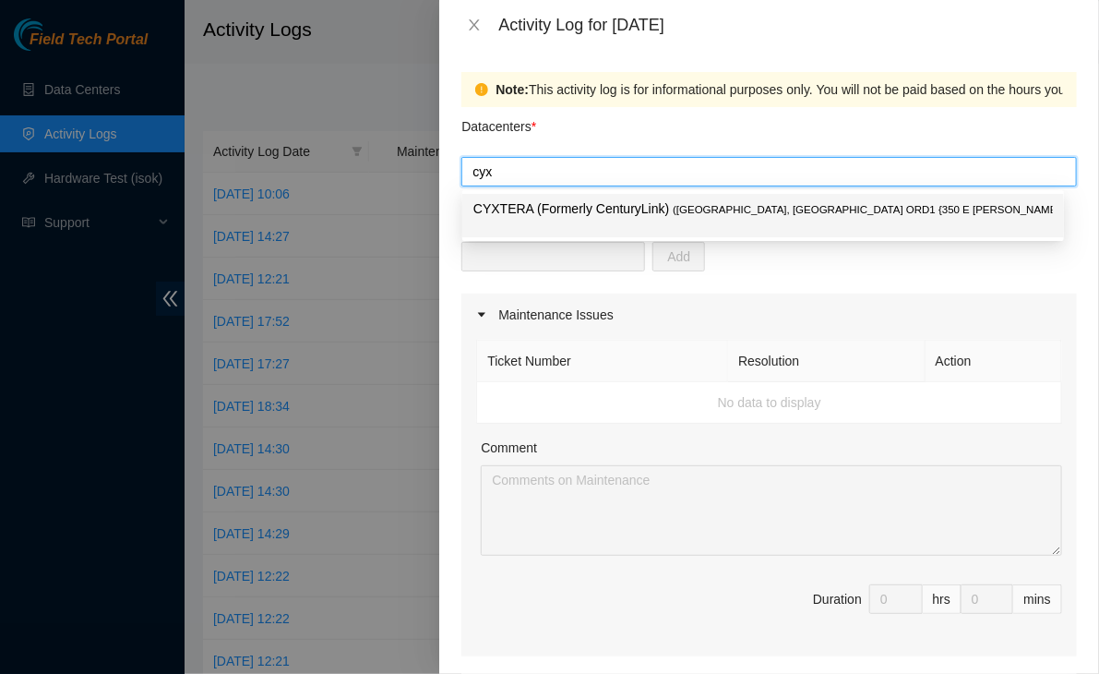
click at [584, 210] on p "CYXTERA (Formerly CenturyLink) ( [GEOGRAPHIC_DATA], [GEOGRAPHIC_DATA] ORD1 {350…" at bounding box center [764, 208] width 580 height 21
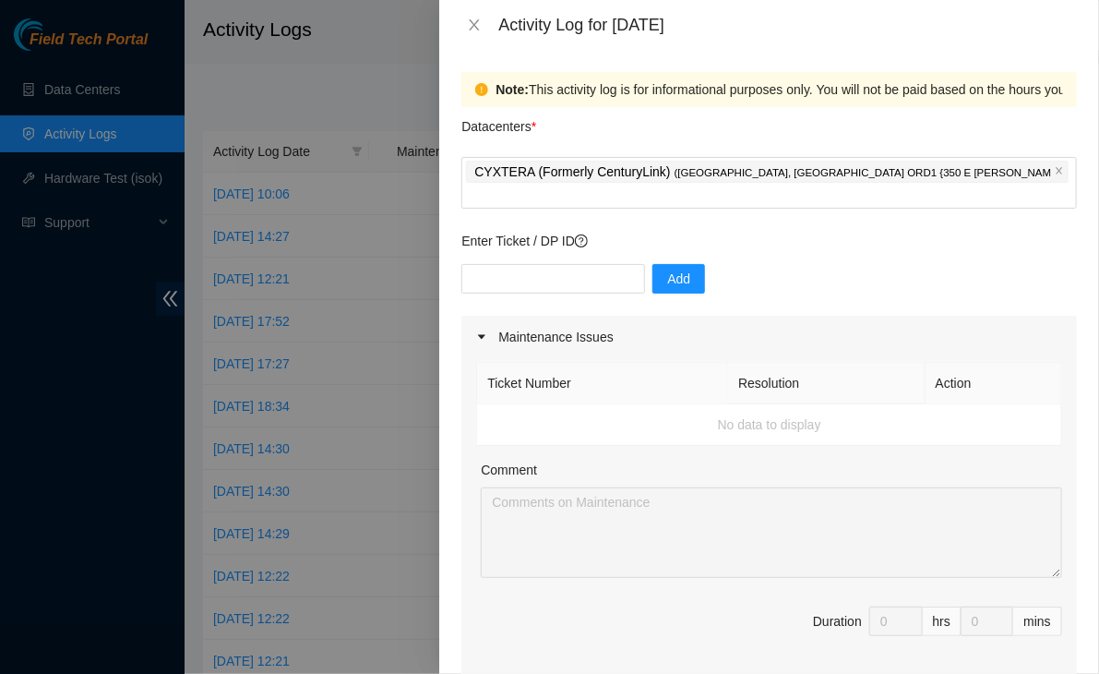
click at [624, 404] on td "No data to display" at bounding box center [769, 425] width 585 height 42
click at [555, 264] on input "text" at bounding box center [554, 279] width 184 height 30
paste input "B-V-5JVHUYP ESSL [r37023:CTL-ORD5i] B-V-5JSPWVB ESSL [36275:CTL-ORD4f] B-V-5JSU…"
click at [484, 264] on input "B-V-5JVHUYP ESSL [r37023:CTL-ORD5i] B-V-5JSPWVB ESSL [36275:CTL-ORD4f] B-V-5JSU…" at bounding box center [554, 279] width 184 height 30
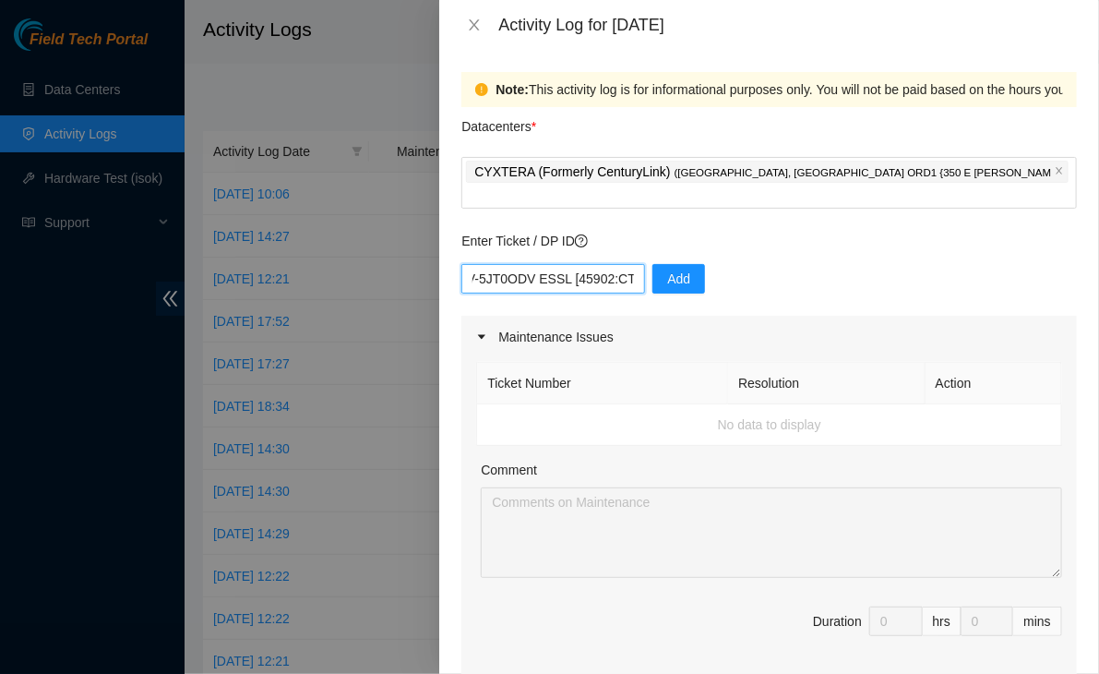
drag, startPoint x: 477, startPoint y: 256, endPoint x: 1178, endPoint y: 368, distance: 709.6
click at [1098, 368] on html "Field Tech Portal Data Centers Activity Logs Hardware Test (isok) Support Activ…" at bounding box center [549, 337] width 1099 height 674
type input "B-V-5JVHUYP ESSL [r37023:CTL-ORD5i] B-V-5JSPWVB ESSL [36275:CTL-ORD4f] B-V-5JSU…"
click at [528, 264] on input "text" at bounding box center [554, 279] width 184 height 30
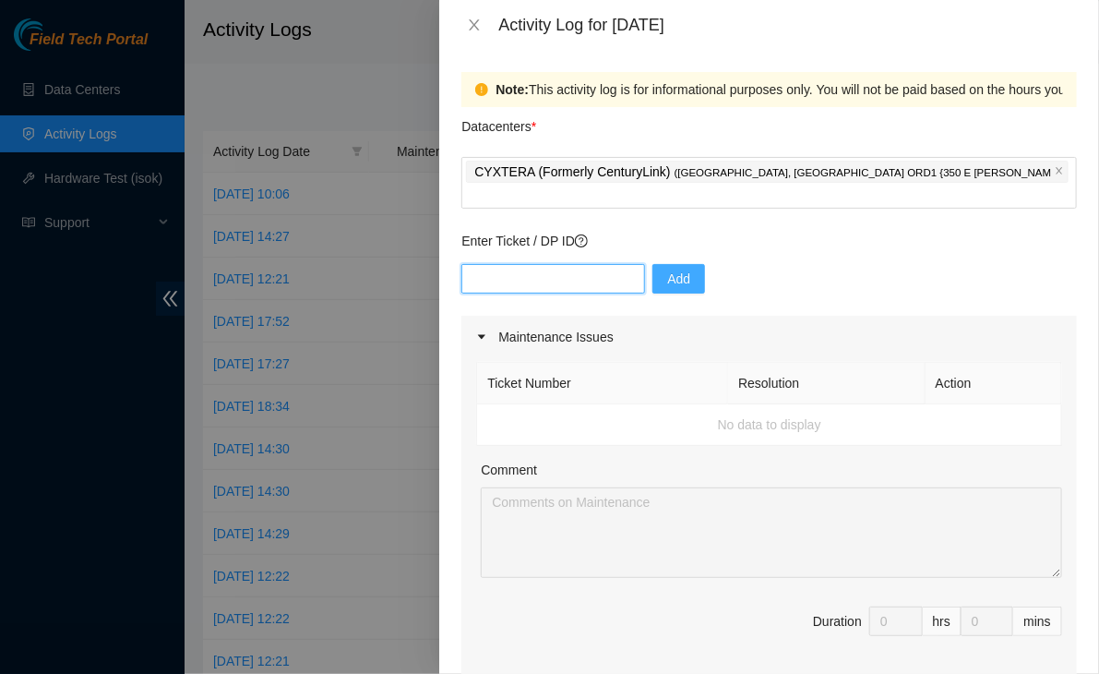
paste input "B-V-5JVHUYP"
type input "B-V-5JVHUYP"
click at [684, 264] on button "Add" at bounding box center [679, 279] width 53 height 30
click at [587, 264] on input "text" at bounding box center [554, 279] width 184 height 30
paste input "B-V-5JSPWVB"
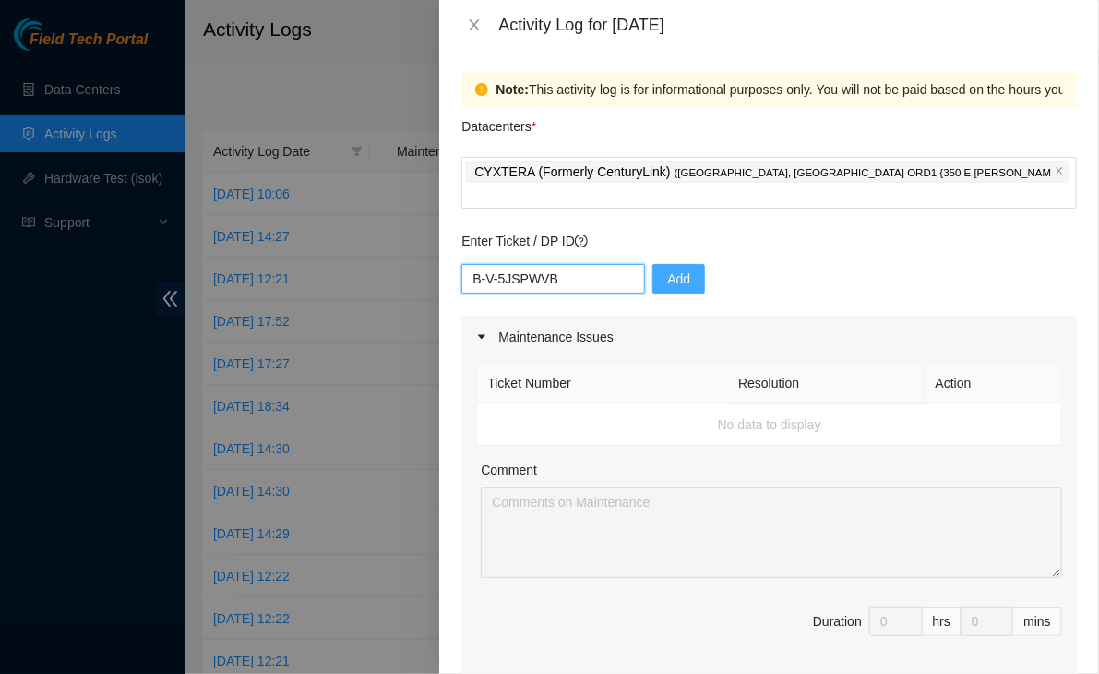
type input "B-V-5JSPWVB"
click at [676, 264] on button "Add" at bounding box center [679, 279] width 53 height 30
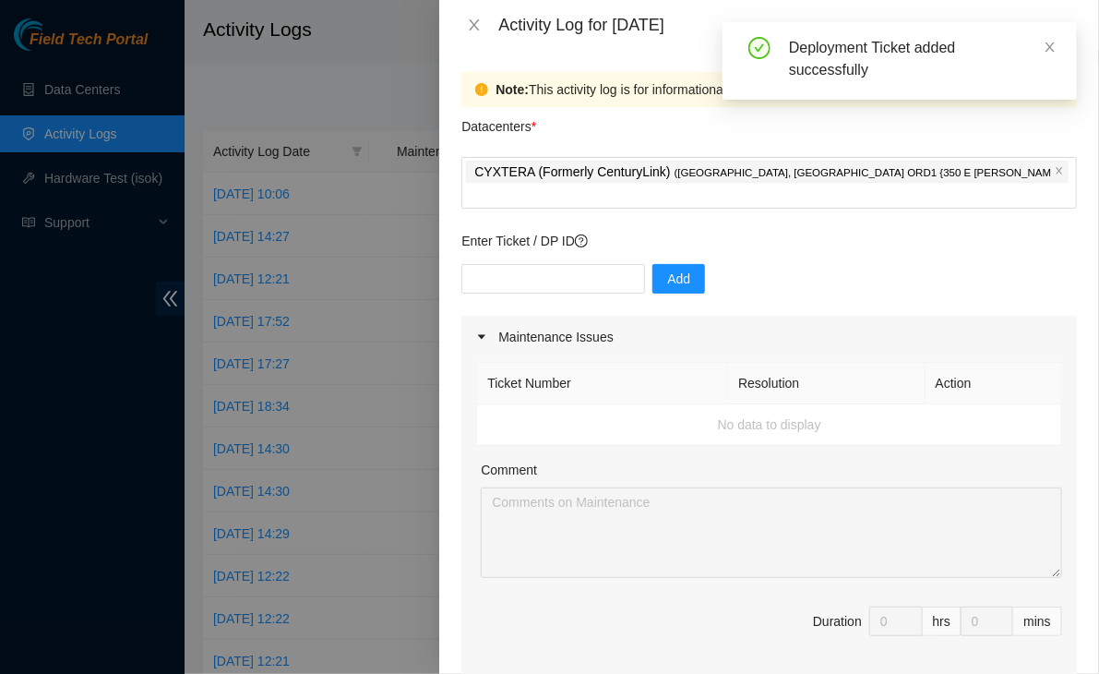
click at [558, 272] on div "Add" at bounding box center [770, 290] width 616 height 52
click at [561, 264] on input "text" at bounding box center [554, 279] width 184 height 30
paste input "B-V-5JSUQXP"
type input "B-V-5JSUQXP"
click at [673, 269] on span "Add" at bounding box center [678, 279] width 23 height 20
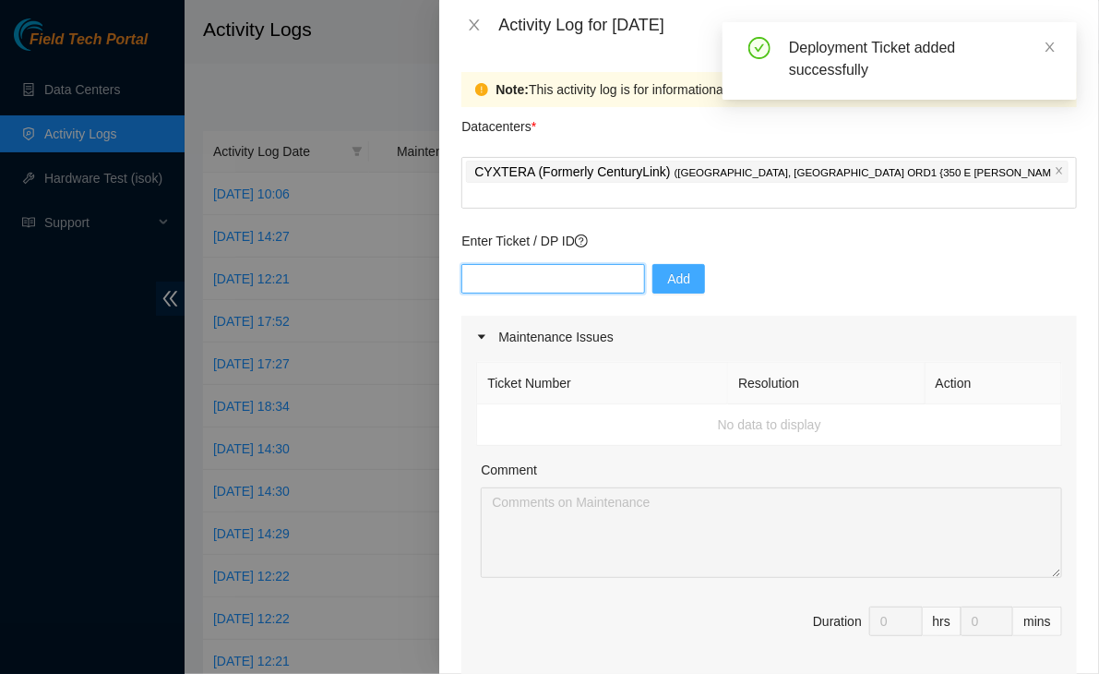
click at [584, 264] on input "text" at bounding box center [554, 279] width 184 height 30
paste input "B-V-5JT0ODV"
type input "B-V-5JT0ODV"
click at [678, 264] on button "Add" at bounding box center [679, 279] width 53 height 30
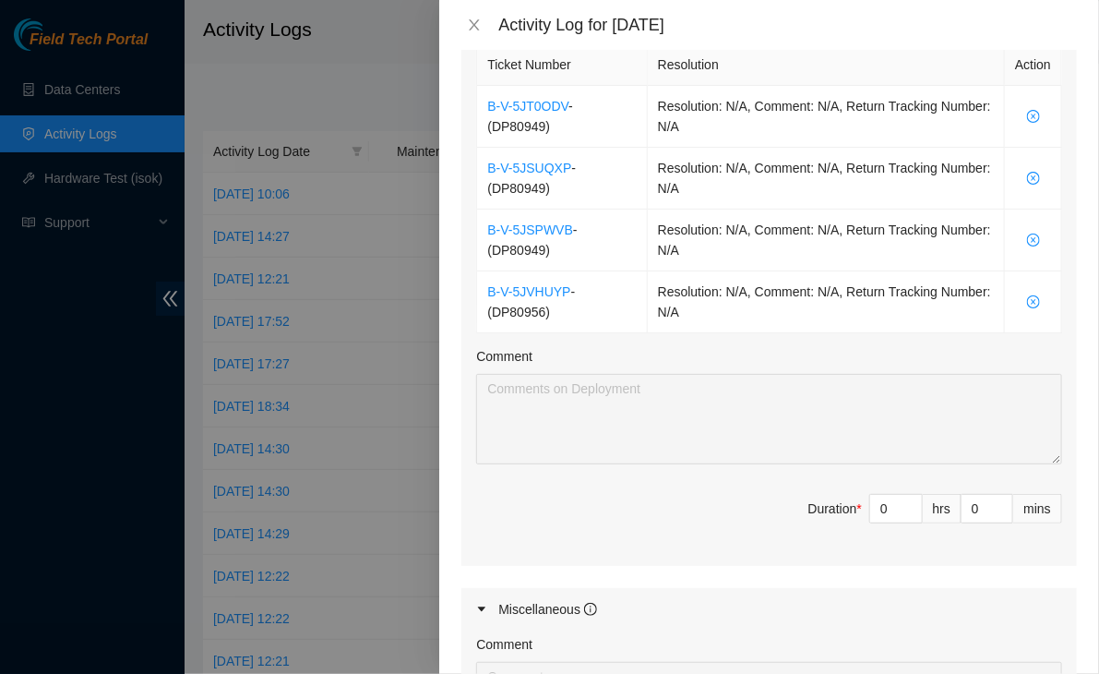
scroll to position [695, 0]
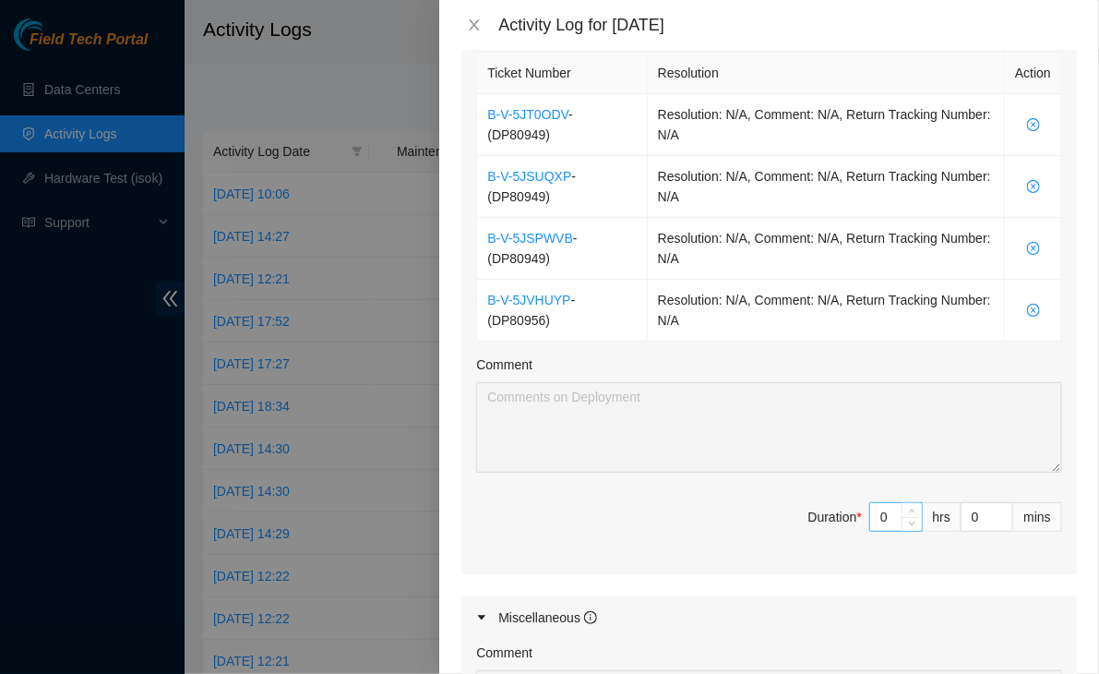
click at [883, 503] on input "0" at bounding box center [896, 517] width 52 height 28
type input "8"
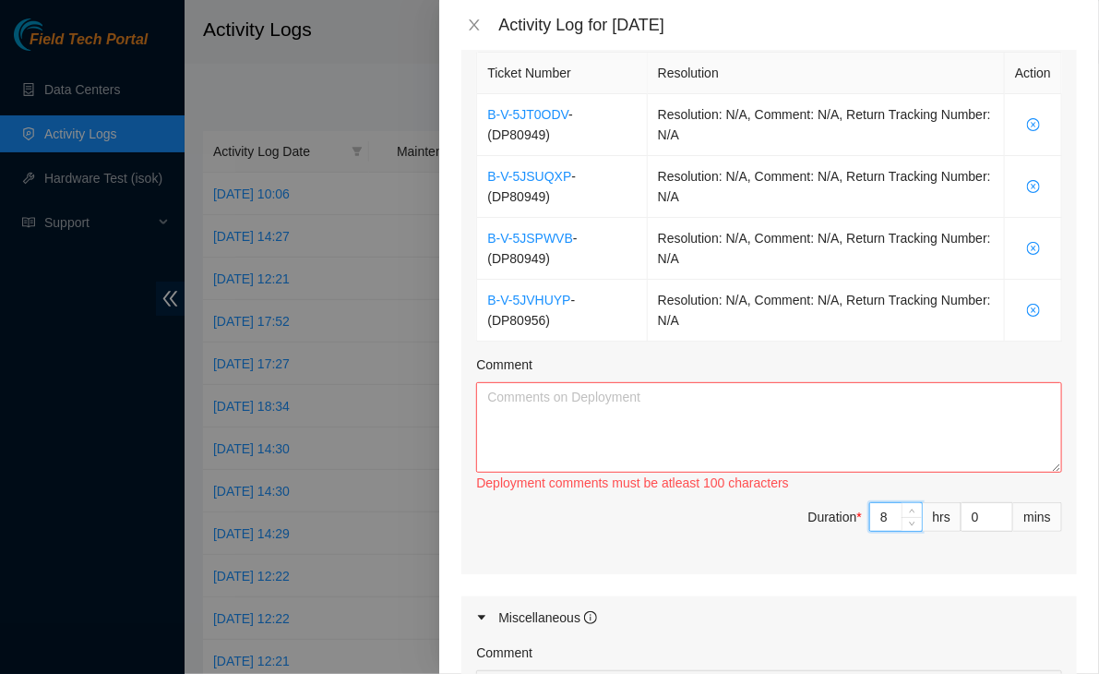
type input "8"
click at [685, 394] on textarea "Comment" at bounding box center [769, 427] width 586 height 90
click at [681, 432] on textarea "Comment" at bounding box center [769, 427] width 586 height 90
paste textarea "B-V-5JVHUYP ESSL [r37023:CTL-ORD5i] B-V-5JSPWVB ESSL [36275:CTL-ORD4f] B-V-5JSU…"
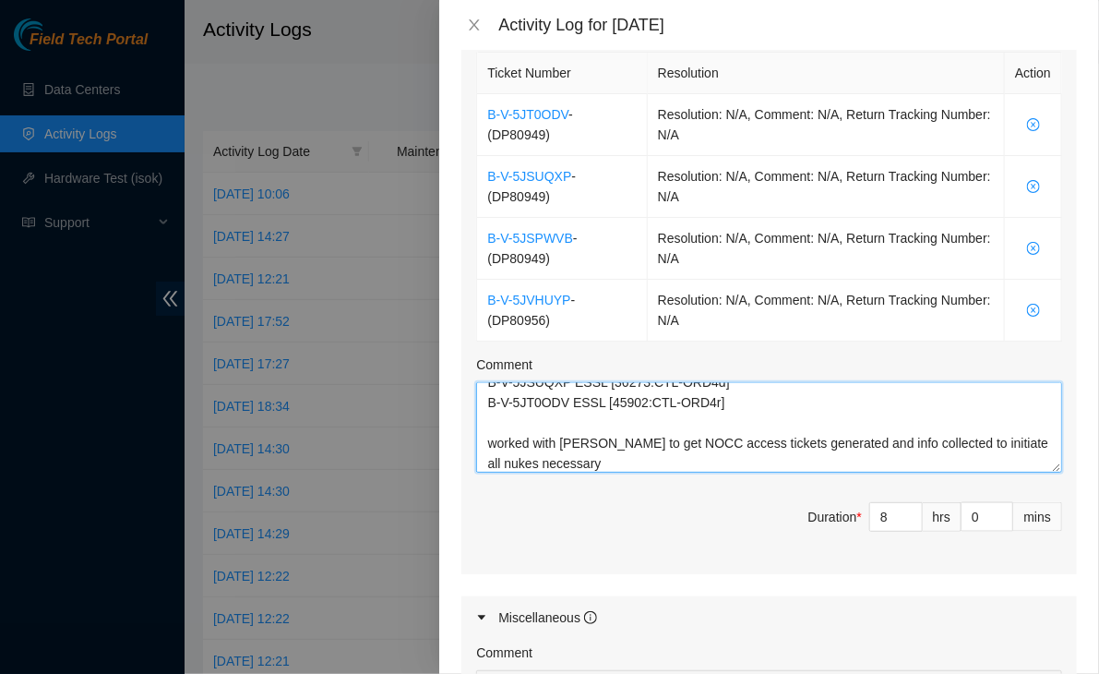
scroll to position [1047, 0]
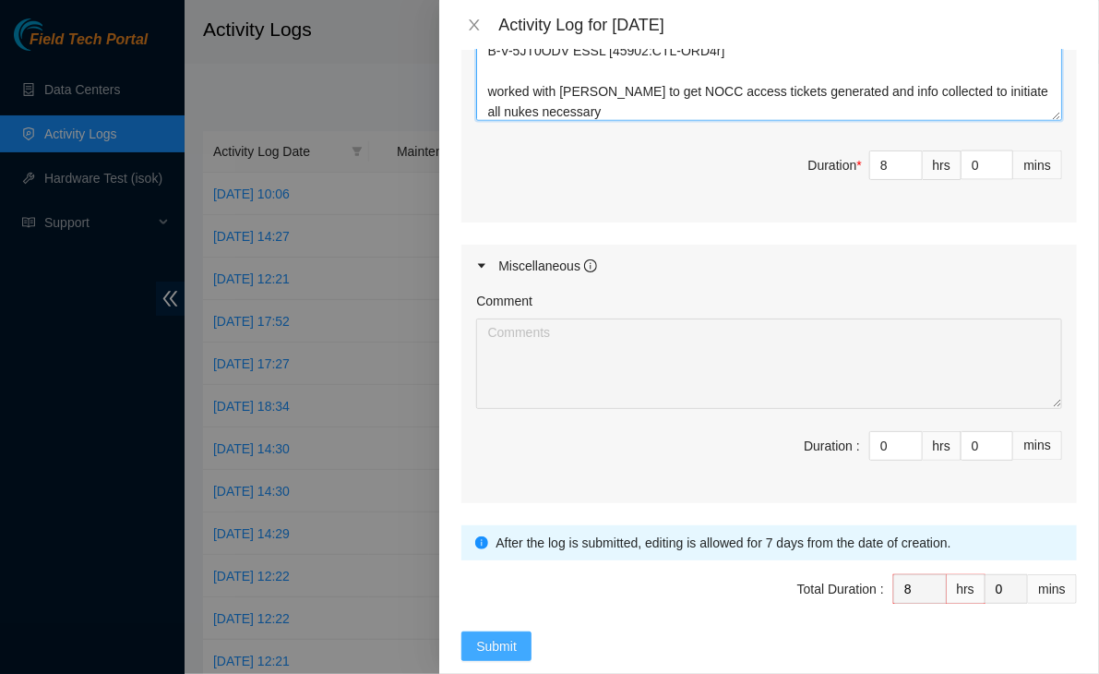
type textarea "B-V-5JVHUYP ESSL [r37023:CTL-ORD5i] B-V-5JSPWVB ESSL [36275:CTL-ORD4f] B-V-5JSU…"
click at [515, 636] on span "Submit" at bounding box center [496, 646] width 41 height 20
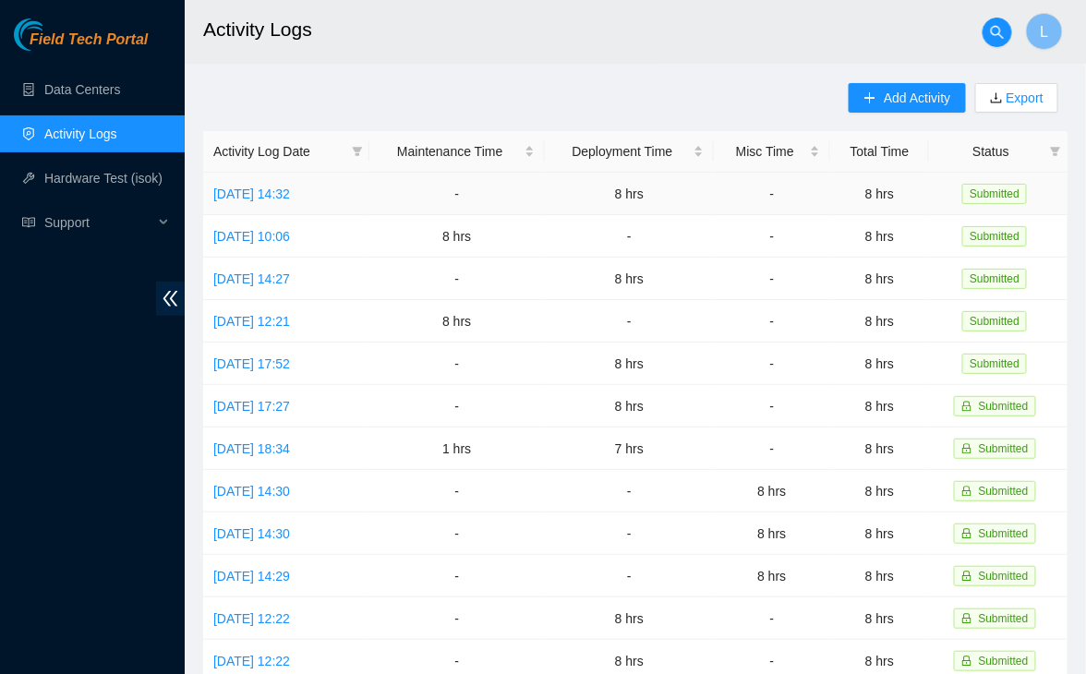
click at [274, 202] on td "[DATE] 14:32" at bounding box center [286, 194] width 166 height 42
click at [275, 191] on link "[DATE] 14:32" at bounding box center [251, 193] width 77 height 15
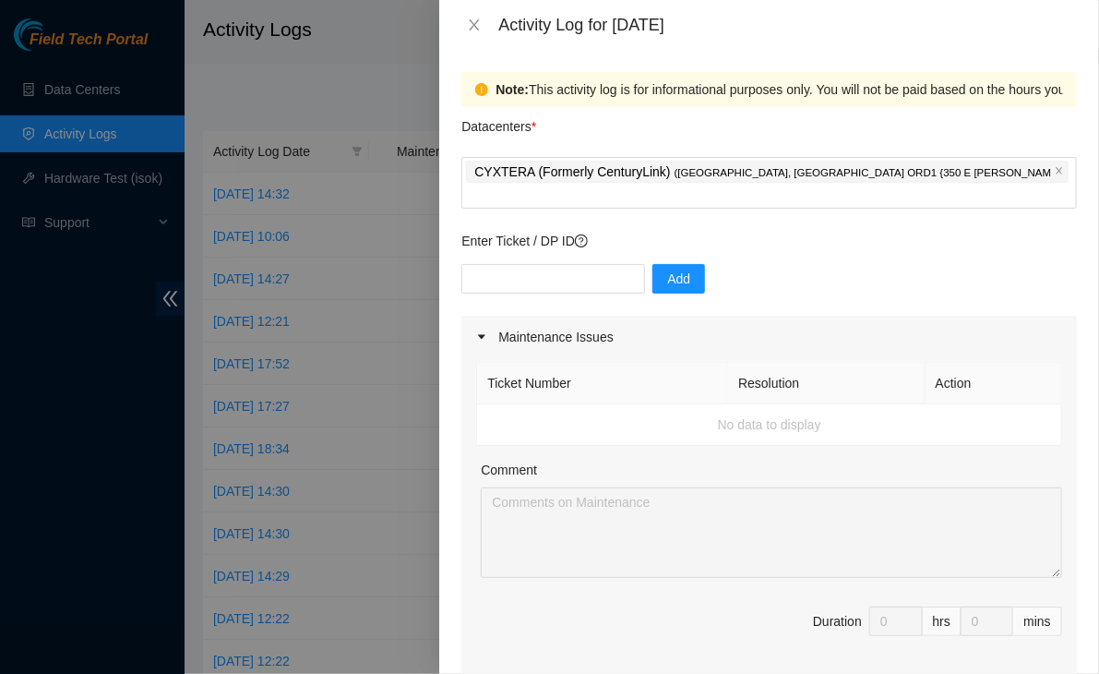
click at [335, 145] on div at bounding box center [549, 337] width 1099 height 674
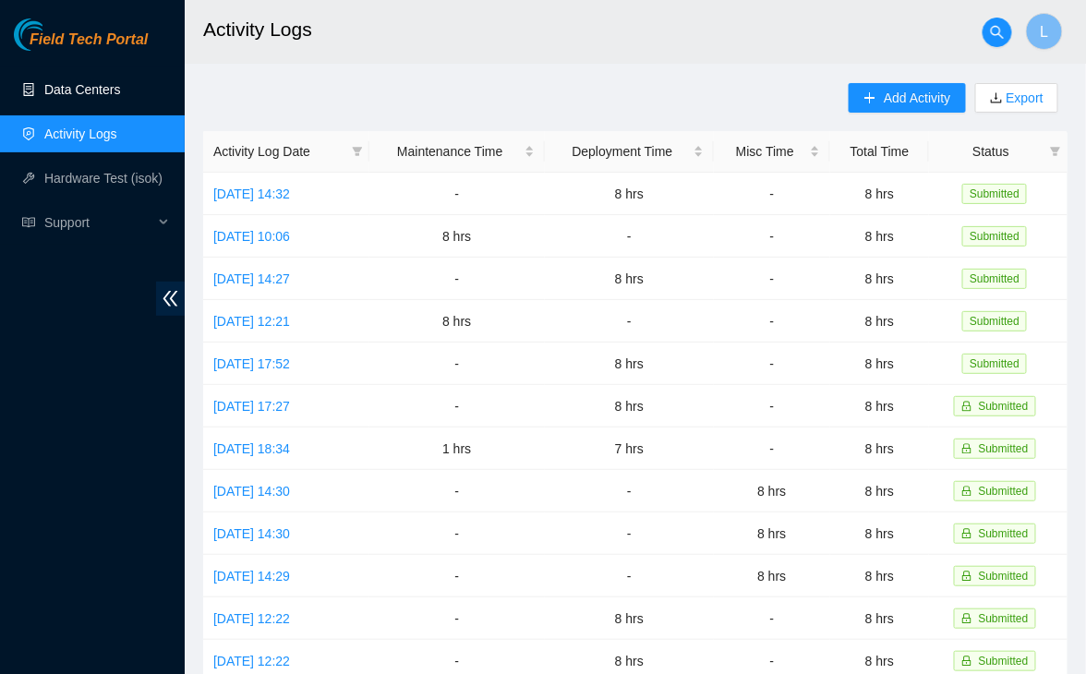
click at [79, 90] on link "Data Centers" at bounding box center [82, 89] width 76 height 15
